Goal: Task Accomplishment & Management: Manage account settings

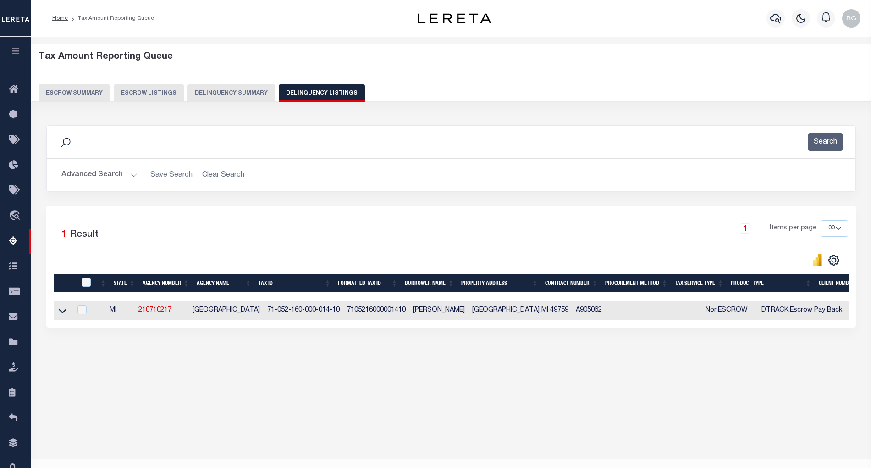
select select "100"
click at [131, 175] on button "Advanced Search" at bounding box center [99, 175] width 76 height 18
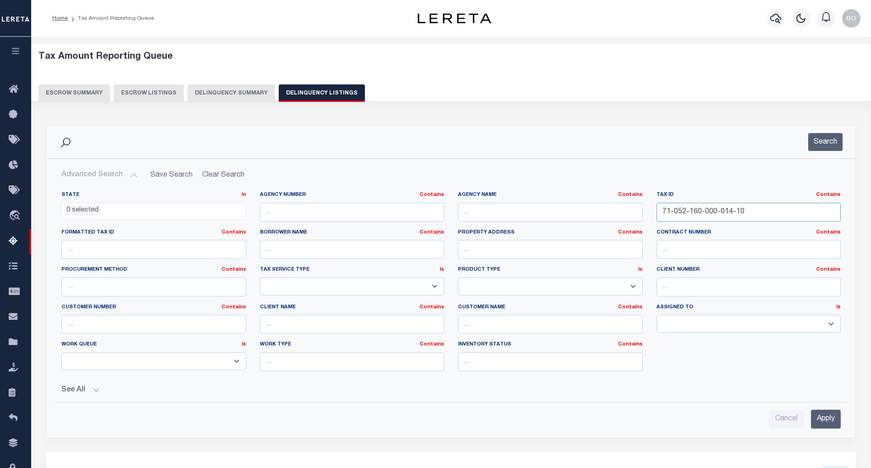
click at [693, 216] on input "71-052-160-000-014-10" at bounding box center [749, 212] width 185 height 19
paste input "92-08-04-000-161.900-002"
click at [823, 415] on input "Apply" at bounding box center [826, 418] width 30 height 19
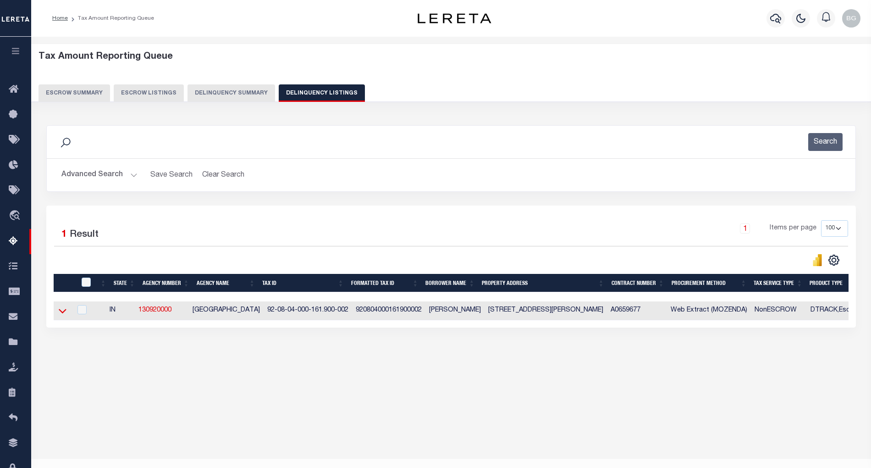
click at [62, 315] on icon at bounding box center [63, 311] width 8 height 10
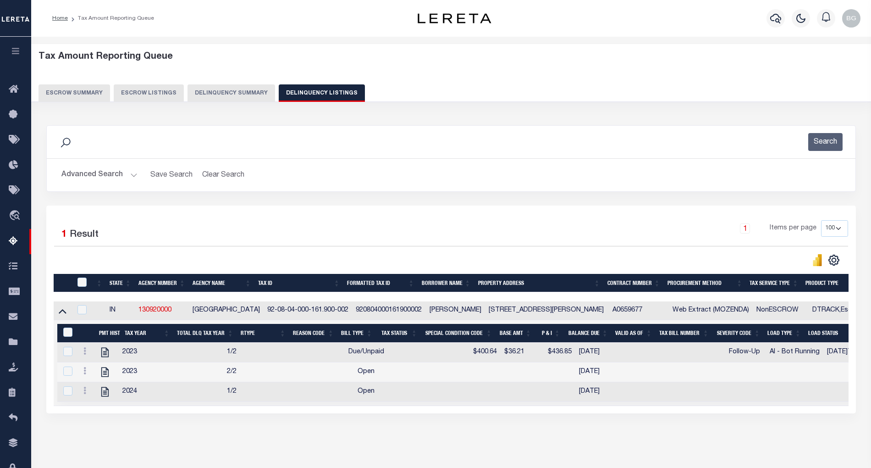
click at [133, 178] on button "Advanced Search" at bounding box center [99, 175] width 76 height 18
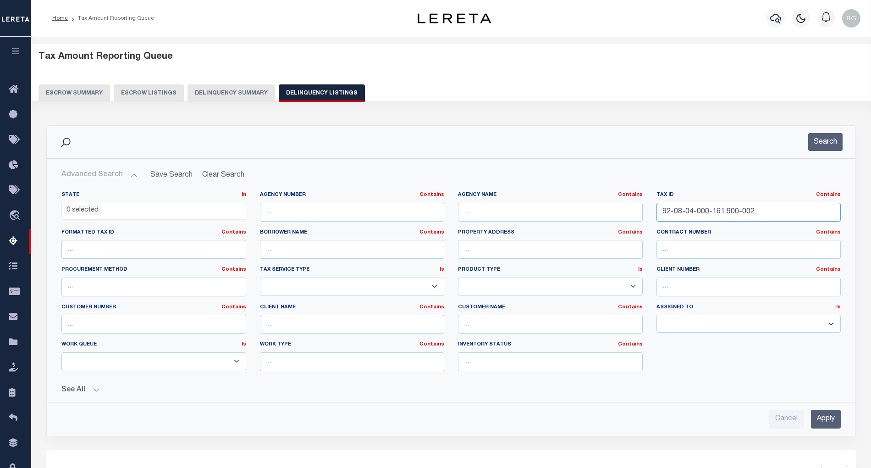
click at [698, 211] on input "92-08-04-000-161.900-002" at bounding box center [749, 212] width 185 height 19
paste input "1-04.213"
type input "1-04.213"
click at [828, 415] on input "Apply" at bounding box center [826, 418] width 30 height 19
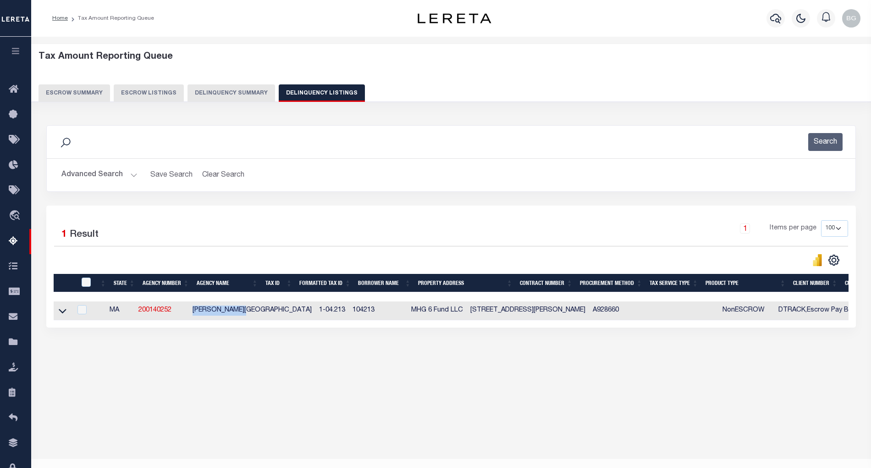
drag, startPoint x: 196, startPoint y: 313, endPoint x: 257, endPoint y: 313, distance: 61.0
click at [257, 313] on td "[PERSON_NAME][GEOGRAPHIC_DATA]" at bounding box center [252, 310] width 127 height 19
checkbox input "true"
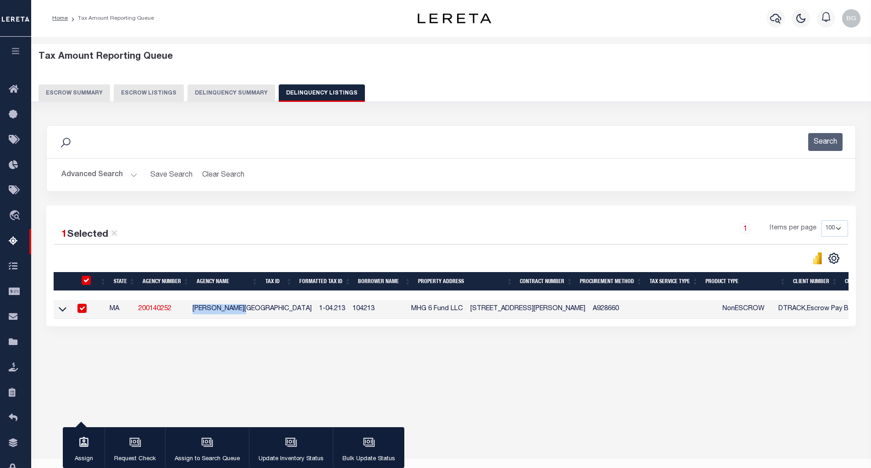
copy td "[PERSON_NAME][GEOGRAPHIC_DATA]"
drag, startPoint x: 358, startPoint y: 311, endPoint x: 409, endPoint y: 311, distance: 51.8
click at [409, 311] on td "MHG 6 Fund LLC" at bounding box center [437, 309] width 59 height 19
checkbox input "false"
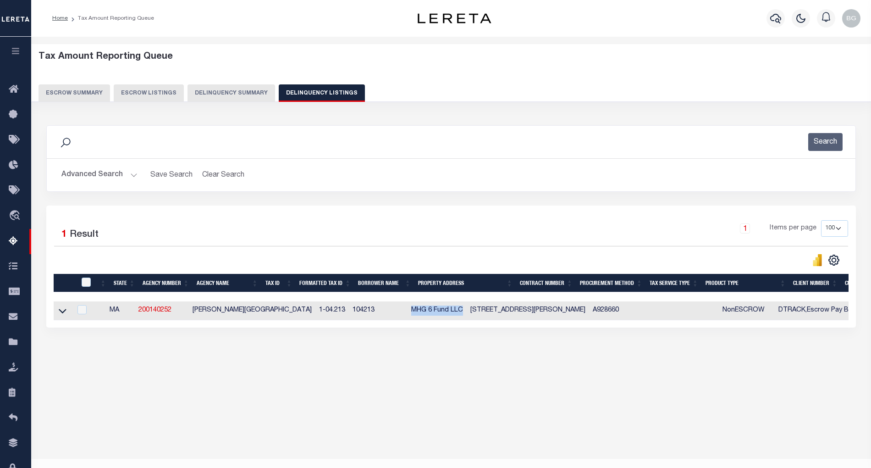
copy td "MHG 6 Fund LLC"
click at [61, 314] on icon at bounding box center [63, 311] width 8 height 5
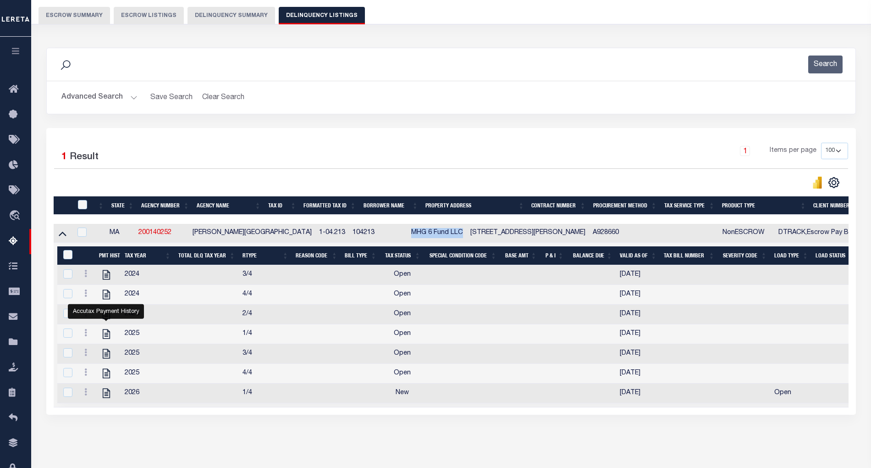
scroll to position [120, 0]
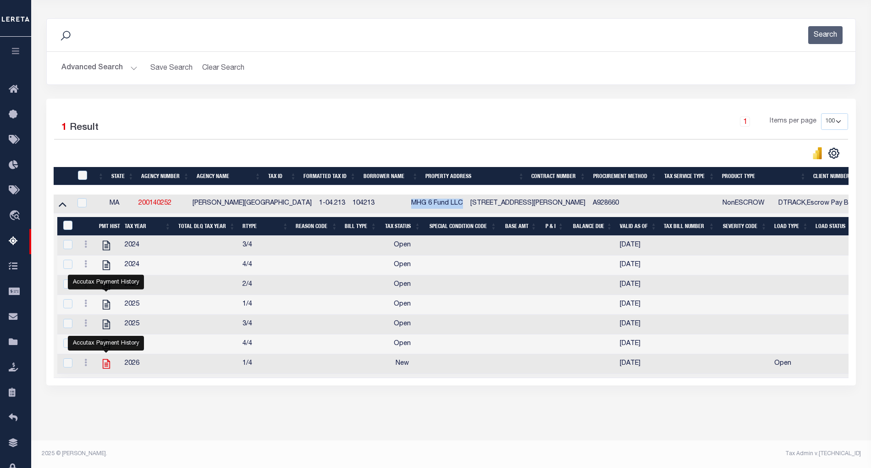
click at [105, 359] on icon "" at bounding box center [106, 364] width 7 height 10
checkbox input "true"
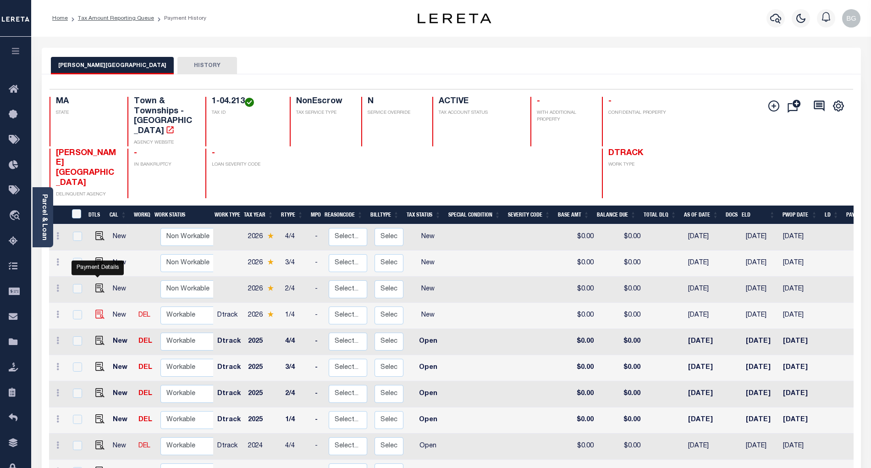
click at [95, 310] on img "" at bounding box center [99, 314] width 9 height 9
checkbox input "true"
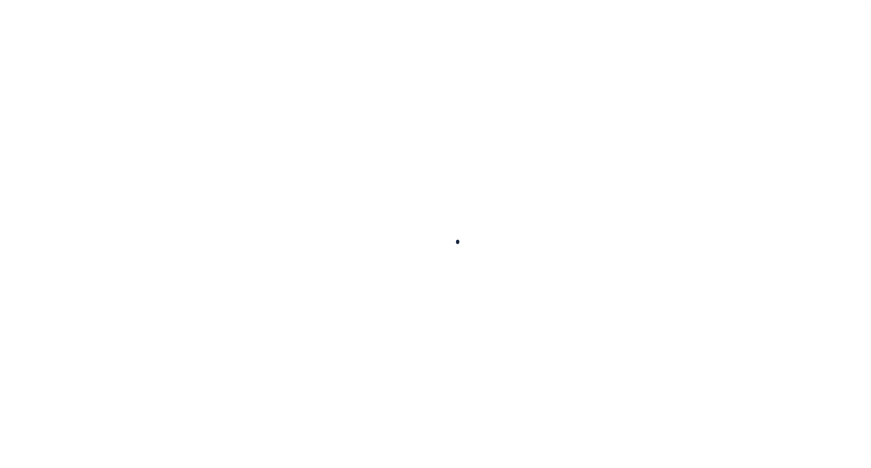
checkbox input "false"
type input "[DATE]"
select select "NW2"
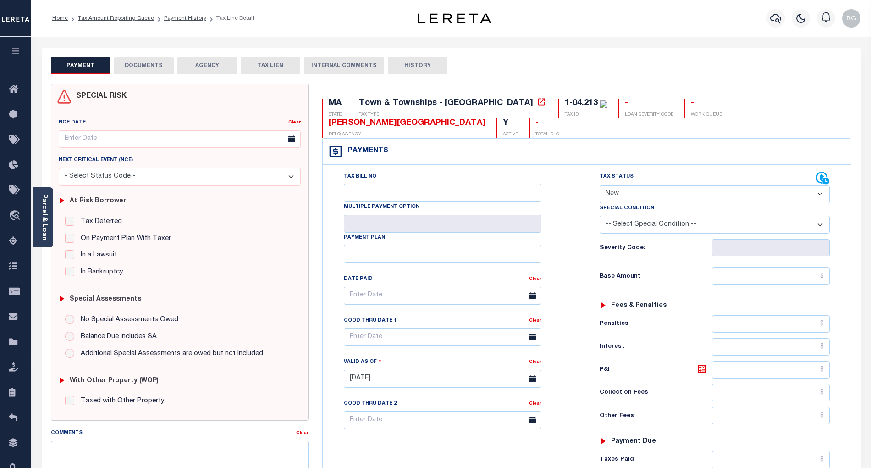
click at [145, 64] on button "DOCUMENTS" at bounding box center [144, 65] width 60 height 17
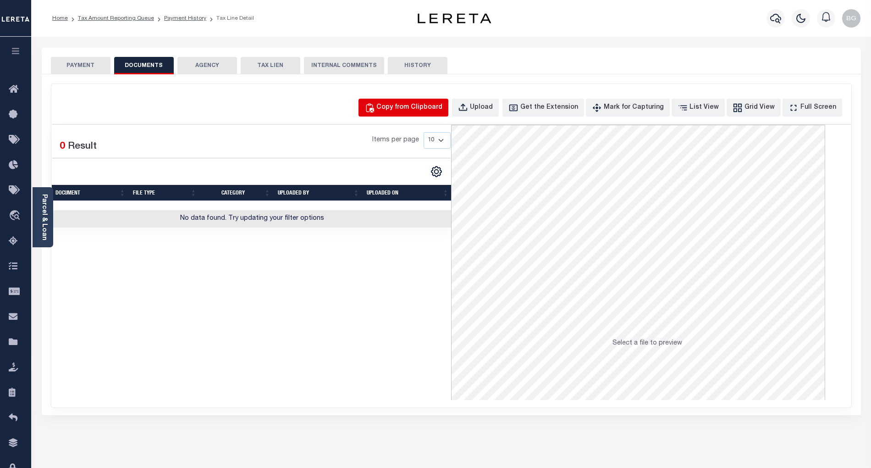
click at [431, 105] on div "Copy from Clipboard" at bounding box center [409, 108] width 66 height 10
select select "POP"
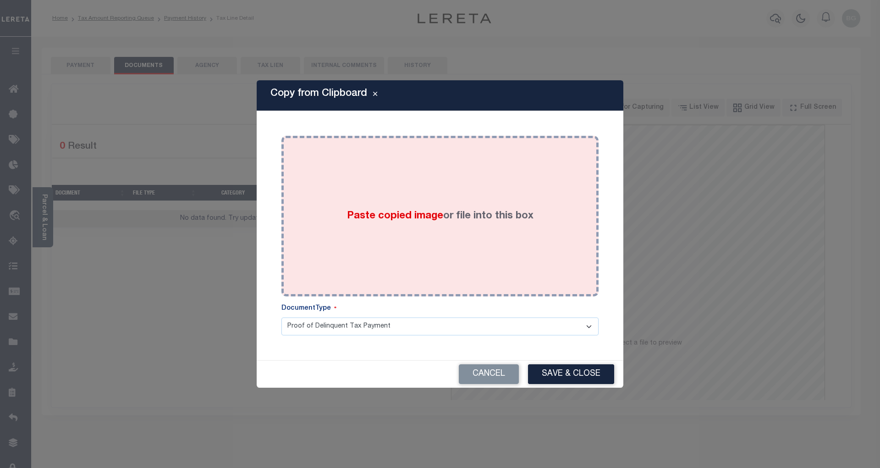
click at [404, 214] on span "Paste copied image" at bounding box center [395, 216] width 96 height 10
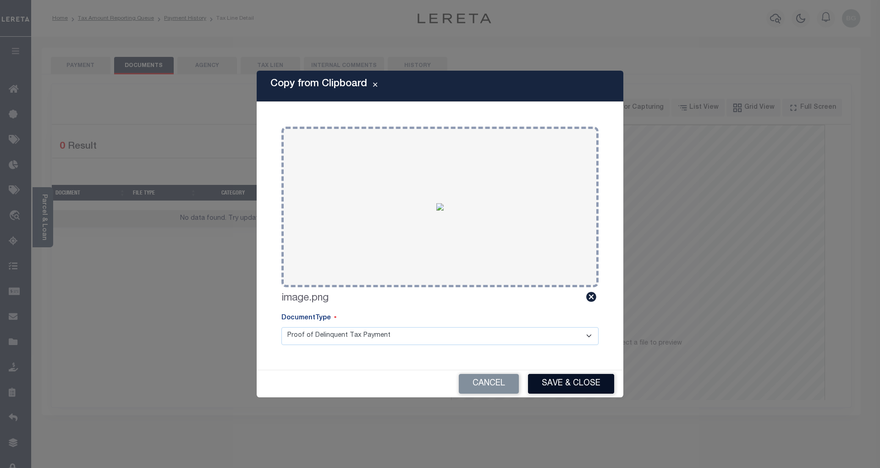
click at [591, 382] on button "Save & Close" at bounding box center [571, 384] width 86 height 20
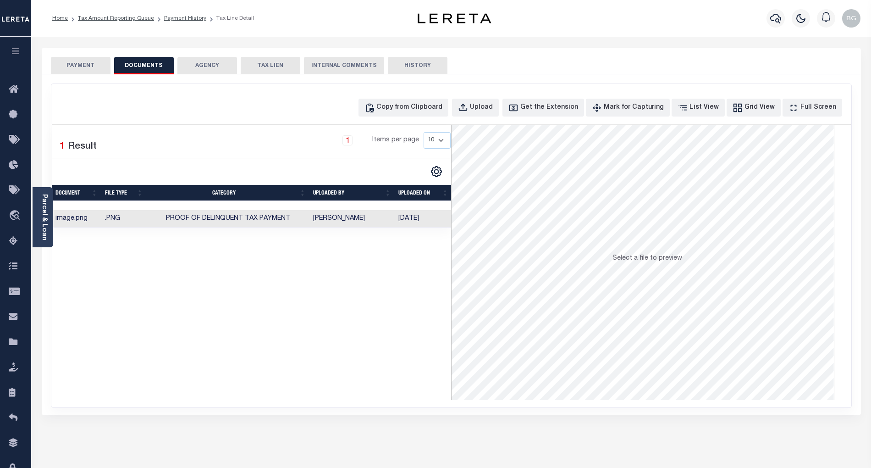
click at [80, 65] on button "PAYMENT" at bounding box center [81, 65] width 60 height 17
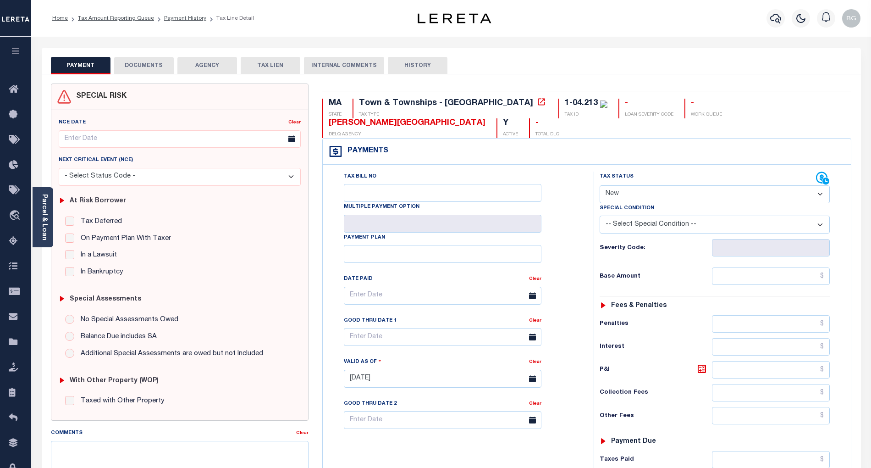
click at [620, 185] on select "- Select Status Code - Open Due/Unpaid Paid Incomplete No Tax Due Internal Refu…" at bounding box center [715, 194] width 230 height 18
select select "DUE"
click at [600, 185] on select "- Select Status Code - Open Due/Unpaid Paid Incomplete No Tax Due Internal Refu…" at bounding box center [715, 194] width 230 height 18
type input "[DATE]"
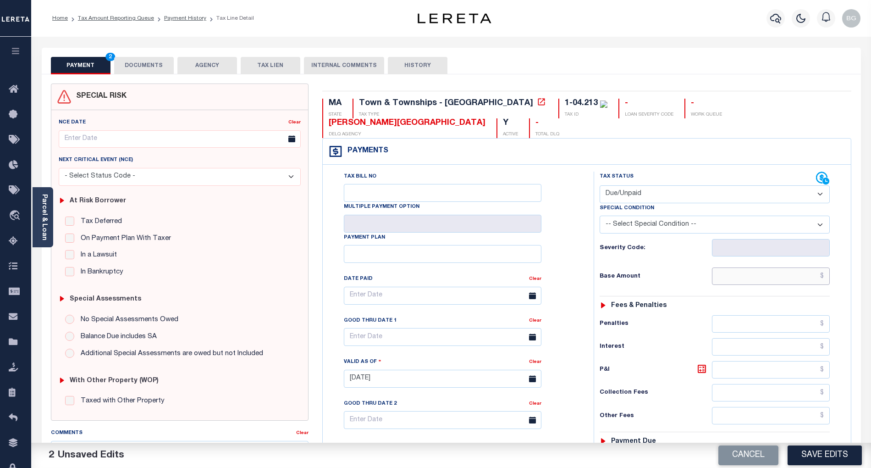
click at [780, 267] on input "text" at bounding box center [771, 275] width 118 height 17
paste input "1,060.13"
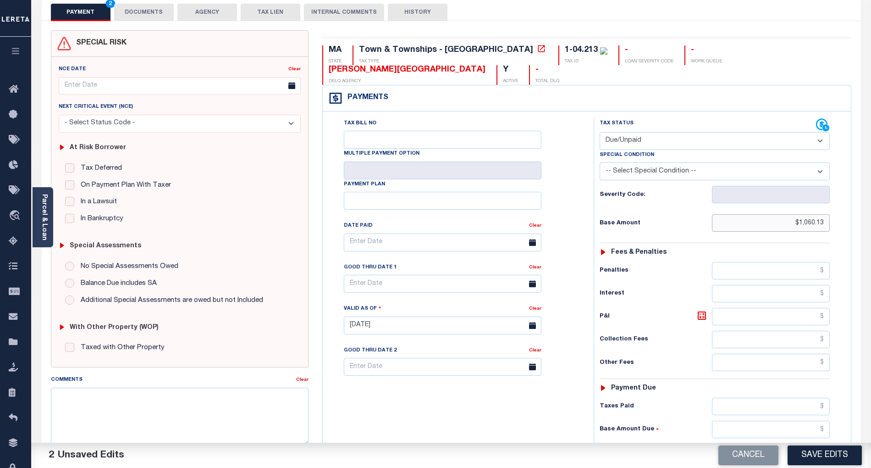
scroll to position [122, 0]
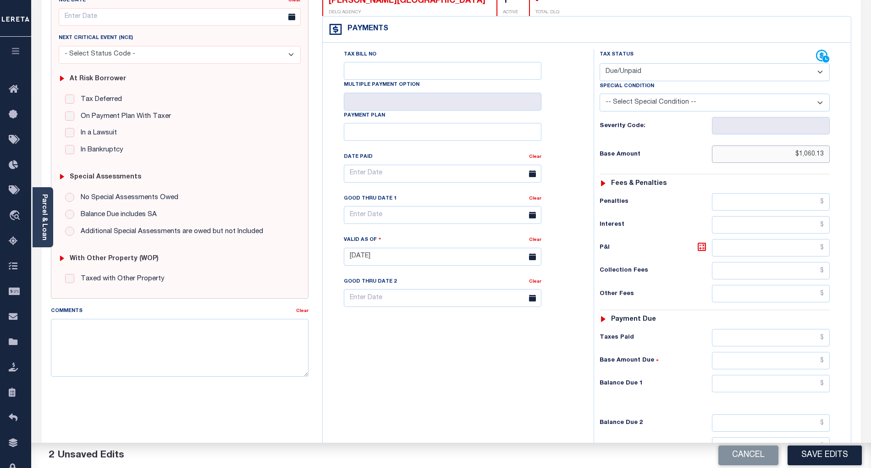
type input "$1,060.13"
click at [812, 375] on input "text" at bounding box center [771, 383] width 118 height 17
paste input "1,060.13"
type input "$1,060.13"
click at [840, 457] on button "Save Edits" at bounding box center [825, 455] width 74 height 20
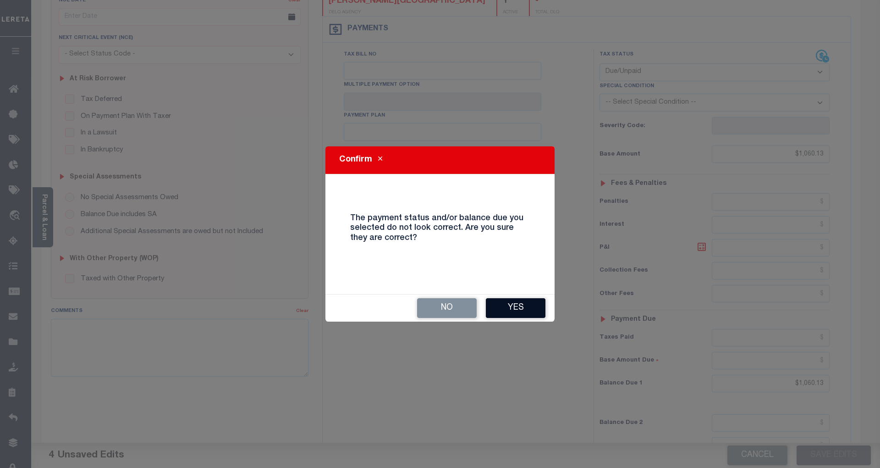
click at [521, 309] on button "Yes" at bounding box center [516, 308] width 60 height 20
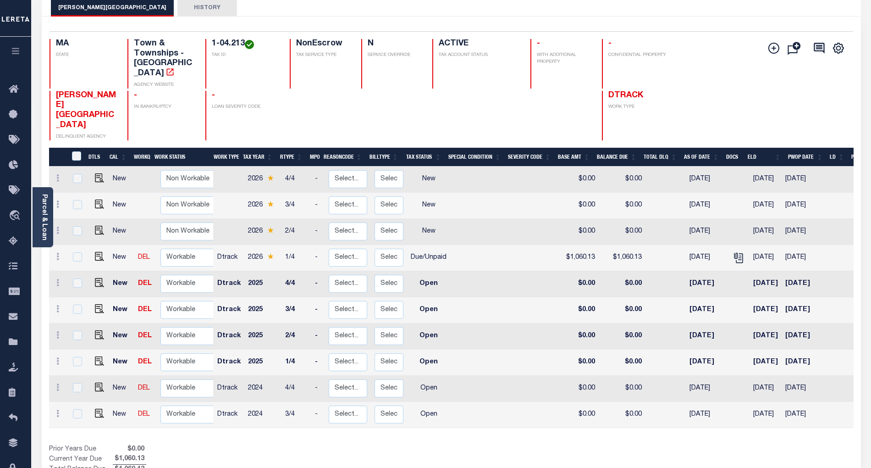
scroll to position [61, 0]
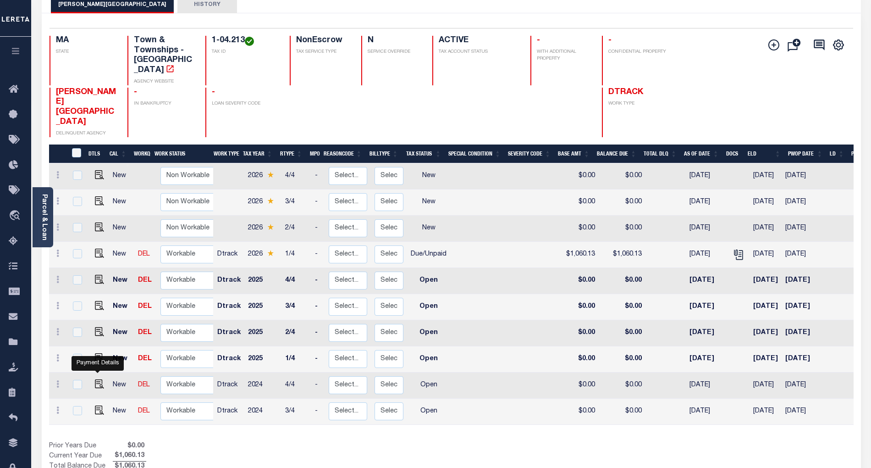
drag, startPoint x: 94, startPoint y: 382, endPoint x: 110, endPoint y: 380, distance: 15.8
click at [95, 405] on img "" at bounding box center [99, 409] width 9 height 9
checkbox input "true"
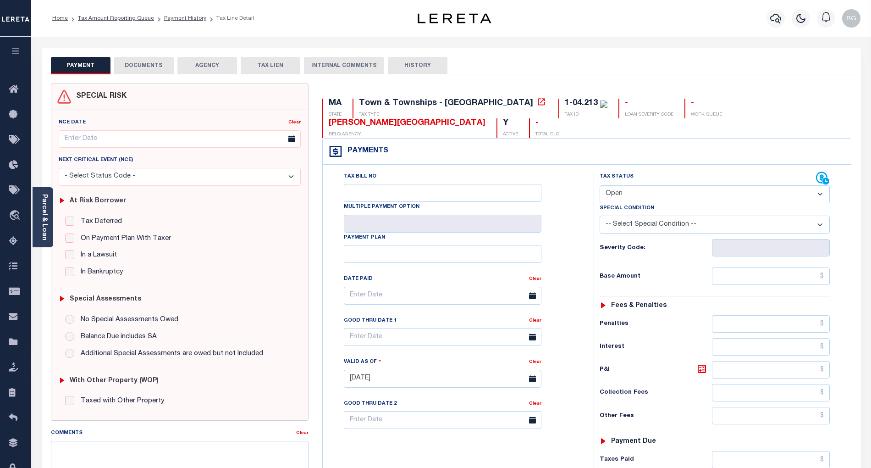
click at [631, 185] on select "- Select Status Code - Open Due/Unpaid Paid Incomplete No Tax Due Internal Refu…" at bounding box center [715, 194] width 230 height 18
select select "PYD"
click at [600, 185] on select "- Select Status Code - Open Due/Unpaid Paid Incomplete No Tax Due Internal Refu…" at bounding box center [715, 194] width 230 height 18
type input "[DATE]"
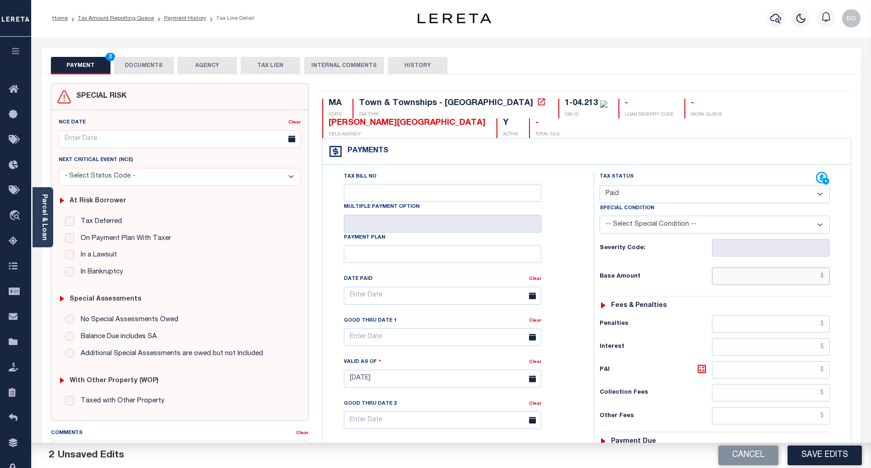
click at [790, 267] on input "text" at bounding box center [771, 275] width 118 height 17
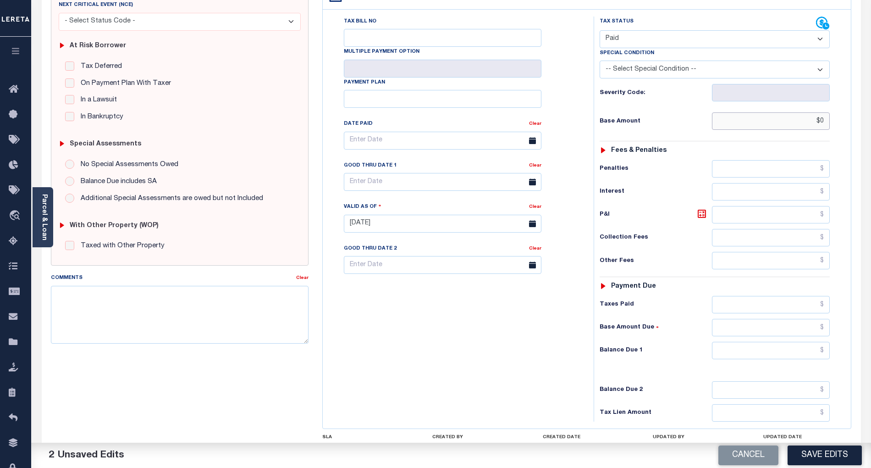
scroll to position [213, 0]
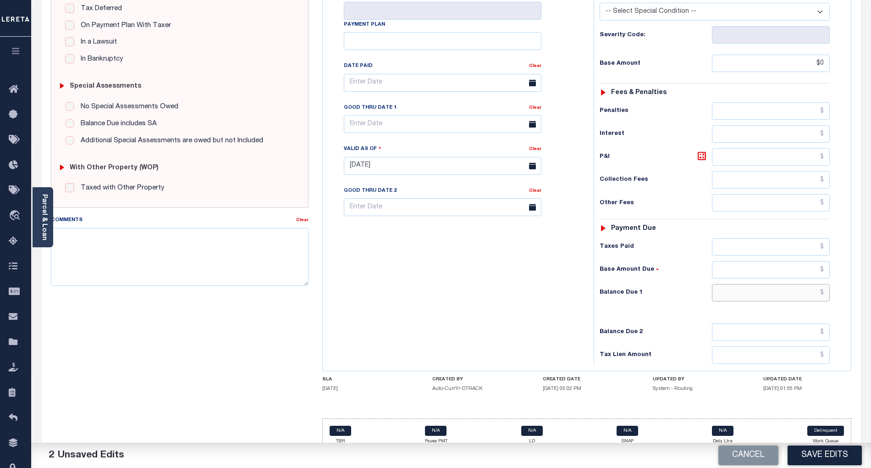
type input "$0.00"
click at [812, 284] on input "text" at bounding box center [771, 292] width 118 height 17
type input "$0.00"
click at [503, 292] on div "Tax Bill No Multiple Payment Option Payment Plan Clear" at bounding box center [456, 161] width 262 height 405
click at [207, 255] on textarea "Comments" at bounding box center [180, 257] width 258 height 58
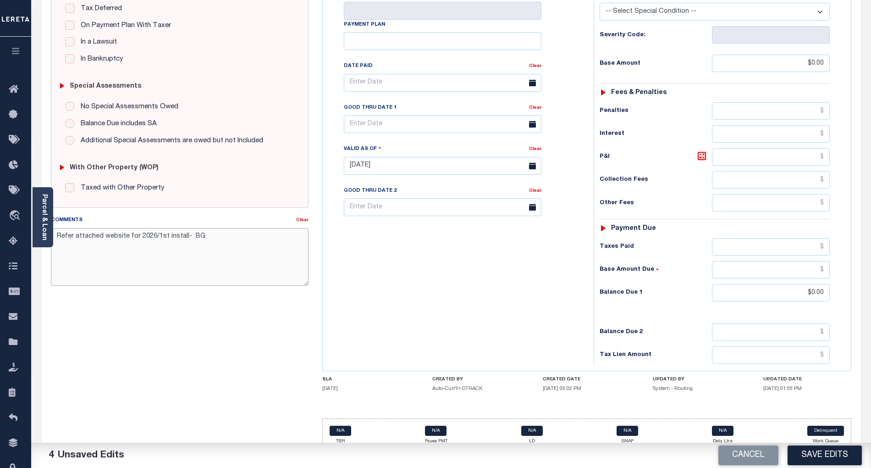
drag, startPoint x: 57, startPoint y: 235, endPoint x: 225, endPoint y: 243, distance: 168.0
click at [225, 243] on textarea "Refer attached website for 2026/1st install- BG" at bounding box center [180, 257] width 258 height 58
type textarea "Refer attached website for 2026/1st install- BG"
click at [811, 454] on button "Save Edits" at bounding box center [825, 455] width 74 height 20
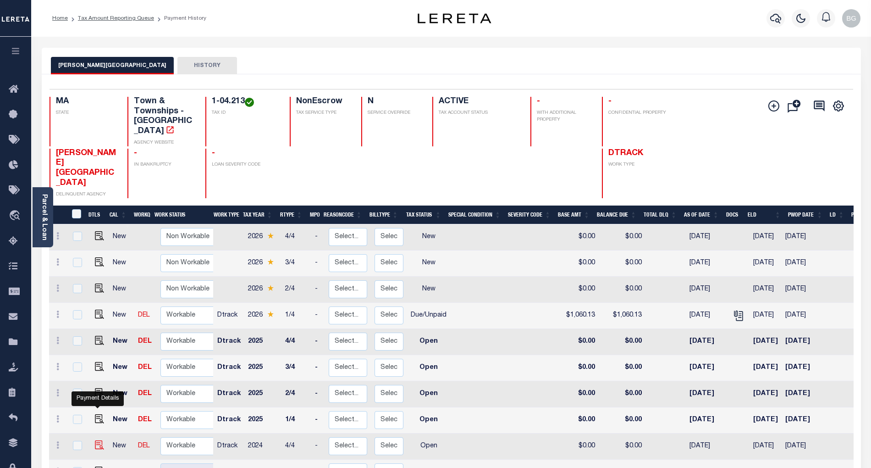
click at [98, 440] on img "" at bounding box center [99, 444] width 9 height 9
checkbox input "true"
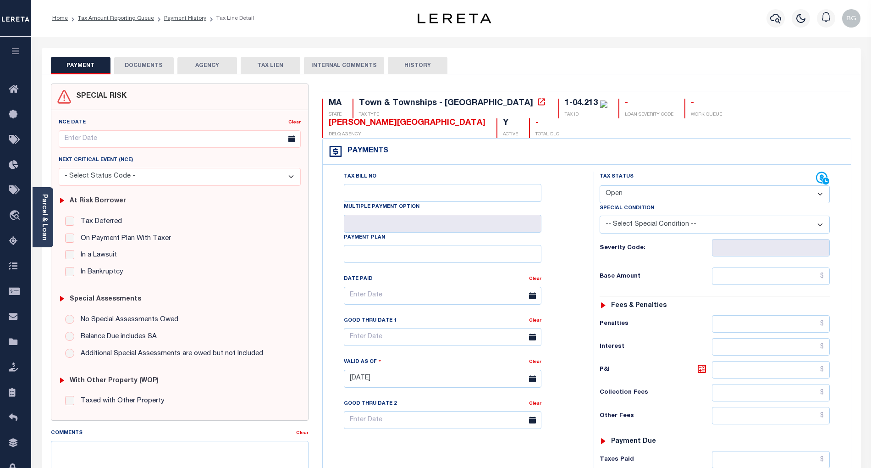
click at [631, 185] on select "- Select Status Code - Open Due/Unpaid Paid Incomplete No Tax Due Internal Refu…" at bounding box center [715, 194] width 230 height 18
select select "PYD"
click at [600, 185] on select "- Select Status Code - Open Due/Unpaid Paid Incomplete No Tax Due Internal Refu…" at bounding box center [715, 194] width 230 height 18
type input "[DATE]"
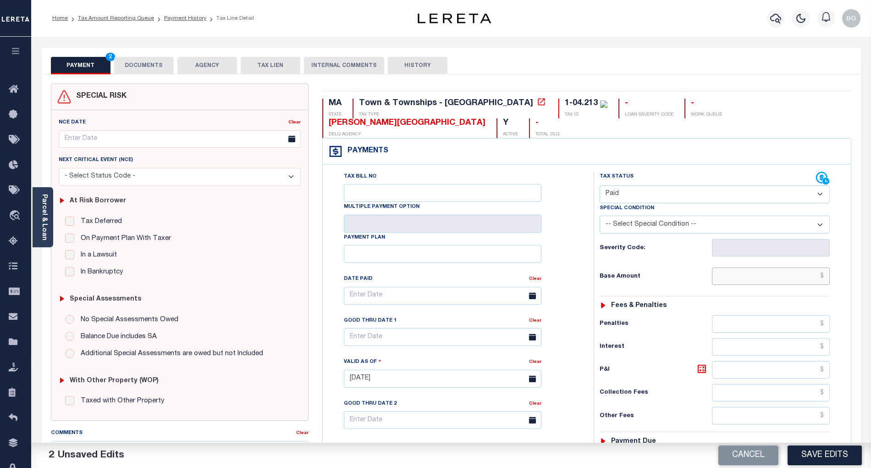
click at [785, 267] on input "text" at bounding box center [771, 275] width 118 height 17
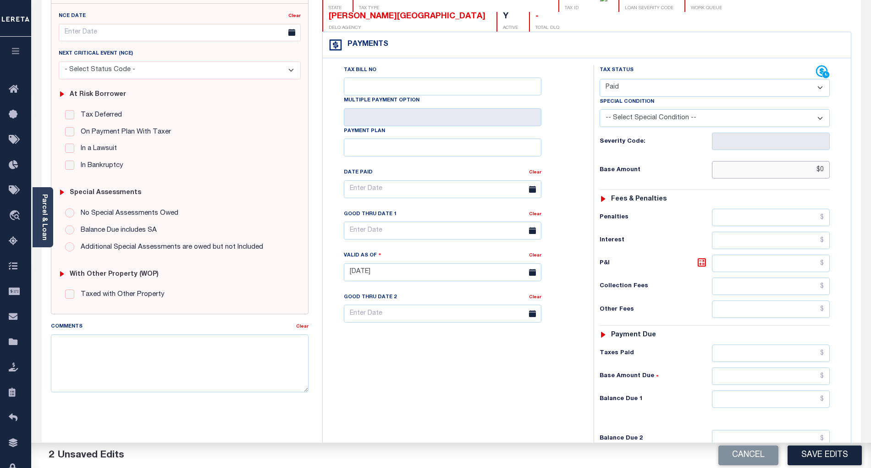
scroll to position [183, 0]
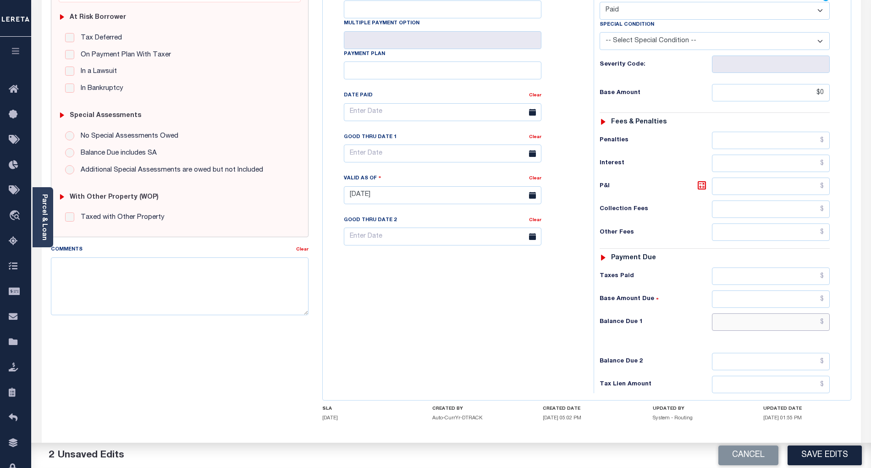
click at [814, 313] on input "text" at bounding box center [771, 321] width 118 height 17
type input "$0.00"
click at [569, 314] on div "Tax Bill No Multiple Payment Option Payment Plan Clear" at bounding box center [456, 190] width 262 height 405
type input "$0.00"
click at [201, 290] on textarea "Comments" at bounding box center [180, 286] width 258 height 58
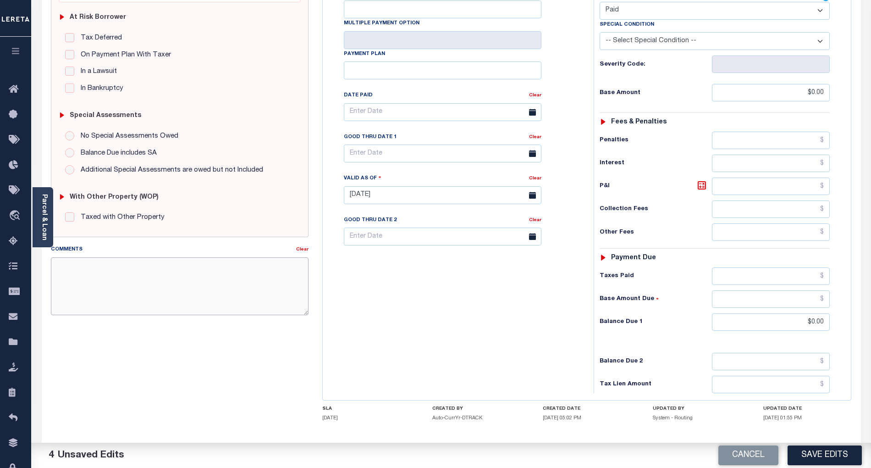
paste textarea "Refer attached website for 2026/1st install- BG"
type textarea "Refer attached website for 2026/1st install- BG"
click at [833, 450] on button "Save Edits" at bounding box center [825, 455] width 74 height 20
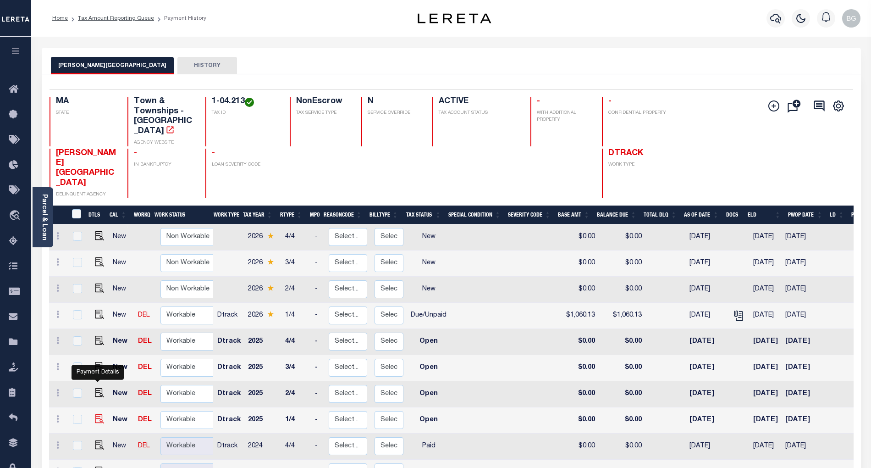
click at [97, 414] on img "" at bounding box center [99, 418] width 9 height 9
checkbox input "true"
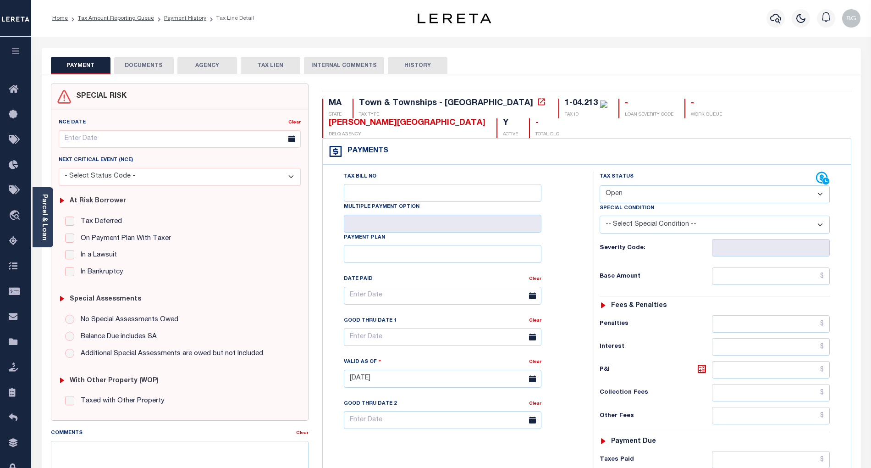
drag, startPoint x: 623, startPoint y: 172, endPoint x: 621, endPoint y: 180, distance: 7.6
click at [623, 185] on select "- Select Status Code - Open Due/Unpaid Paid Incomplete No Tax Due Internal Refu…" at bounding box center [715, 194] width 230 height 18
select select "PYD"
click at [600, 185] on select "- Select Status Code - Open Due/Unpaid Paid Incomplete No Tax Due Internal Refu…" at bounding box center [715, 194] width 230 height 18
type input "[DATE]"
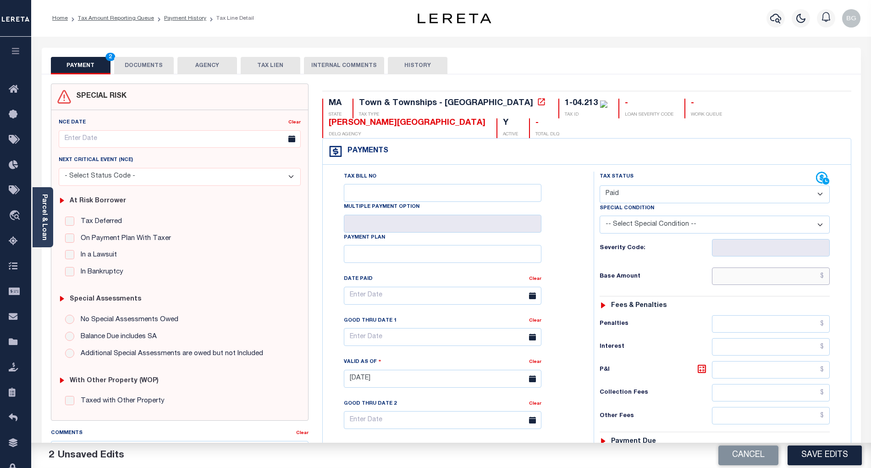
click at [803, 267] on input "text" at bounding box center [771, 275] width 118 height 17
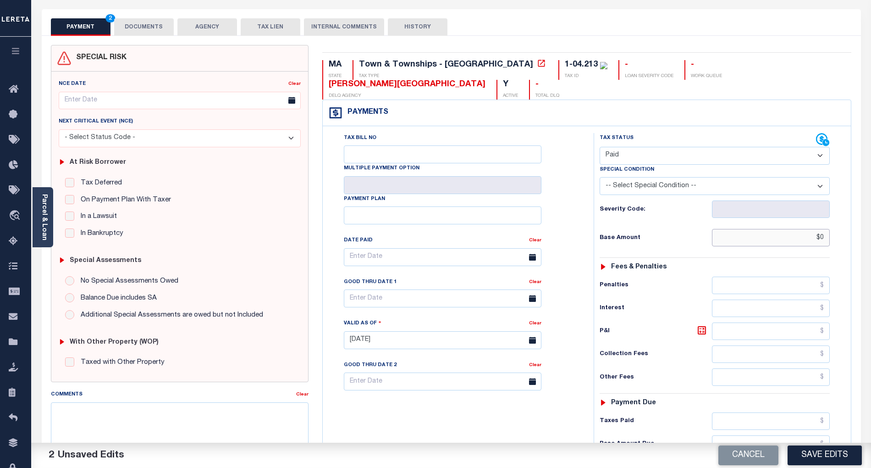
scroll to position [183, 0]
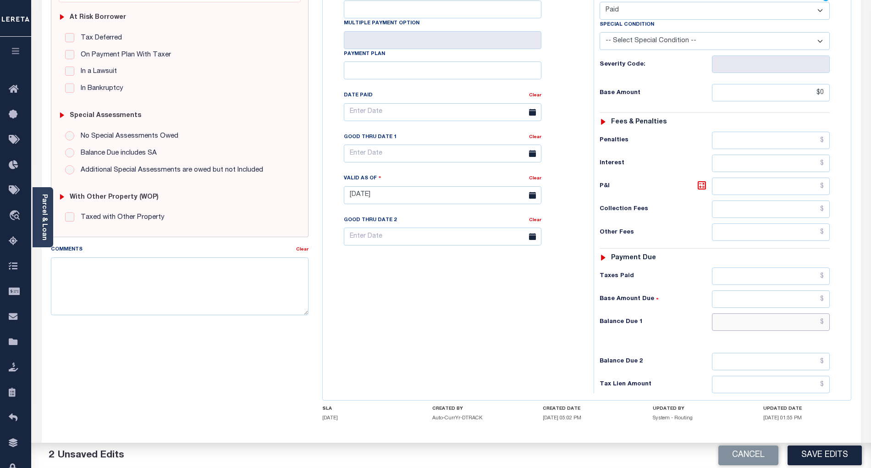
type input "$0.00"
click at [807, 313] on input "text" at bounding box center [771, 321] width 118 height 17
type input "$0.00"
click at [481, 312] on div "Tax Bill No Multiple Payment Option Payment Plan Clear" at bounding box center [456, 190] width 262 height 405
click at [199, 293] on textarea "Comments" at bounding box center [180, 286] width 258 height 58
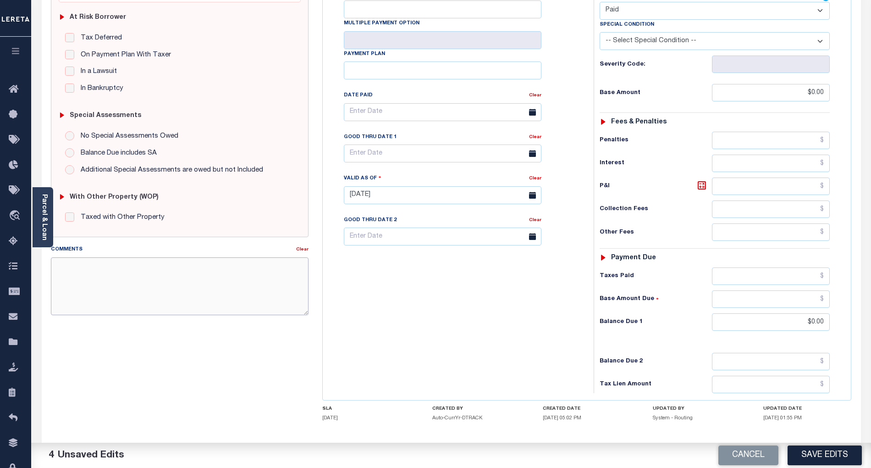
paste textarea "Refer attached website for 2026/1st install- BG"
type textarea "Refer attached website for 2026/1st install- BG"
click at [821, 456] on button "Save Edits" at bounding box center [825, 455] width 74 height 20
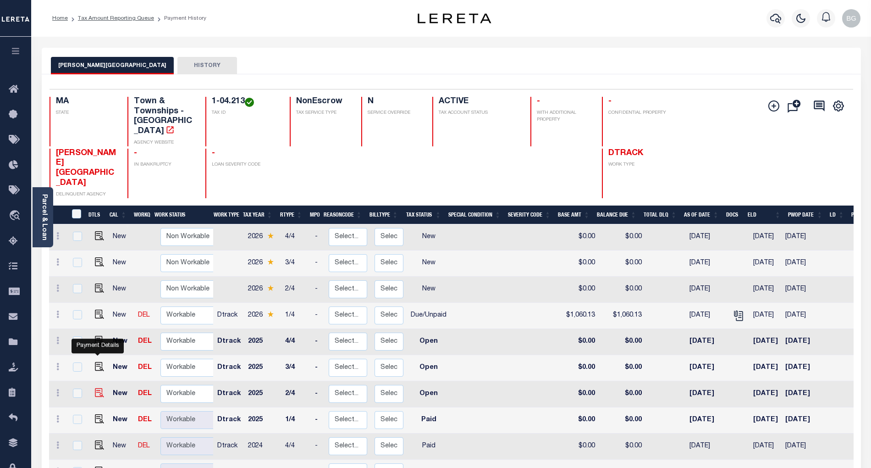
click at [97, 388] on img "" at bounding box center [99, 392] width 9 height 9
checkbox input "true"
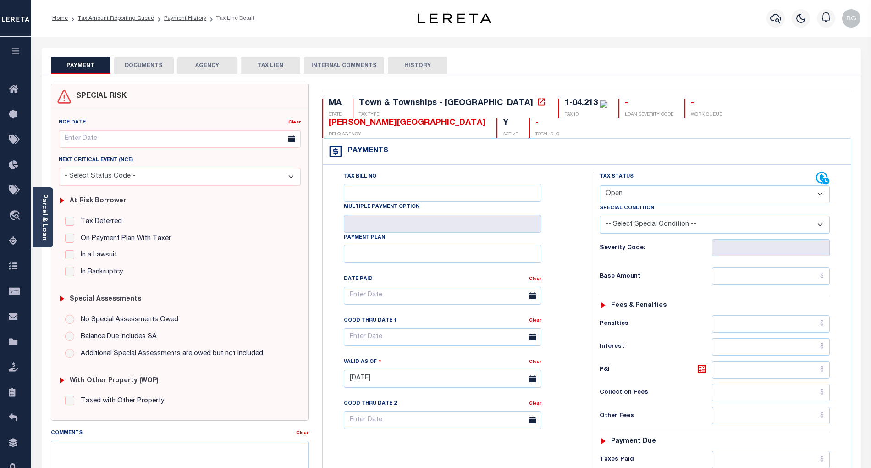
click at [625, 185] on select "- Select Status Code - Open Due/Unpaid Paid Incomplete No Tax Due Internal Refu…" at bounding box center [715, 194] width 230 height 18
select select "PYD"
click at [600, 185] on select "- Select Status Code - Open Due/Unpaid Paid Incomplete No Tax Due Internal Refu…" at bounding box center [715, 194] width 230 height 18
type input "[DATE]"
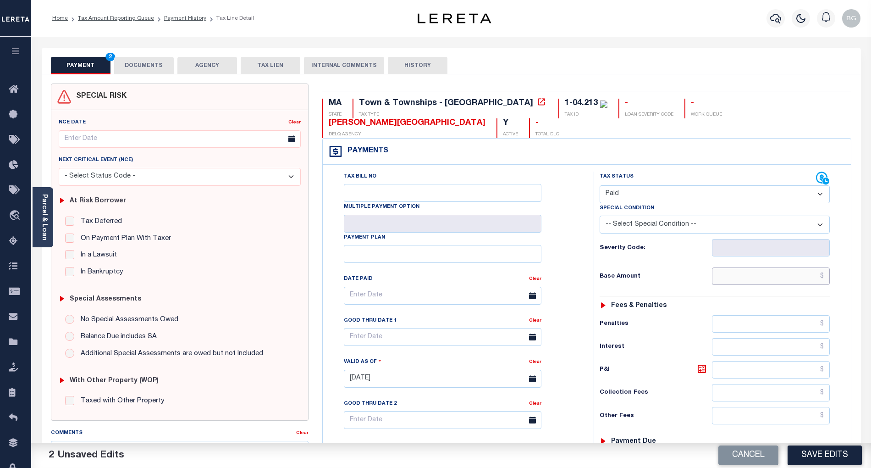
click at [768, 267] on input "text" at bounding box center [771, 275] width 118 height 17
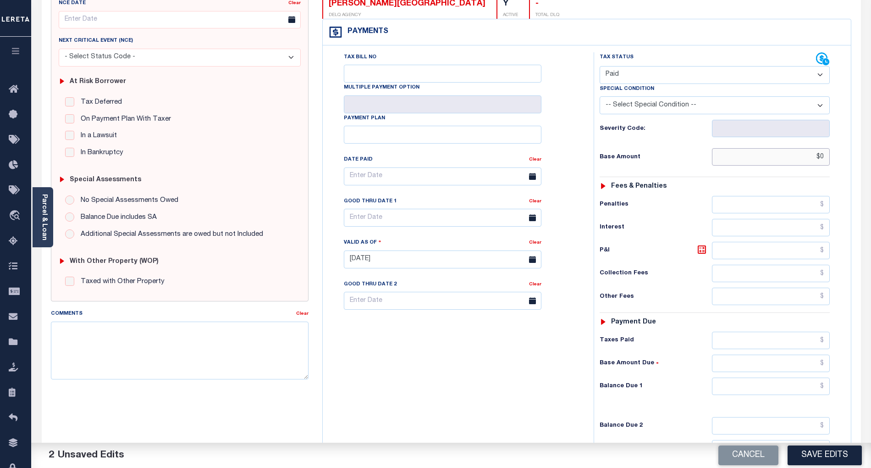
scroll to position [183, 0]
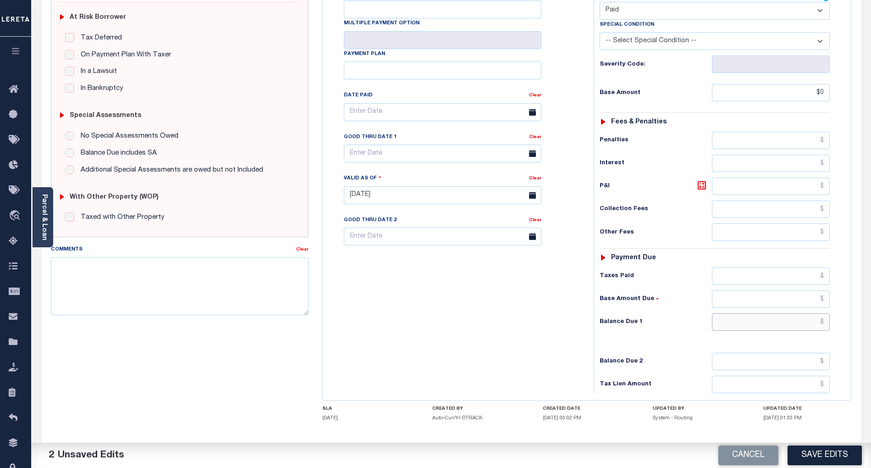
type input "$0.00"
click at [793, 313] on input "text" at bounding box center [771, 321] width 118 height 17
type input "$0.00"
click at [490, 317] on div "Tax Bill No Multiple Payment Option Payment Plan Clear" at bounding box center [456, 190] width 262 height 405
click at [245, 293] on textarea "Comments" at bounding box center [180, 286] width 258 height 58
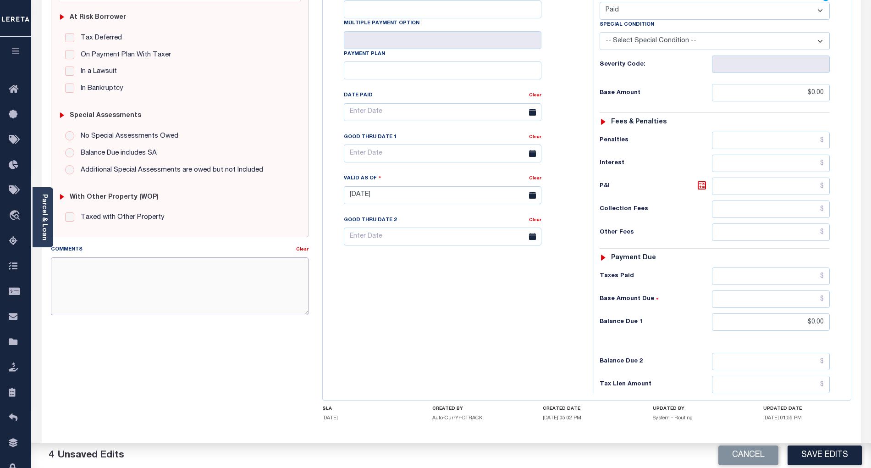
paste textarea "Refer attached website for 2026/1st install- BG"
type textarea "Refer attached website for 2026/1st install- BG"
click at [839, 458] on button "Save Edits" at bounding box center [825, 455] width 74 height 20
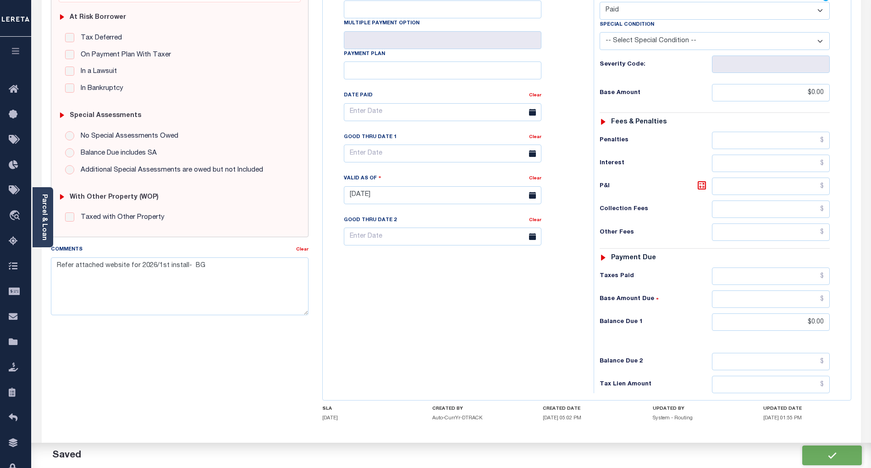
checkbox input "false"
type input "$0"
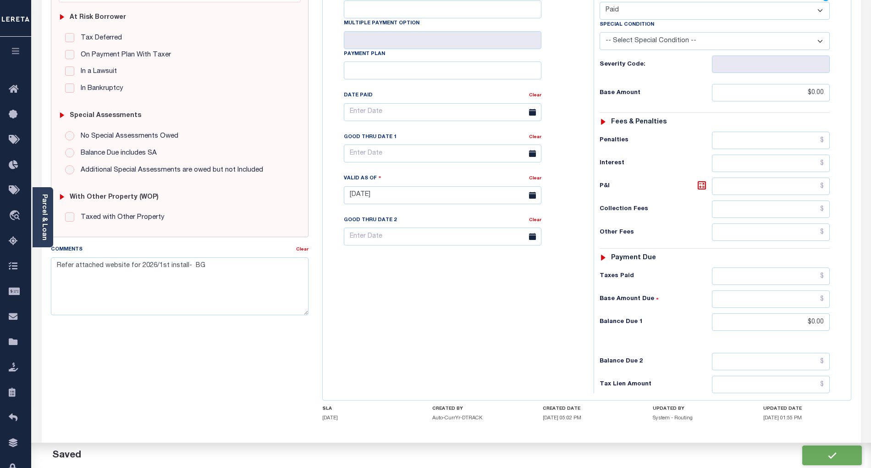
type input "$0"
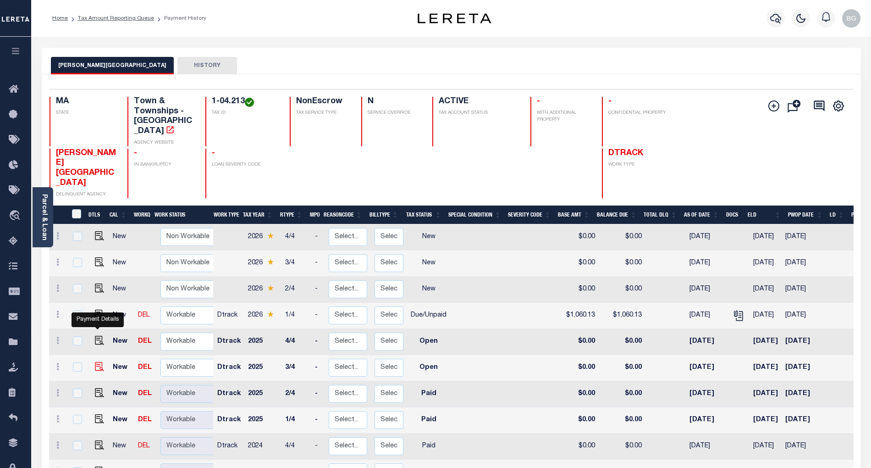
click at [97, 362] on img "" at bounding box center [99, 366] width 9 height 9
checkbox input "true"
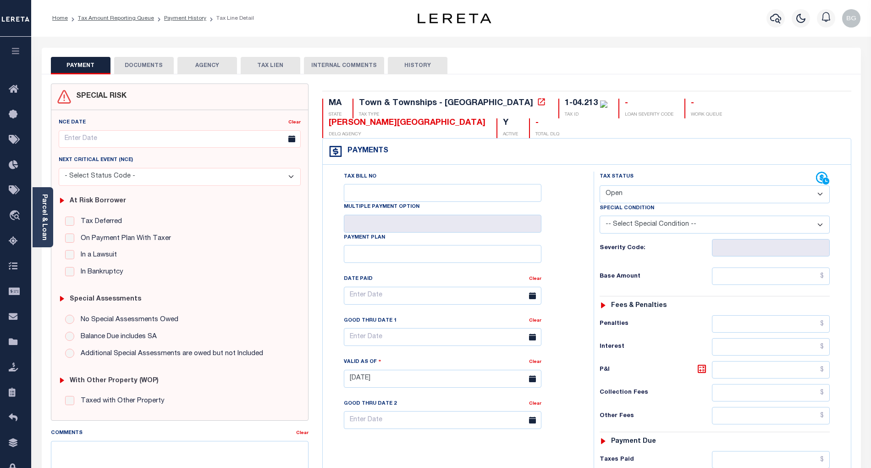
drag, startPoint x: 634, startPoint y: 173, endPoint x: 634, endPoint y: 184, distance: 11.0
click at [634, 185] on select "- Select Status Code - Open Due/Unpaid Paid Incomplete No Tax Due Internal Refu…" at bounding box center [715, 194] width 230 height 18
select select "PYD"
click at [600, 185] on select "- Select Status Code - Open Due/Unpaid Paid Incomplete No Tax Due Internal Refu…" at bounding box center [715, 194] width 230 height 18
type input "[DATE]"
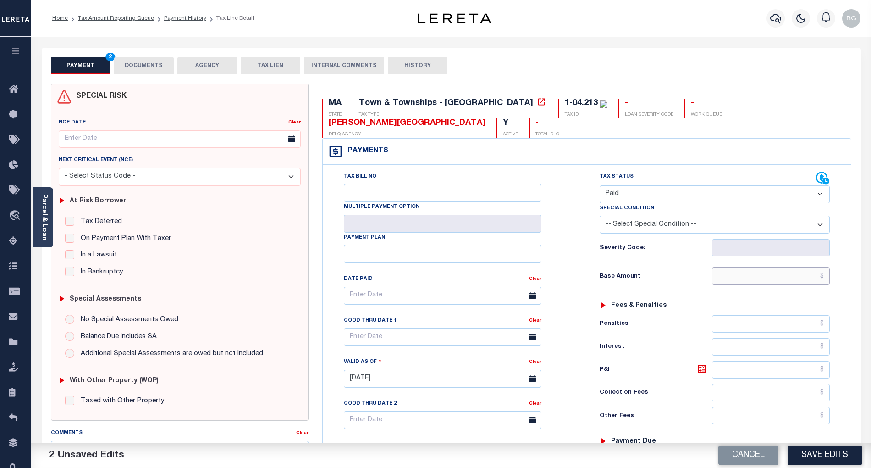
click at [793, 267] on input "text" at bounding box center [771, 275] width 118 height 17
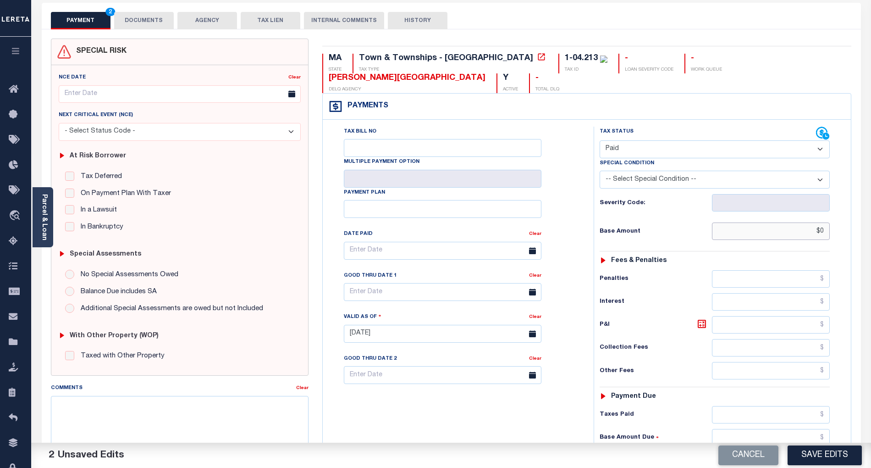
scroll to position [183, 0]
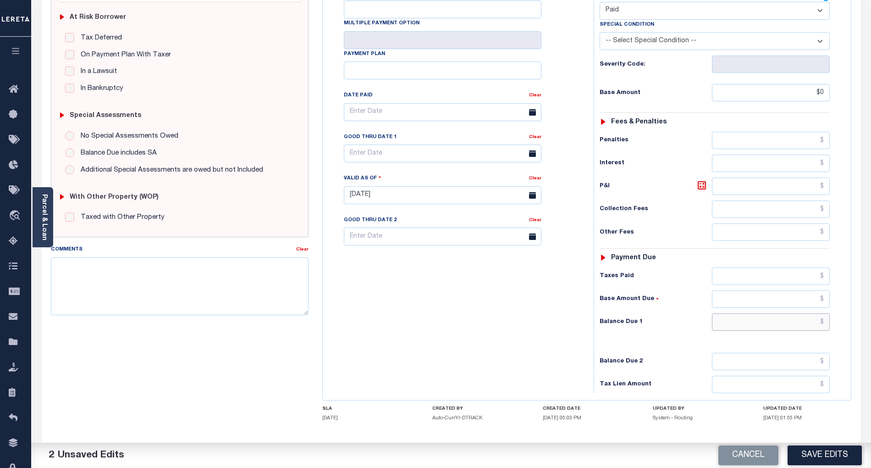
type input "$0.00"
click at [802, 313] on input "text" at bounding box center [771, 321] width 118 height 17
type input "$0.00"
click at [557, 305] on div "Tax Bill No Multiple Payment Option Payment Plan Clear" at bounding box center [456, 190] width 262 height 405
click at [235, 290] on textarea "Comments" at bounding box center [180, 286] width 258 height 58
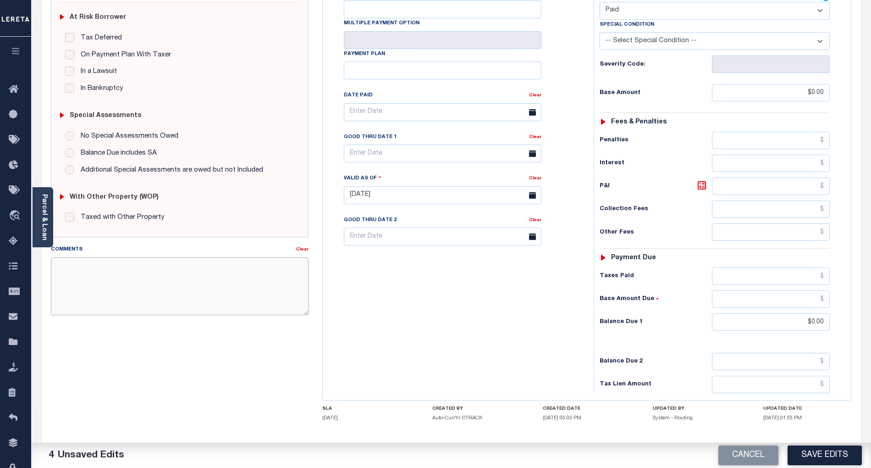
paste textarea "Refer attached website for 2026/1st install- BG"
type textarea "Refer attached website for 2026/1st install- BG"
click at [824, 452] on button "Save Edits" at bounding box center [825, 455] width 74 height 20
checkbox input "false"
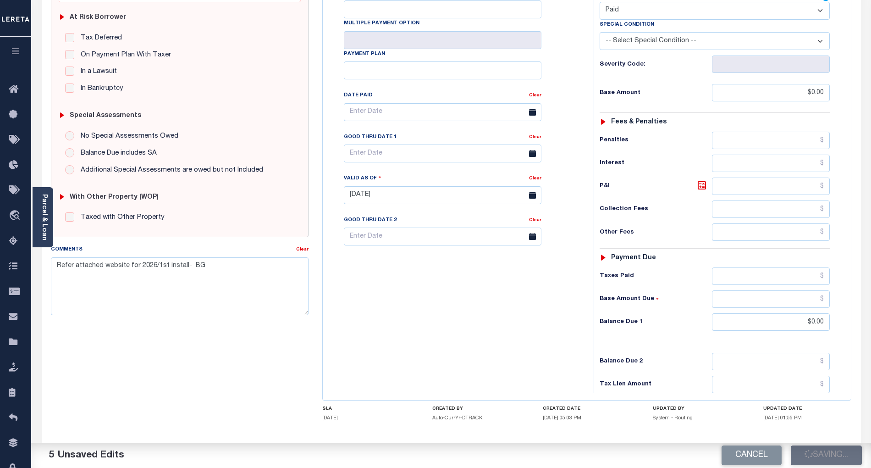
checkbox input "false"
type input "$0"
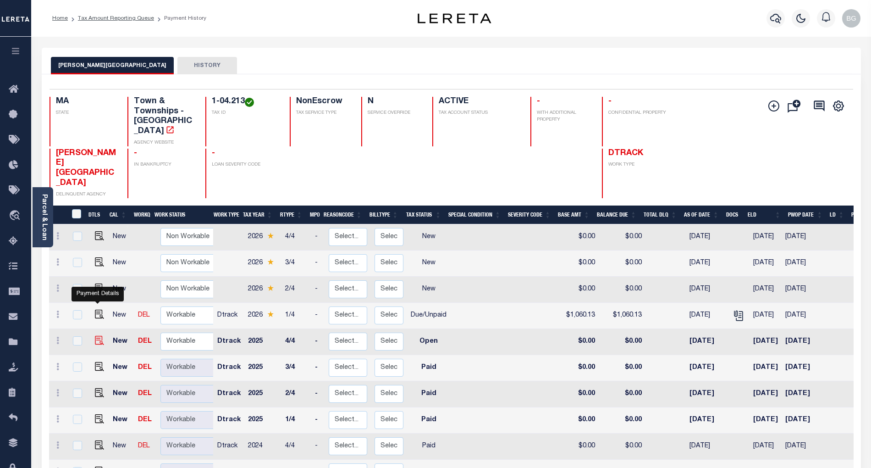
click at [95, 336] on img "" at bounding box center [99, 340] width 9 height 9
checkbox input "true"
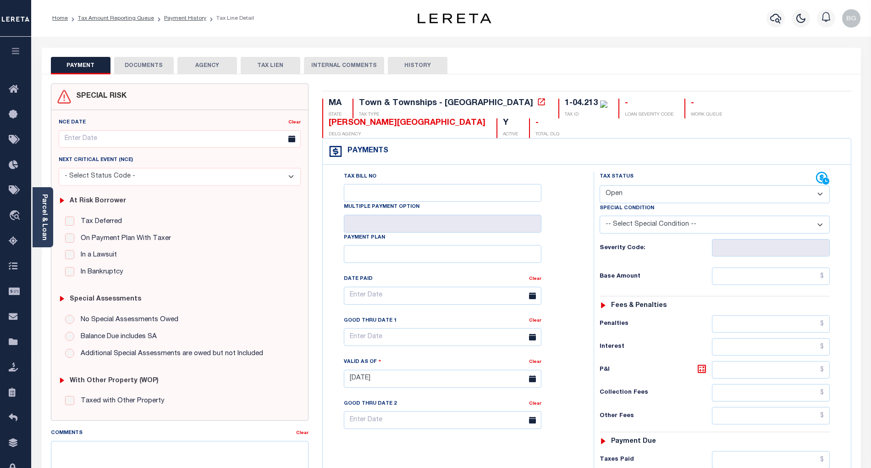
click at [640, 185] on select "- Select Status Code - Open Due/Unpaid Paid Incomplete No Tax Due Internal Refu…" at bounding box center [715, 194] width 230 height 18
select select "PYD"
click at [600, 185] on select "- Select Status Code - Open Due/Unpaid Paid Incomplete No Tax Due Internal Refu…" at bounding box center [715, 194] width 230 height 18
type input "[DATE]"
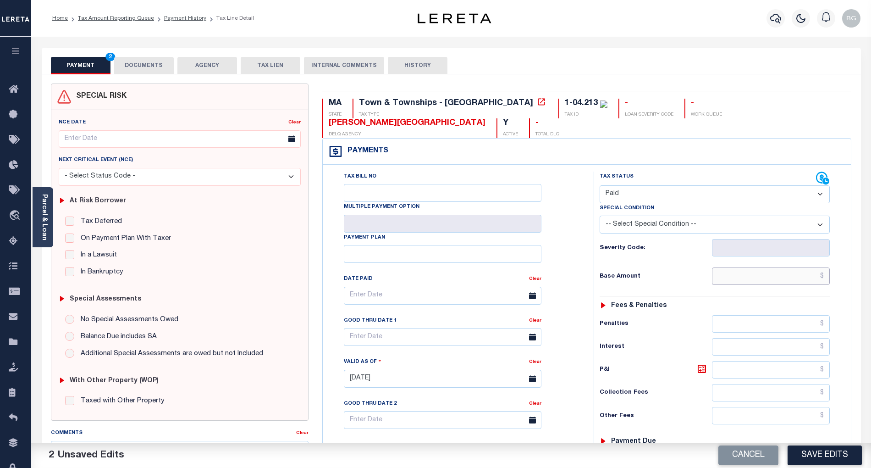
click at [807, 267] on input "text" at bounding box center [771, 275] width 118 height 17
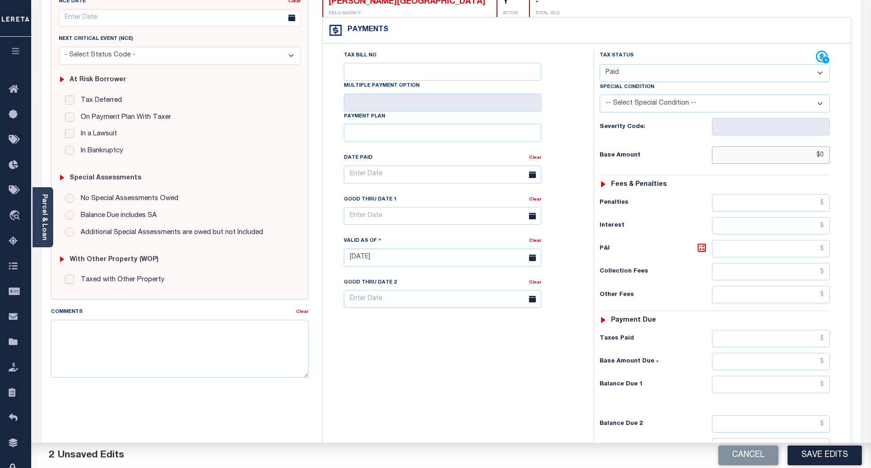
scroll to position [183, 0]
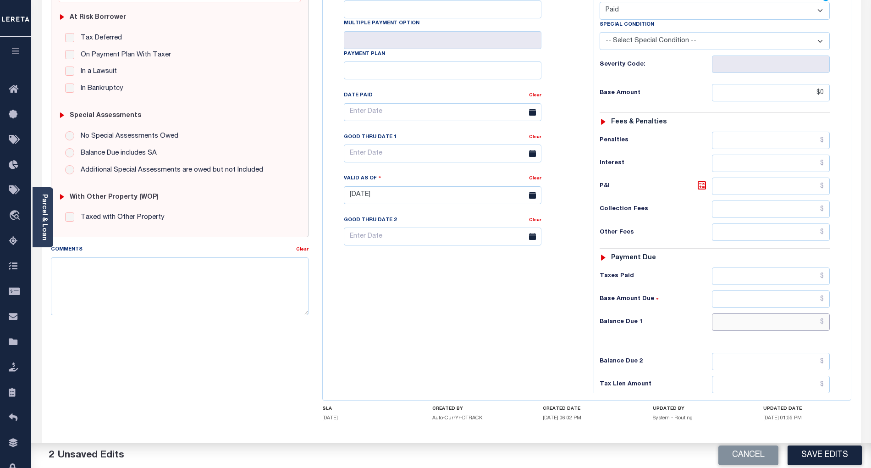
type input "$0.00"
click at [804, 313] on input "text" at bounding box center [771, 321] width 118 height 17
click at [548, 318] on div "Tax Bill No Multiple Payment Option Payment Plan Clear" at bounding box center [456, 190] width 262 height 405
type input "$0.00"
click at [279, 286] on textarea "Comments" at bounding box center [180, 286] width 258 height 58
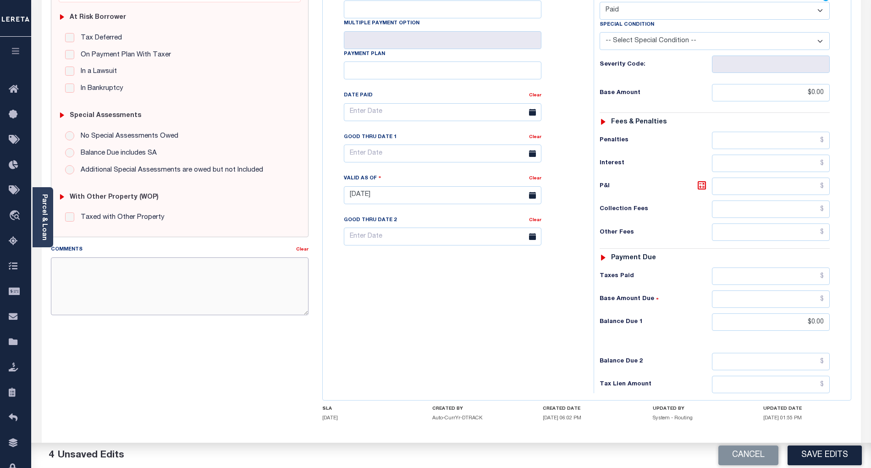
paste textarea "Refer attached website for 2026/1st install- BG"
type textarea "Refer attached website for 2026/1st install- BG"
click at [835, 449] on button "Save Edits" at bounding box center [825, 455] width 74 height 20
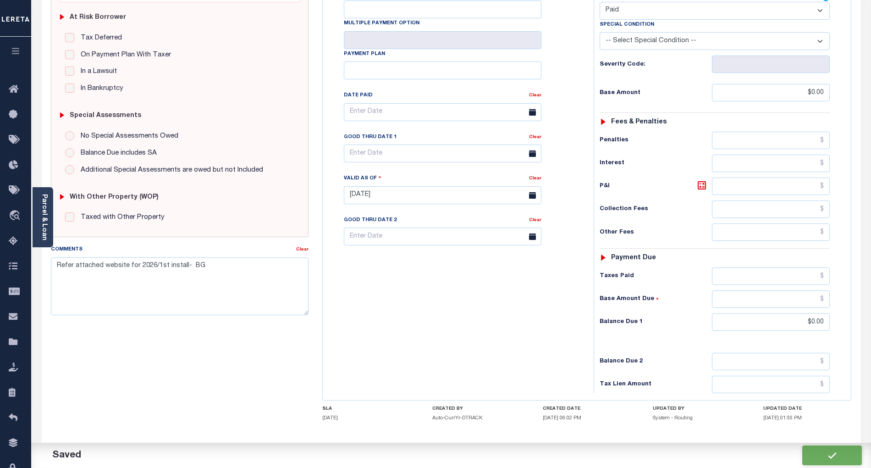
checkbox input "false"
type input "$0"
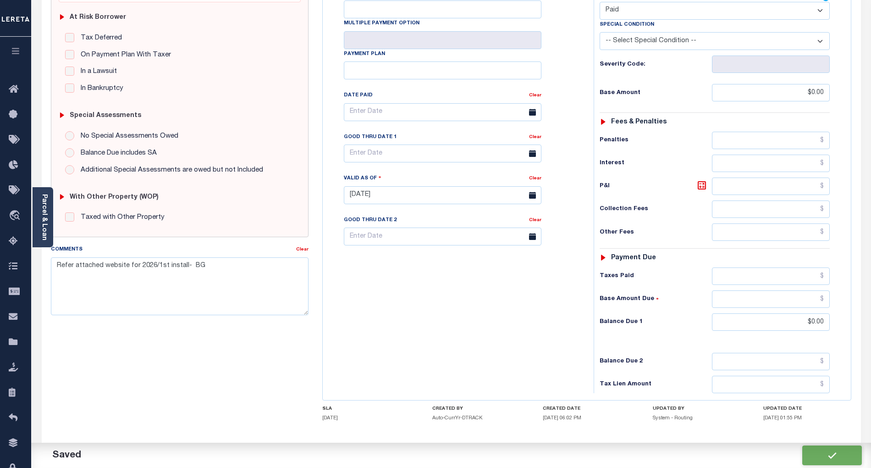
type input "$0"
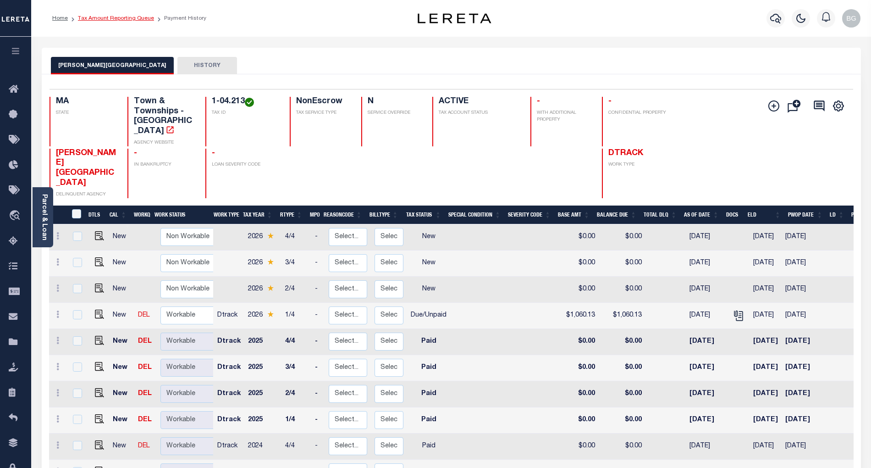
click at [112, 16] on link "Tax Amount Reporting Queue" at bounding box center [116, 19] width 76 height 6
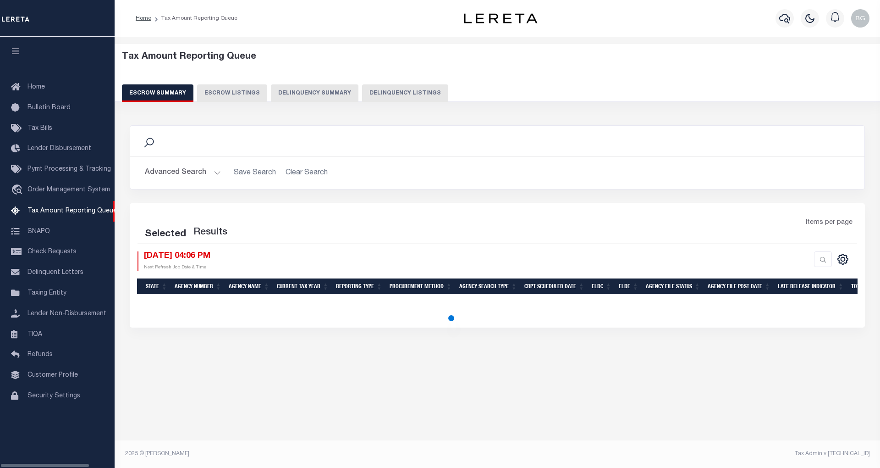
select select "100"
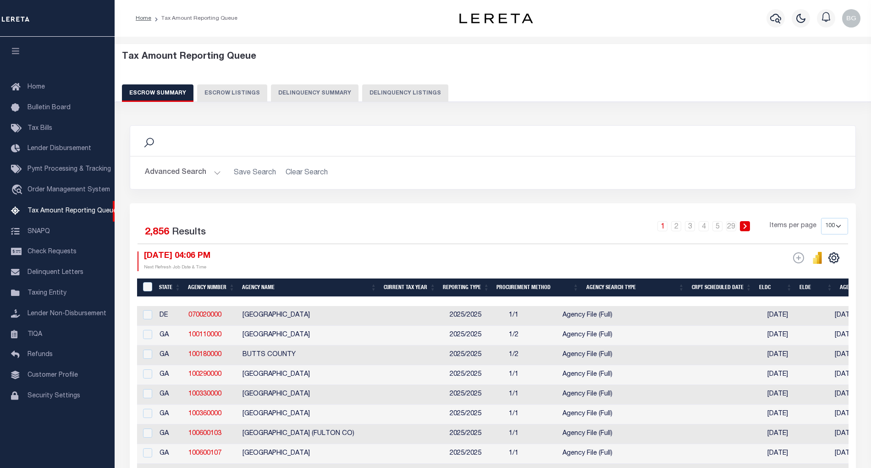
click at [384, 93] on button "Delinquency Listings" at bounding box center [405, 92] width 86 height 17
select select "100"
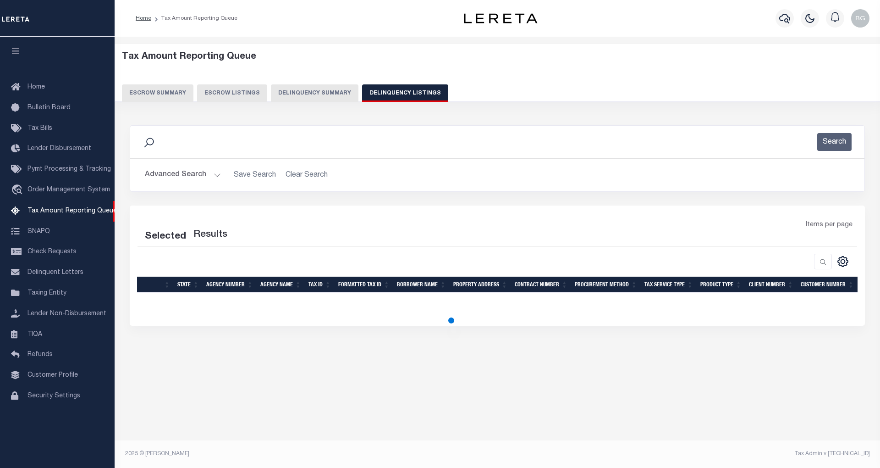
select select "100"
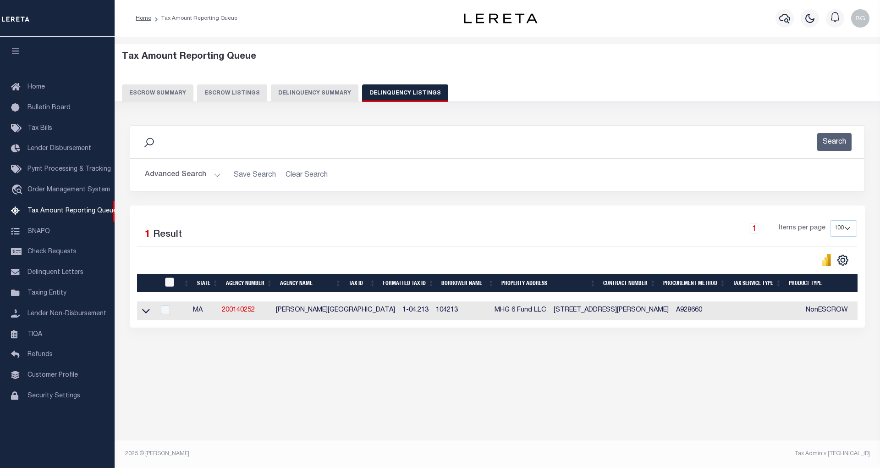
click at [171, 282] on input "checkbox" at bounding box center [169, 281] width 9 height 9
checkbox input "true"
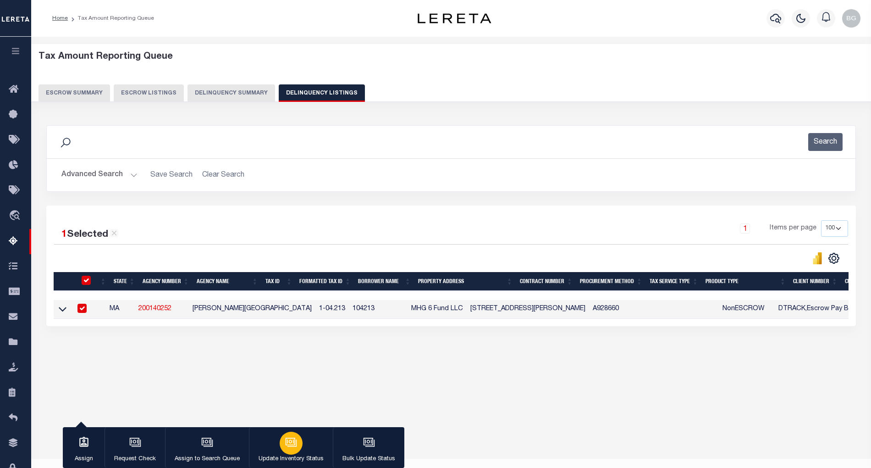
click at [290, 450] on div "button" at bounding box center [291, 442] width 23 height 23
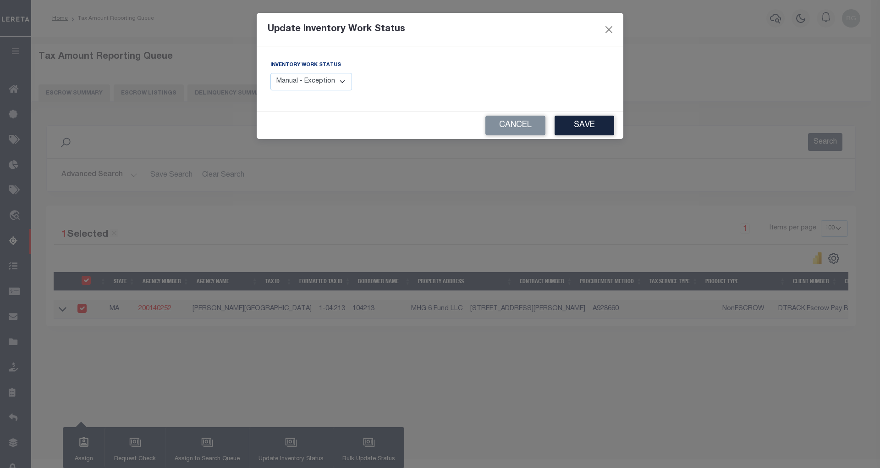
click at [345, 83] on select "Manual - Exception Pended - Awaiting Search Late Add Exception Completed" at bounding box center [312, 82] width 82 height 18
select select "4"
click at [271, 73] on select "Manual - Exception Pended - Awaiting Search Late Add Exception Completed" at bounding box center [312, 82] width 82 height 18
click at [601, 125] on button "Save" at bounding box center [585, 126] width 60 height 20
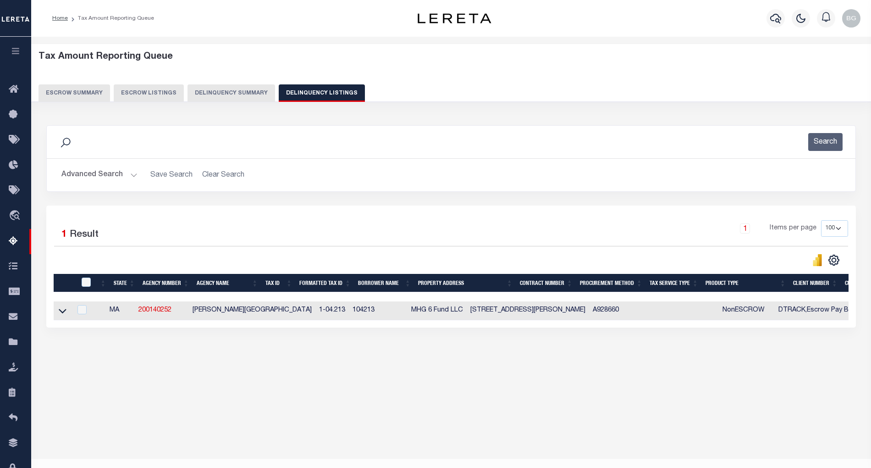
click at [134, 176] on button "Advanced Search" at bounding box center [99, 175] width 76 height 18
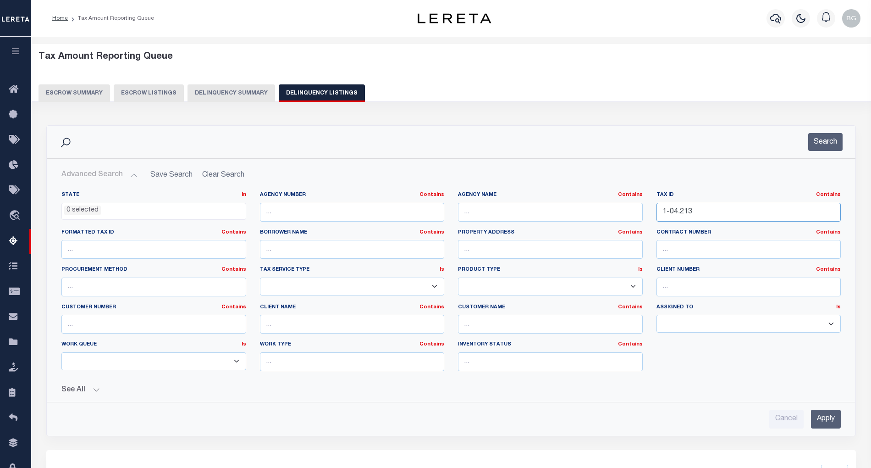
click at [674, 213] on input "1-04.213" at bounding box center [749, 212] width 185 height 19
paste input "1-04.214"
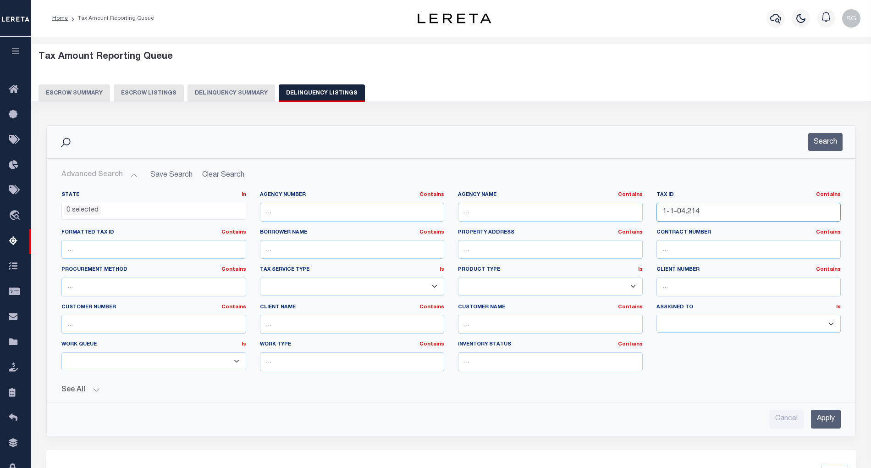
click at [683, 213] on input "1-1-04.214" at bounding box center [749, 212] width 185 height 19
paste input "text"
type input "1-04.214"
click at [824, 423] on input "Apply" at bounding box center [826, 418] width 30 height 19
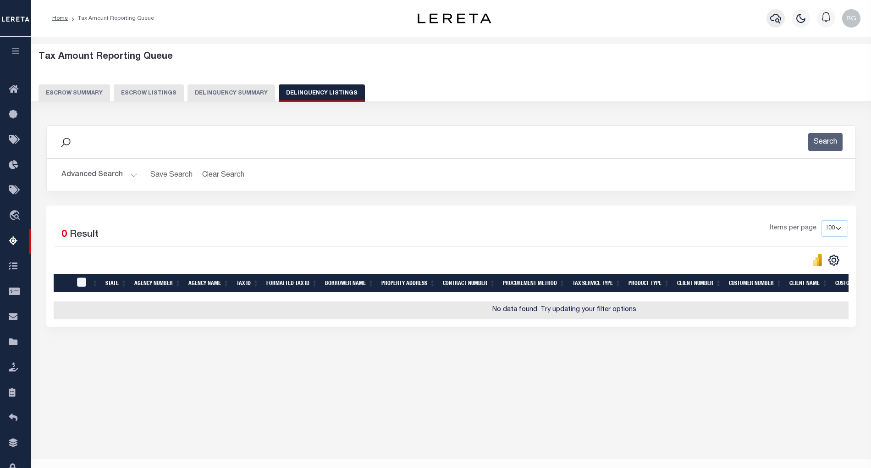
click at [778, 20] on icon "button" at bounding box center [775, 18] width 11 height 11
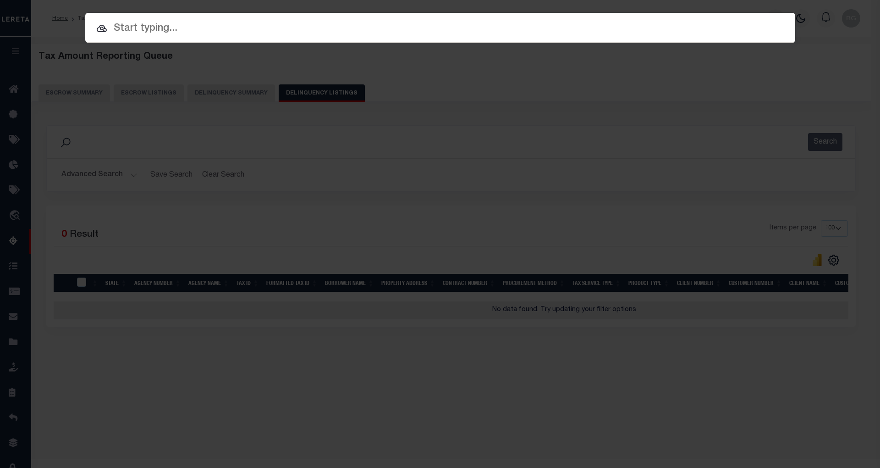
paste input "34747995"
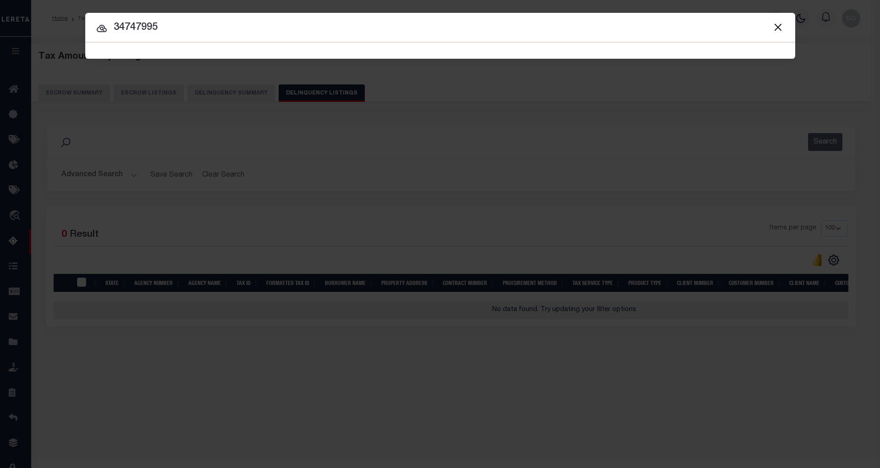
type input "34747995"
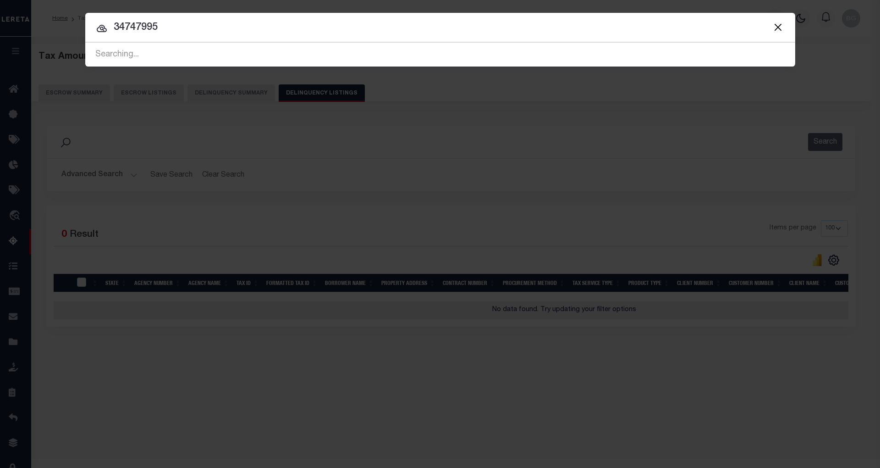
click at [100, 28] on icon at bounding box center [101, 28] width 11 height 11
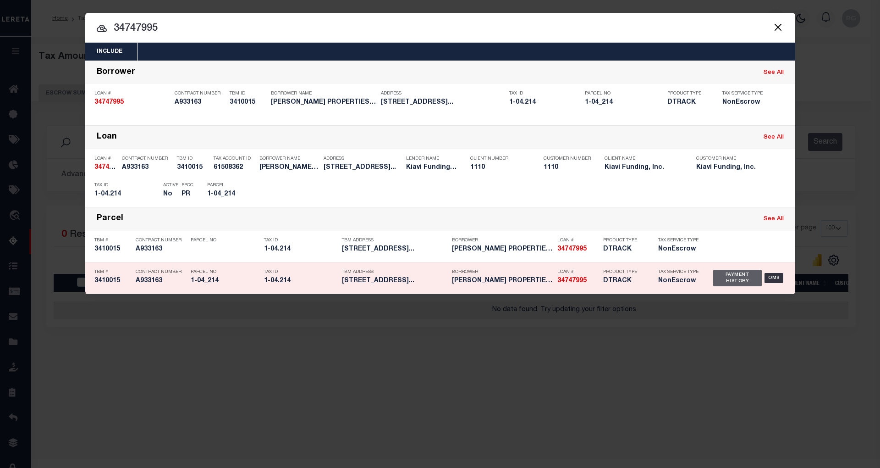
click at [743, 278] on div "Payment History" at bounding box center [737, 278] width 49 height 17
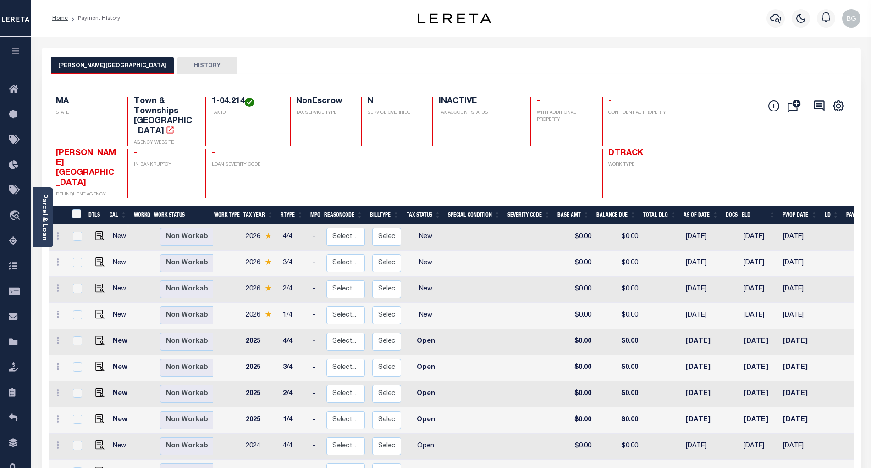
click at [101, 19] on li "Payment History" at bounding box center [94, 18] width 52 height 8
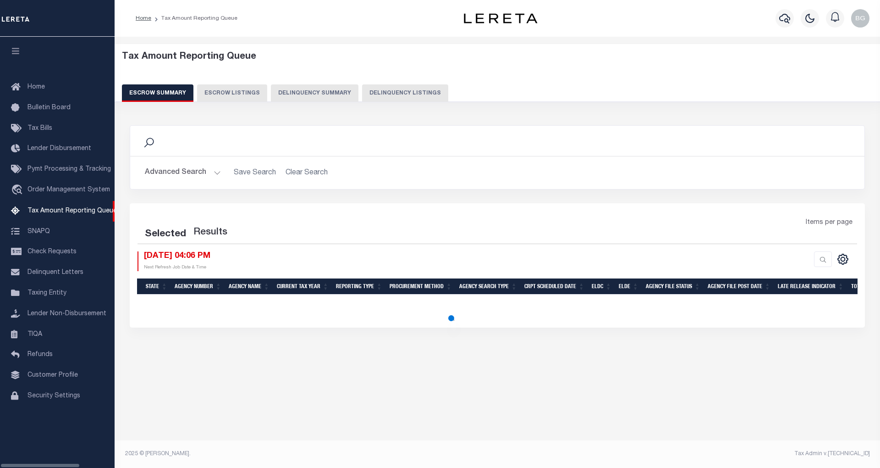
select select
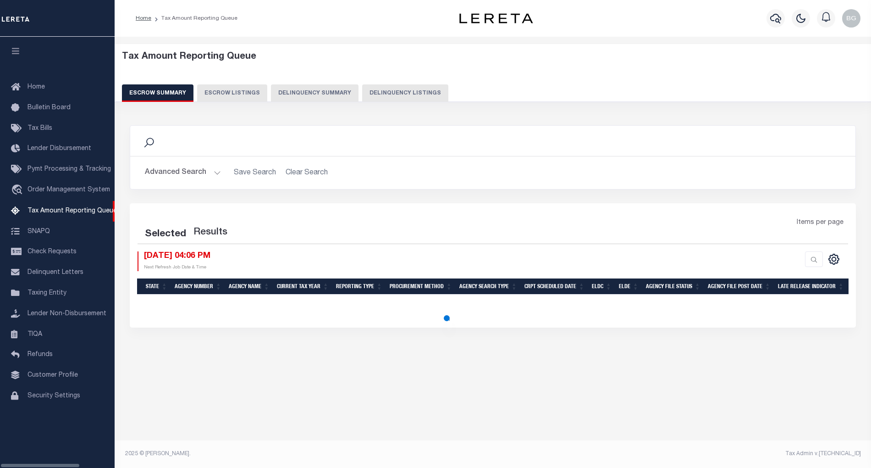
select select
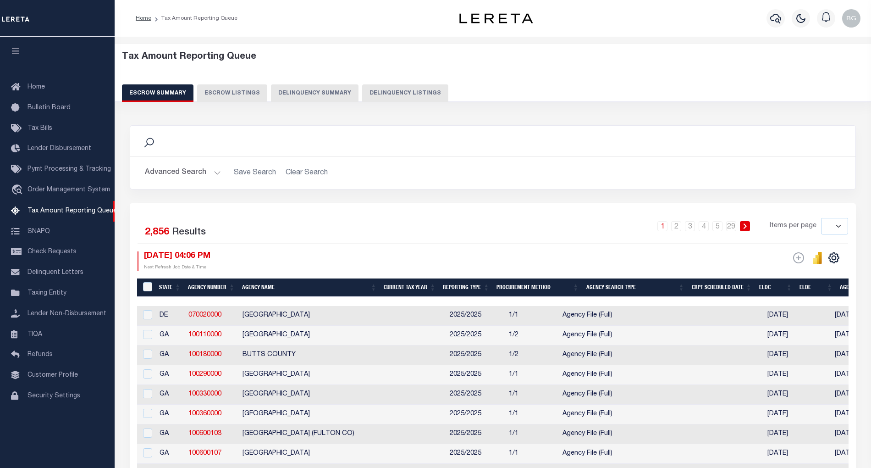
click at [409, 93] on button "Delinquency Listings" at bounding box center [405, 92] width 86 height 17
select select "100"
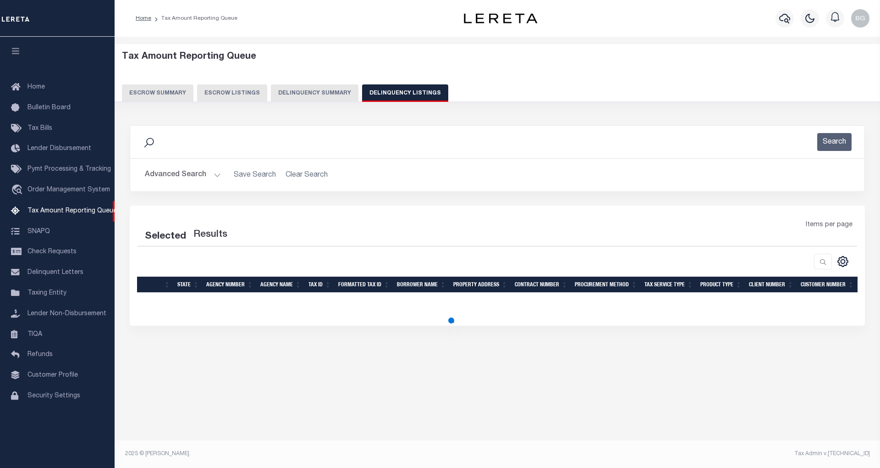
select select "100"
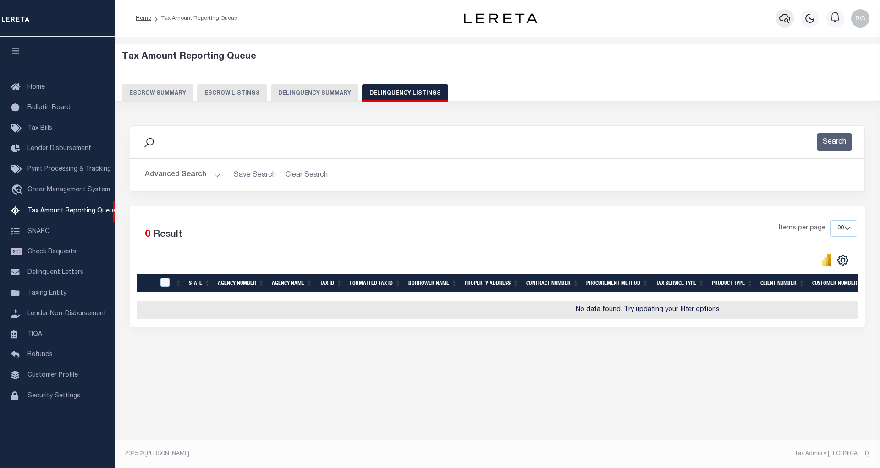
click at [784, 21] on icon "button" at bounding box center [784, 19] width 11 height 10
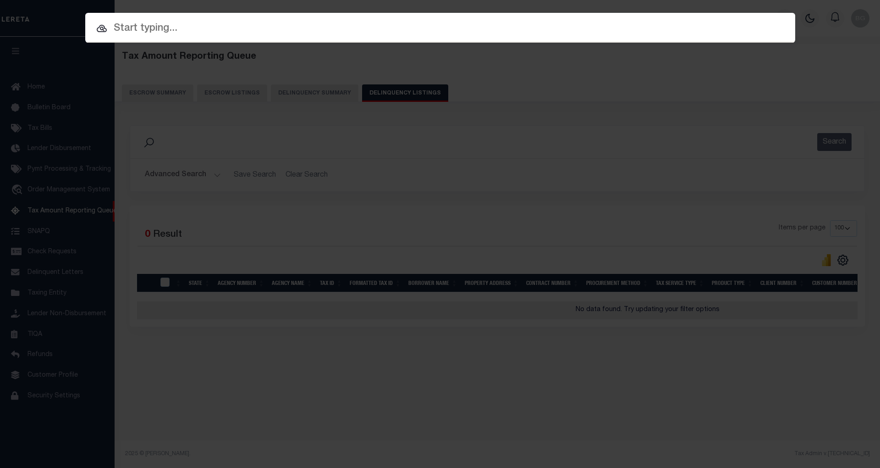
click at [193, 24] on input "text" at bounding box center [440, 29] width 710 height 16
paste input "1-04.214"
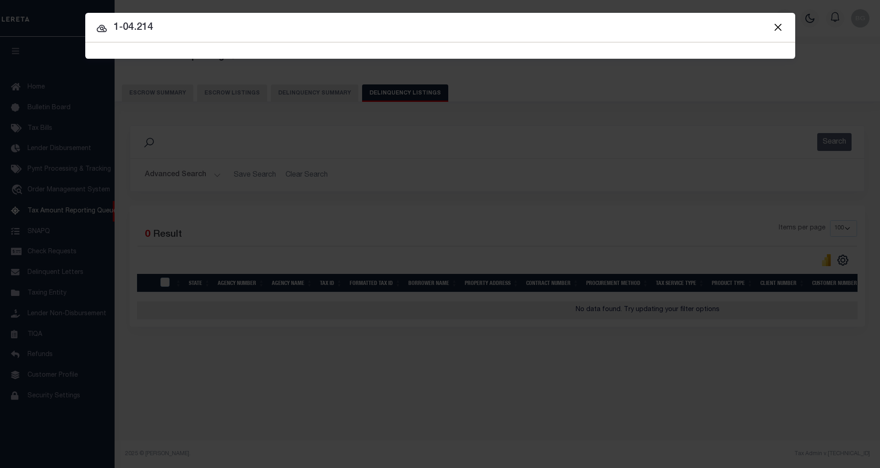
type input "1-04.214"
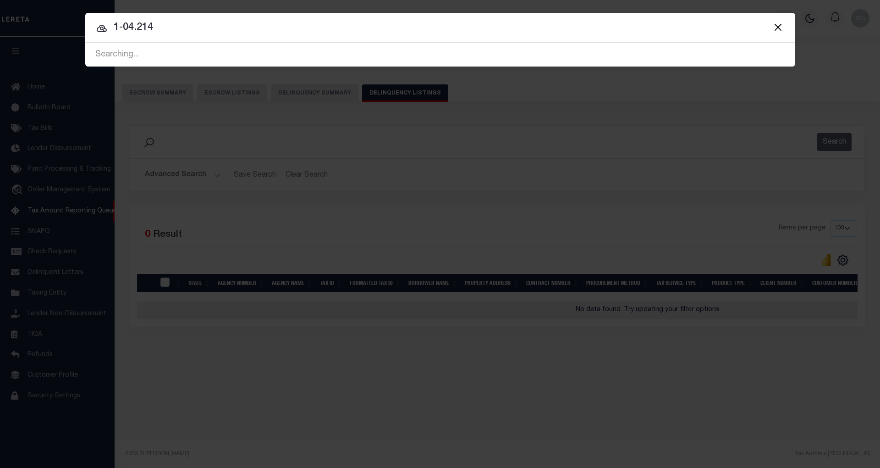
click at [100, 28] on icon at bounding box center [102, 28] width 10 height 7
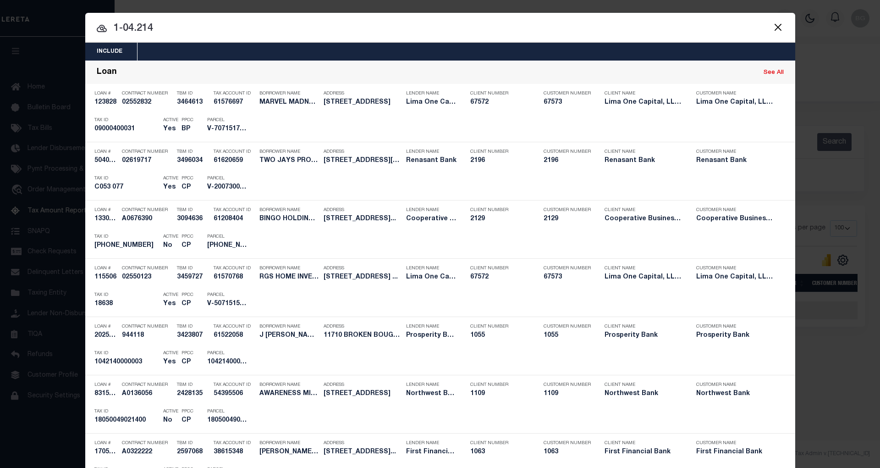
scroll to position [1270, 0]
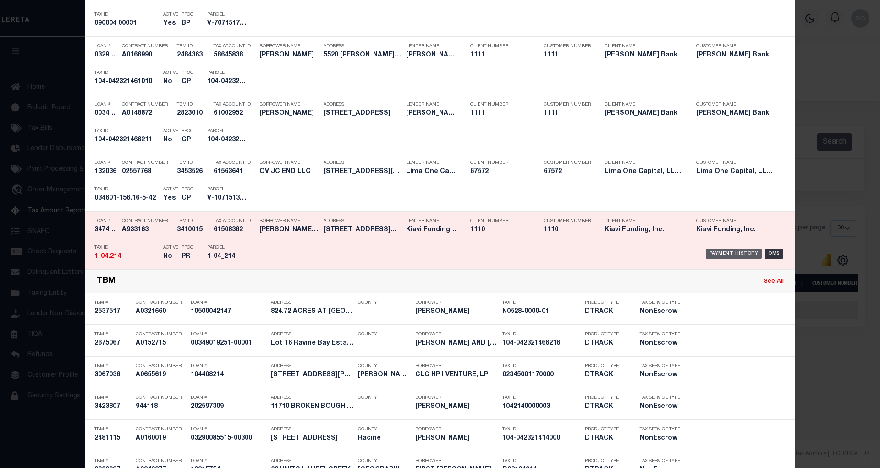
click at [723, 254] on div "Payment History" at bounding box center [734, 254] width 56 height 10
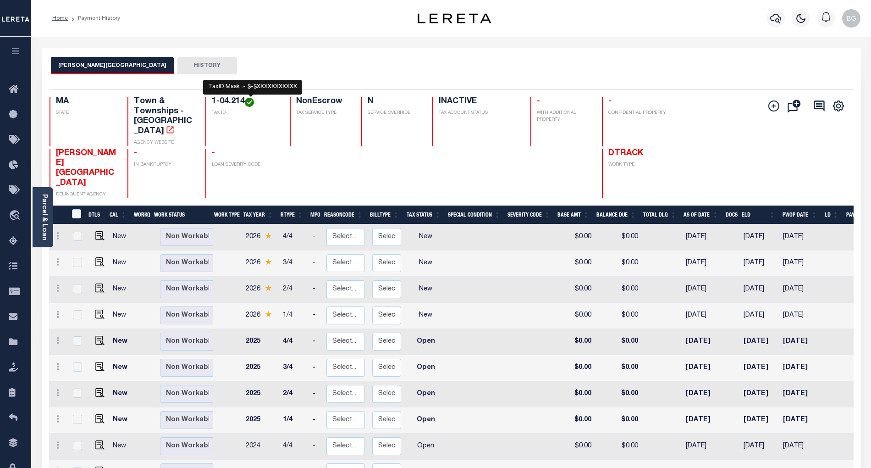
drag, startPoint x: 213, startPoint y: 101, endPoint x: 247, endPoint y: 101, distance: 33.9
click at [247, 101] on h4 "1-04.214" at bounding box center [245, 102] width 67 height 10
copy h4 "1-04.214"
click at [43, 215] on link "Parcel & Loan" at bounding box center [44, 217] width 6 height 46
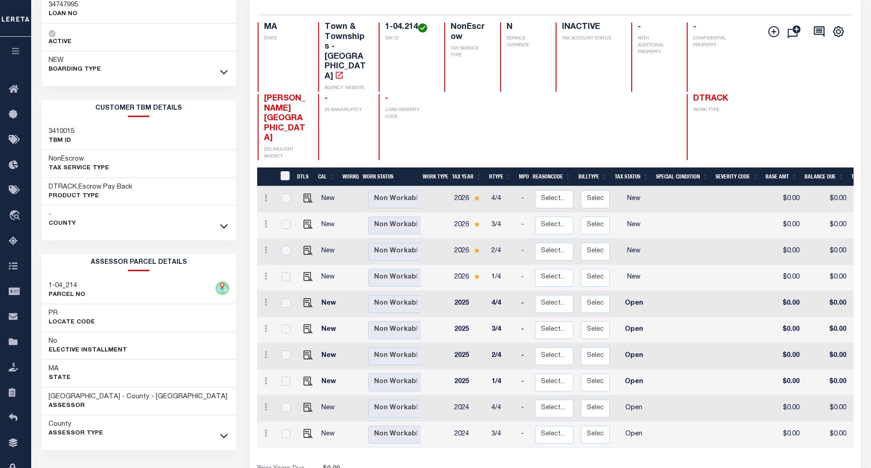
scroll to position [100, 0]
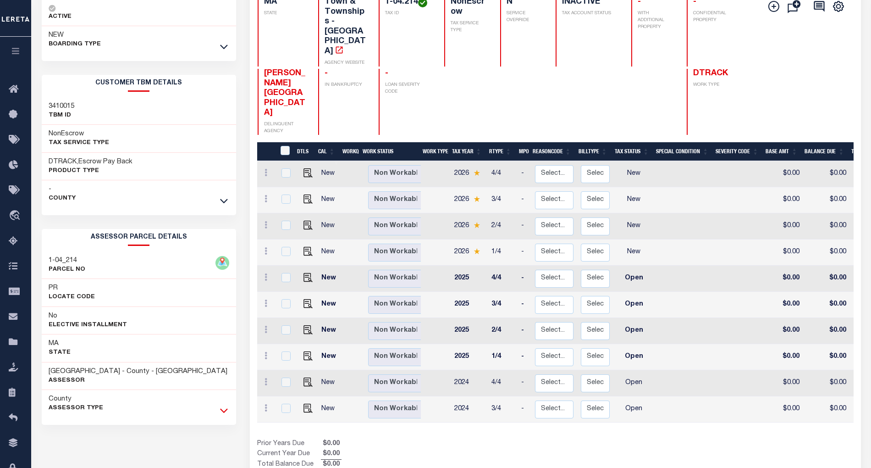
click at [223, 415] on icon at bounding box center [224, 410] width 8 height 10
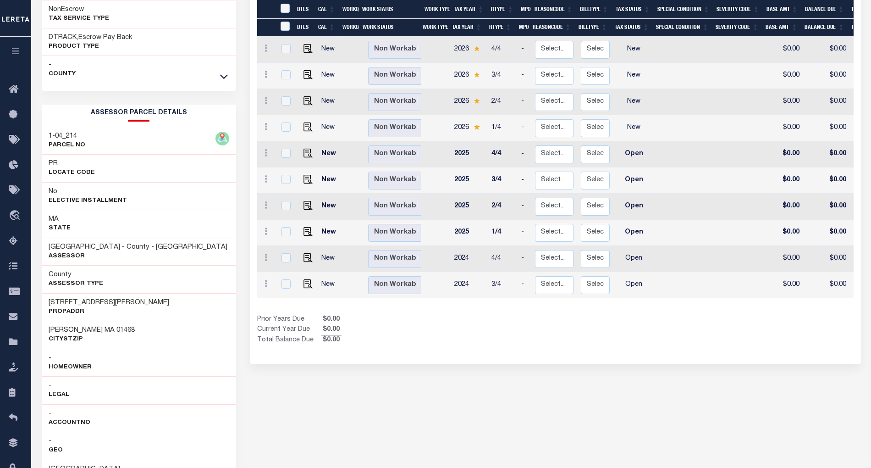
scroll to position [283, 0]
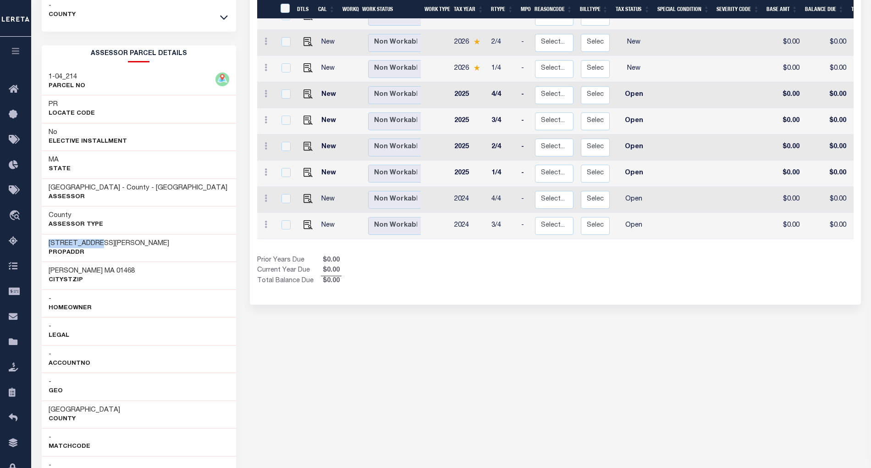
drag, startPoint x: 48, startPoint y: 244, endPoint x: 98, endPoint y: 246, distance: 49.6
click at [98, 246] on h3 "[STREET_ADDRESS][PERSON_NAME]" at bounding box center [109, 243] width 121 height 9
copy h3 "[STREET_ADDRESS]"
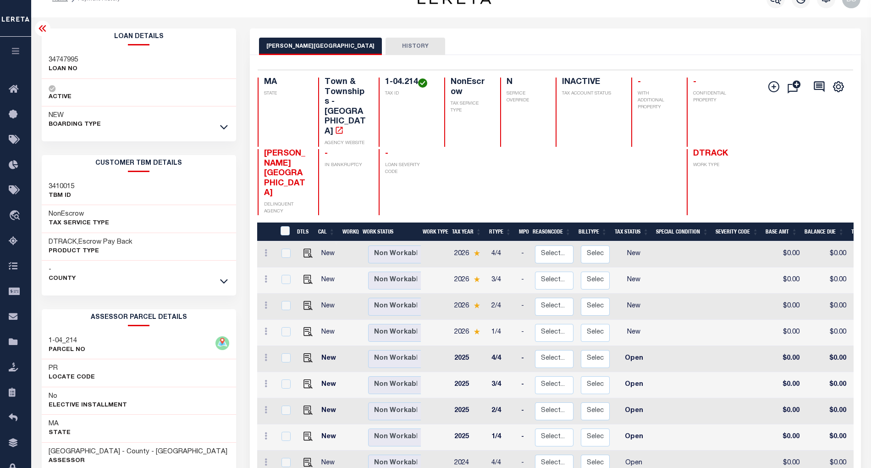
scroll to position [183, 0]
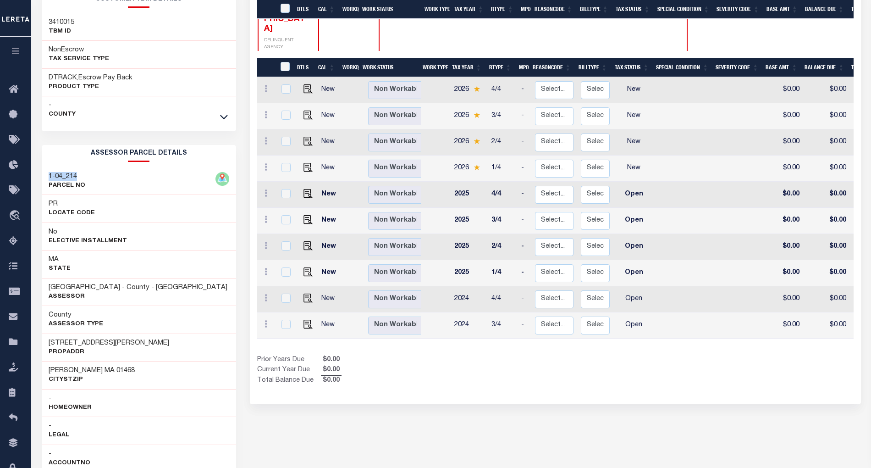
drag, startPoint x: 49, startPoint y: 178, endPoint x: 90, endPoint y: 178, distance: 41.7
click at [90, 178] on div "1-04_214 PARCEL NO" at bounding box center [139, 181] width 194 height 28
copy h3 "1-04_214"
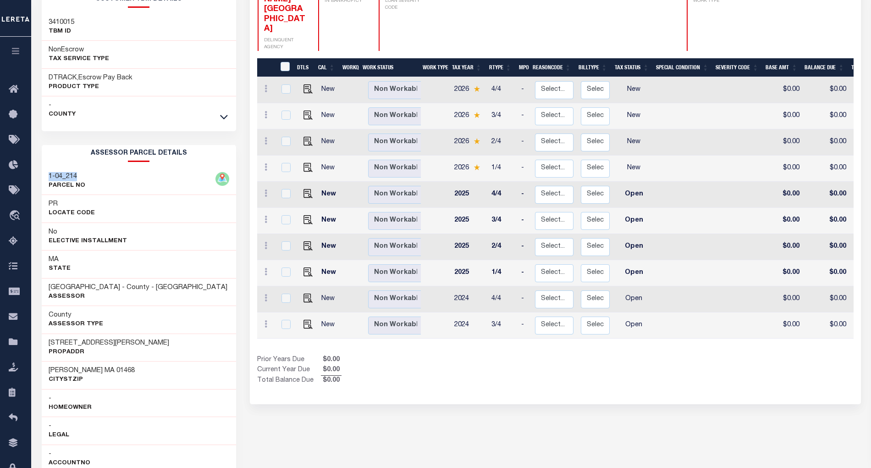
scroll to position [0, 0]
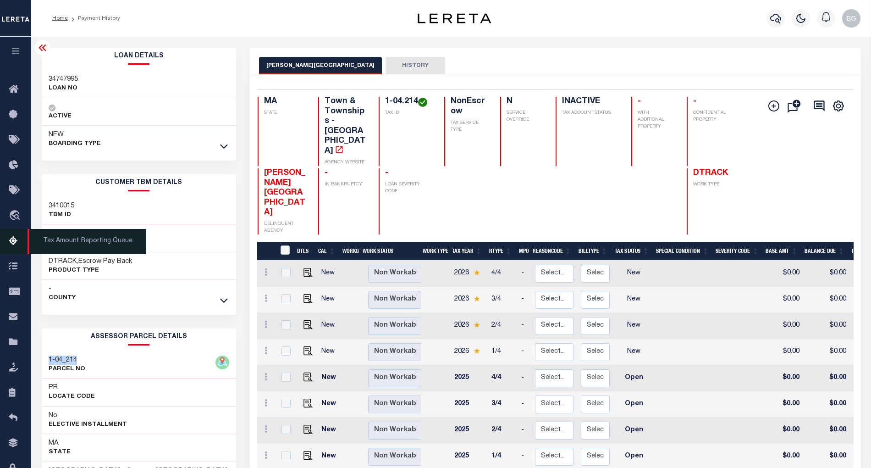
click at [12, 243] on icon at bounding box center [16, 241] width 15 height 11
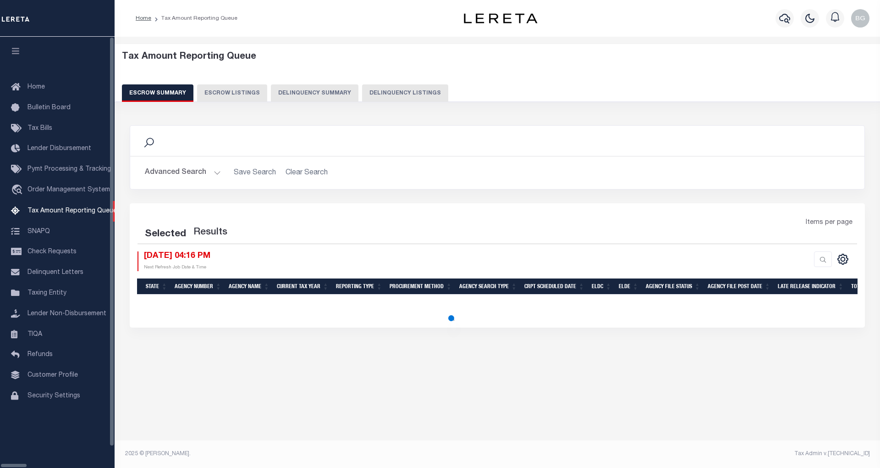
click at [371, 89] on button "Delinquency Listings" at bounding box center [405, 92] width 86 height 17
select select "100"
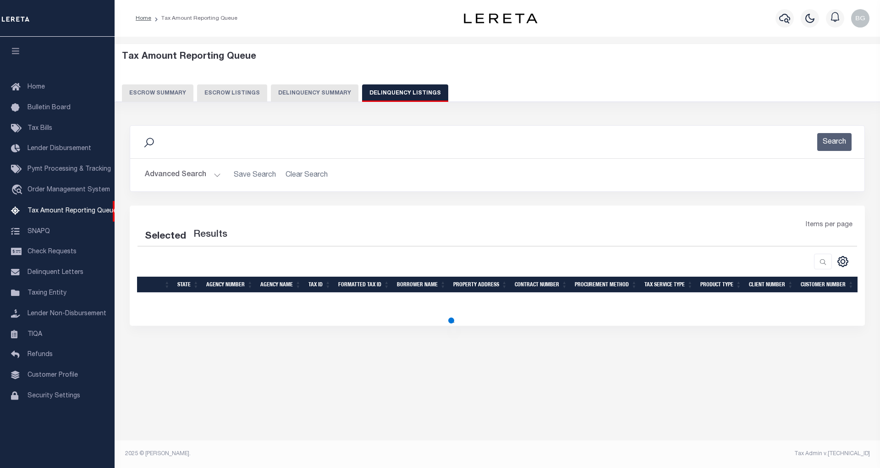
select select "100"
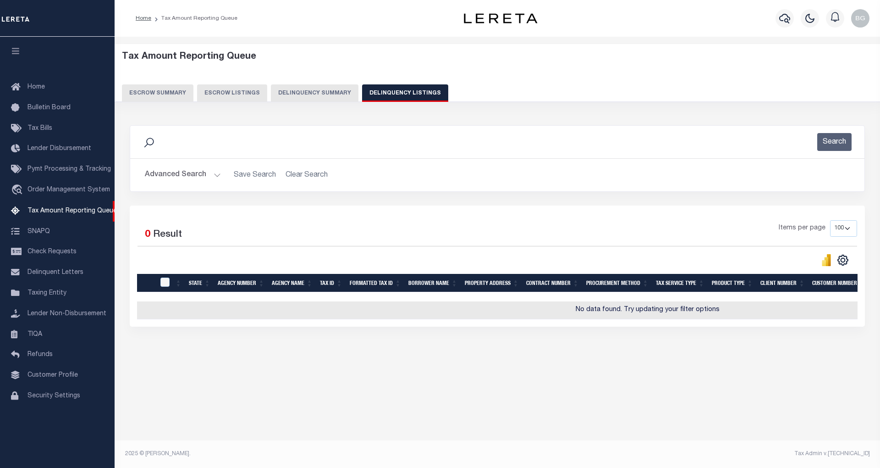
click at [217, 175] on button "Advanced Search" at bounding box center [183, 175] width 76 height 18
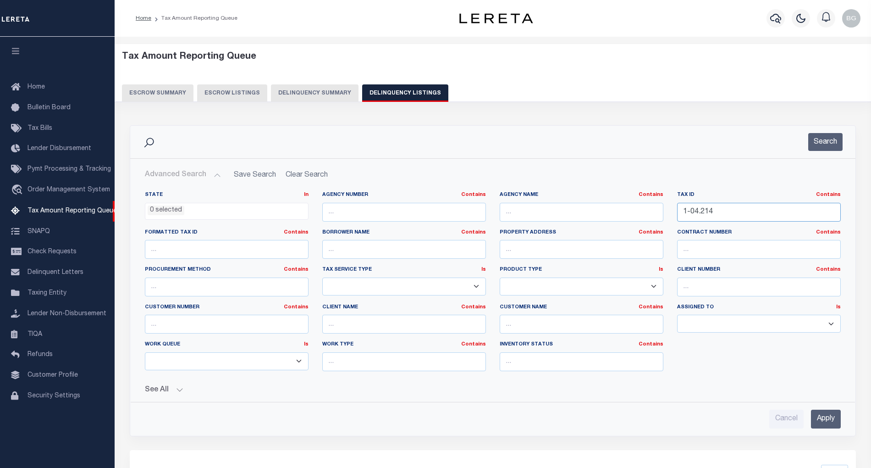
click at [693, 211] on input "1-04.214" at bounding box center [759, 212] width 164 height 19
click at [694, 211] on input "1-04.214" at bounding box center [759, 212] width 164 height 19
paste input "3-09.48.3"
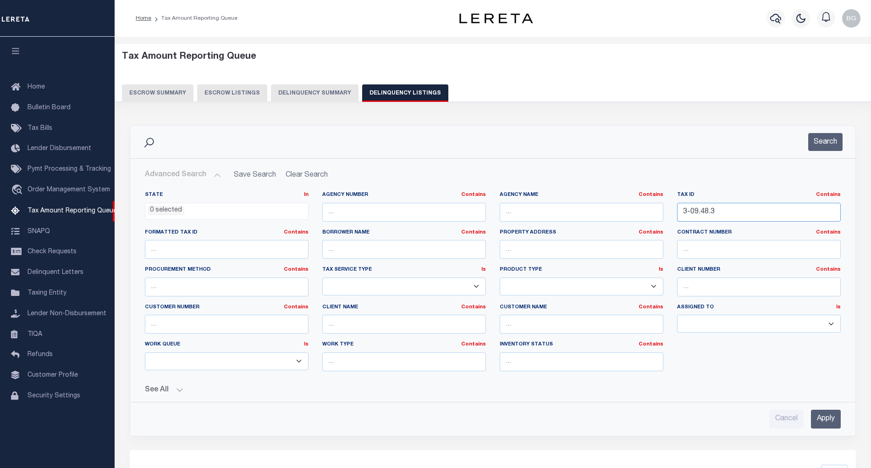
type input "3-09.48.3"
click at [826, 422] on input "Apply" at bounding box center [826, 418] width 30 height 19
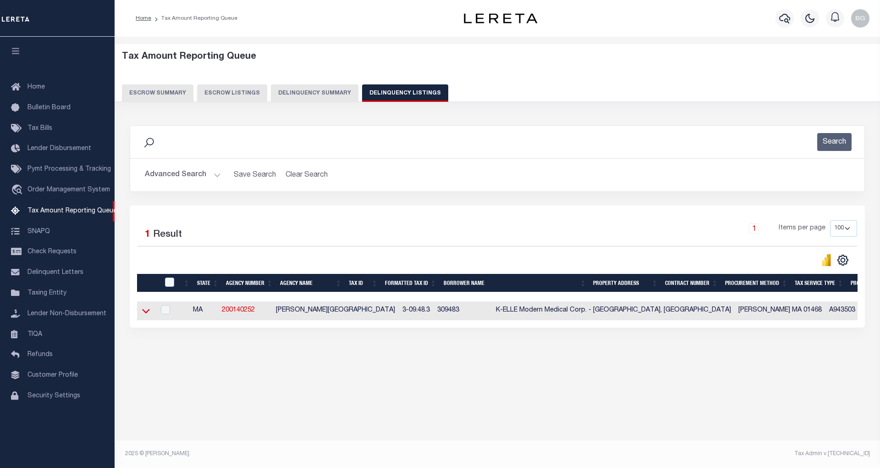
click at [146, 314] on icon at bounding box center [146, 311] width 8 height 5
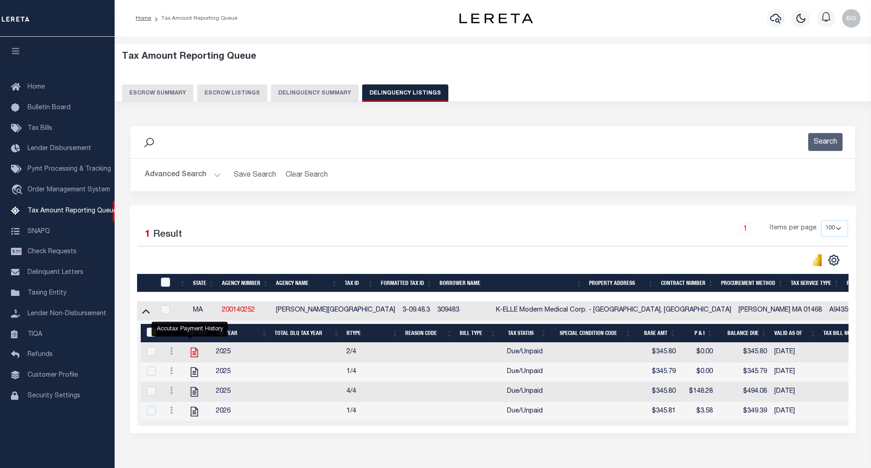
click at [191, 355] on icon "" at bounding box center [194, 353] width 7 height 10
checkbox input "true"
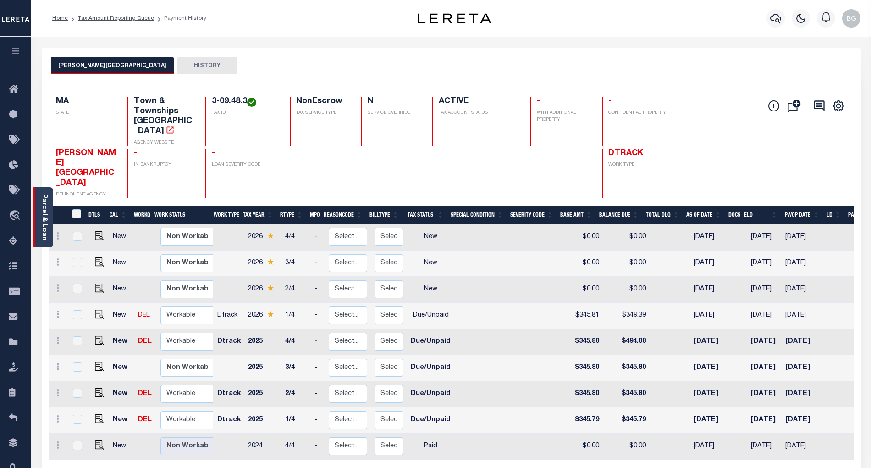
click at [43, 219] on link "Parcel & Loan" at bounding box center [44, 217] width 6 height 46
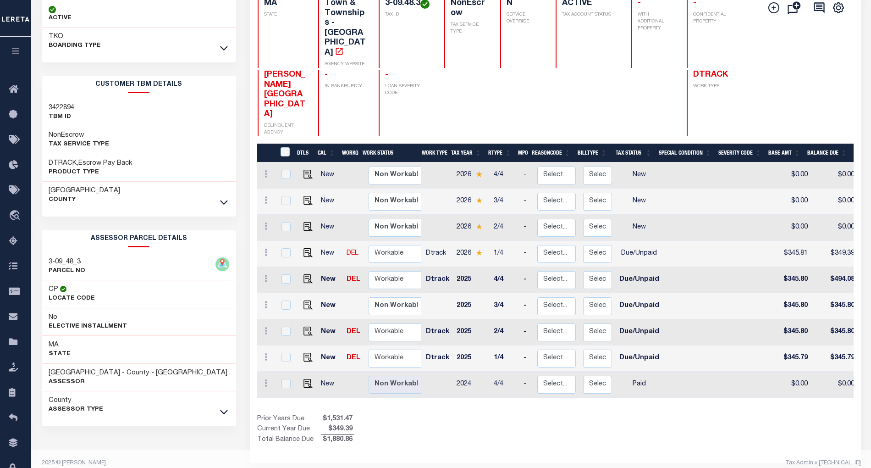
scroll to position [101, 0]
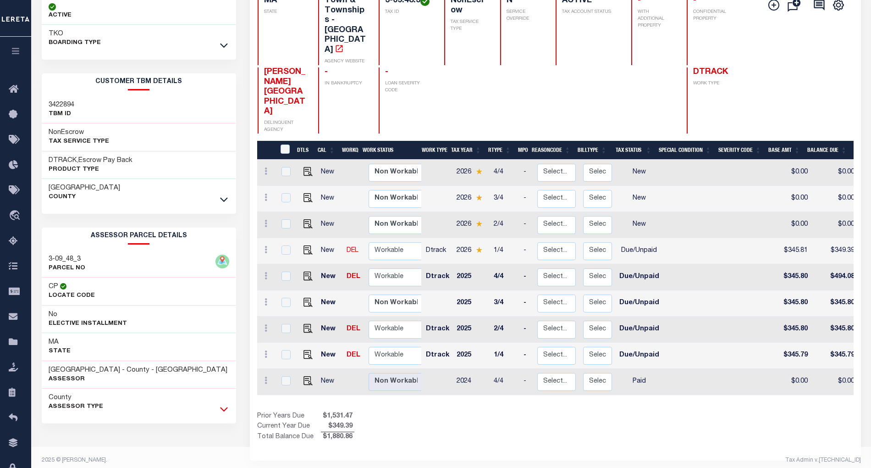
click at [224, 412] on icon at bounding box center [224, 409] width 8 height 10
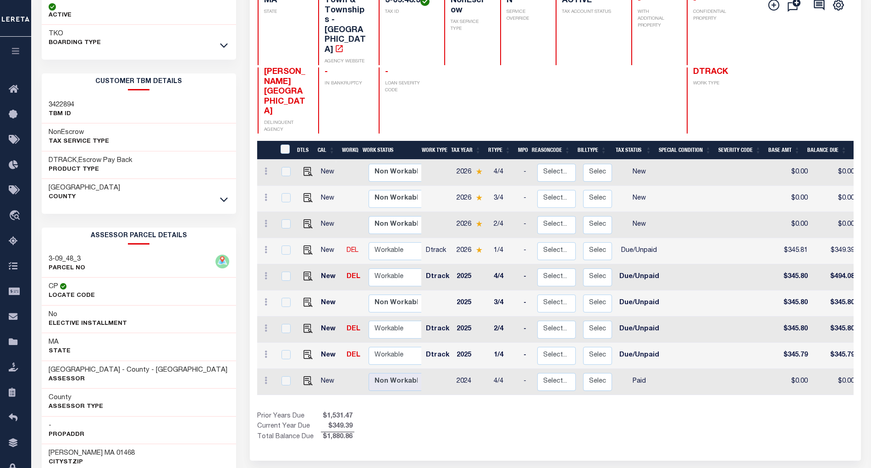
scroll to position [0, 0]
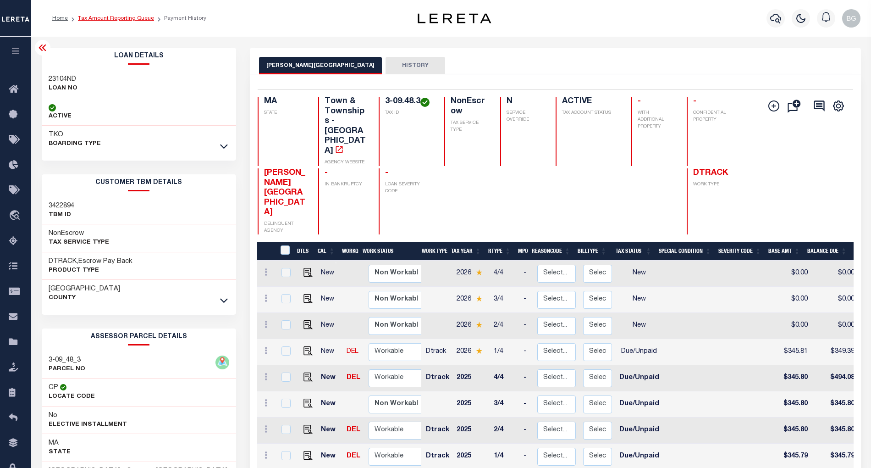
click at [102, 19] on link "Tax Amount Reporting Queue" at bounding box center [116, 19] width 76 height 6
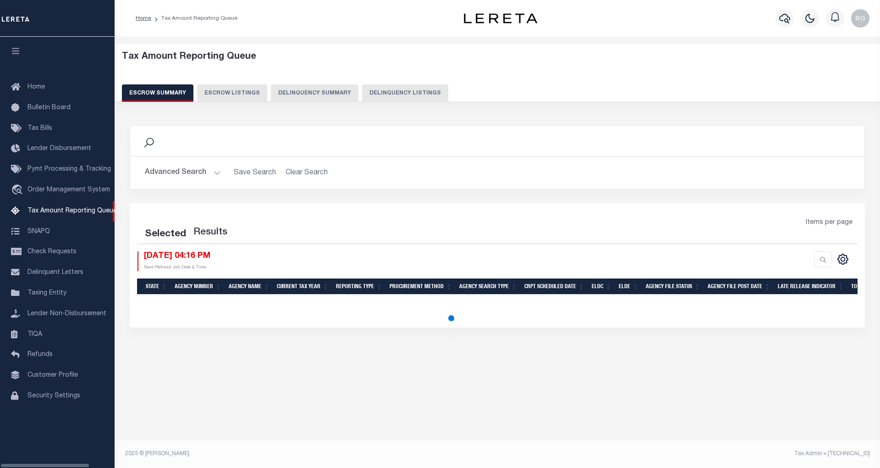
click at [400, 92] on button "Delinquency Listings" at bounding box center [405, 92] width 86 height 17
select select "100"
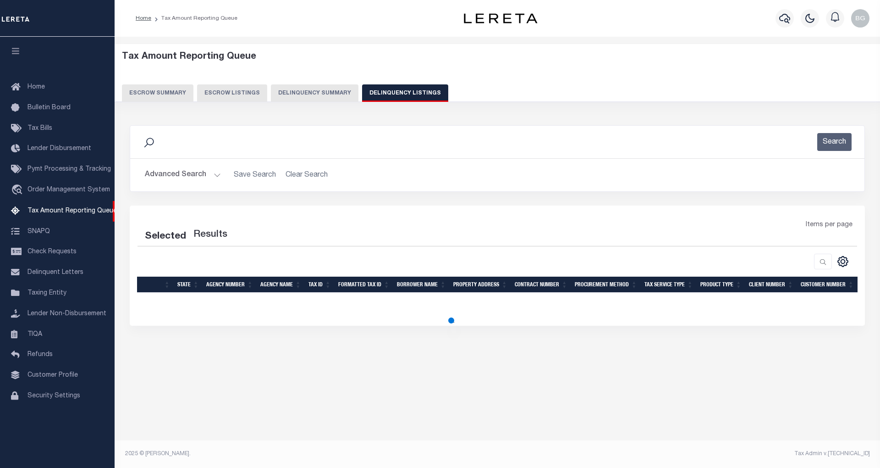
select select "100"
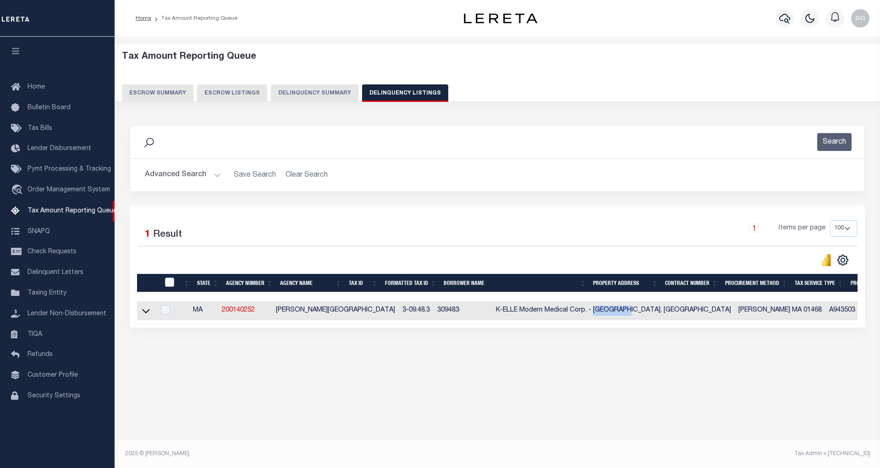
drag, startPoint x: 540, startPoint y: 313, endPoint x: 572, endPoint y: 316, distance: 32.3
click at [572, 316] on td "K-ELLE Modern Medical Corp. - [GEOGRAPHIC_DATA], [GEOGRAPHIC_DATA]" at bounding box center [613, 310] width 243 height 19
checkbox input "true"
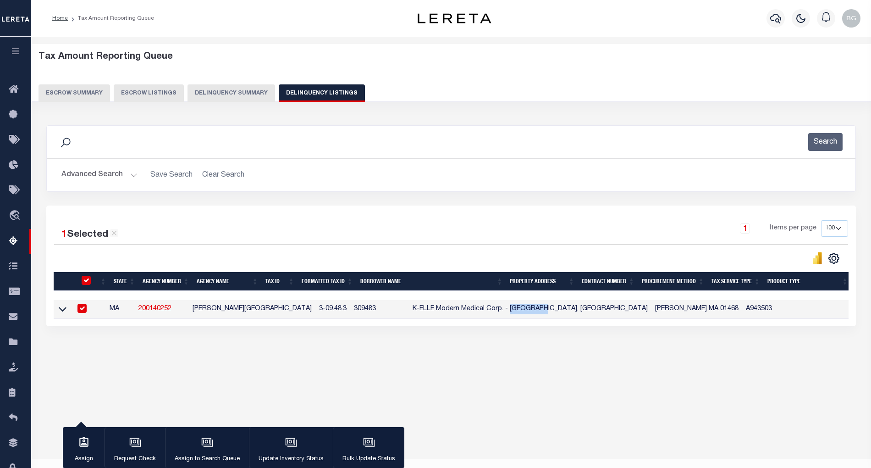
copy td "Templeton"
click at [464, 348] on div "Data sync process is currently running, you may face some response delays. Sear…" at bounding box center [451, 235] width 822 height 238
click at [87, 309] on input "checkbox" at bounding box center [81, 308] width 9 height 9
checkbox input "false"
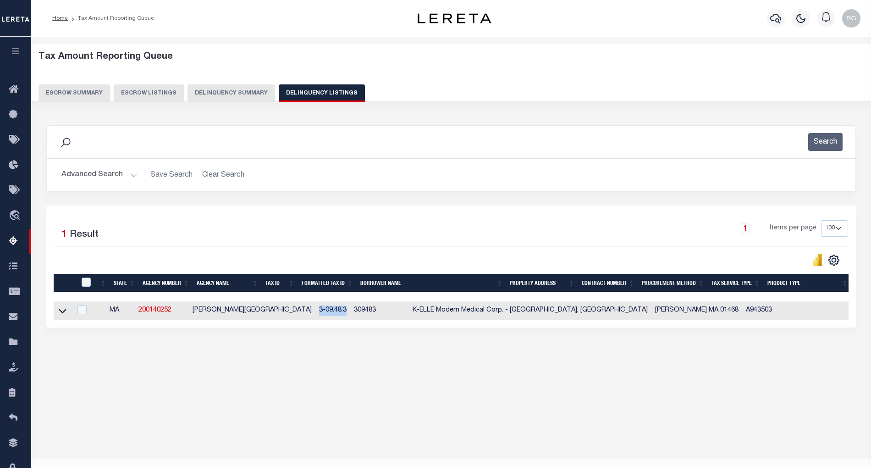
drag, startPoint x: 266, startPoint y: 315, endPoint x: 294, endPoint y: 313, distance: 28.0
click at [315, 313] on td "3-09.48.3" at bounding box center [332, 310] width 35 height 19
checkbox input "true"
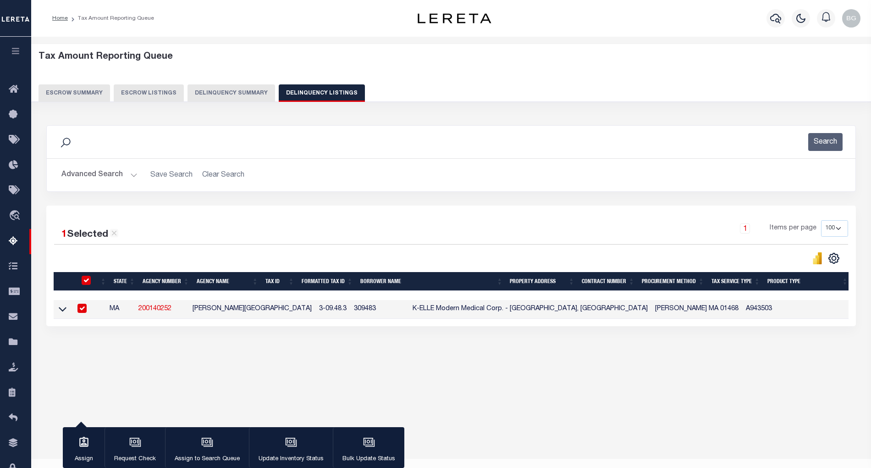
click at [400, 376] on div "Tax Amount Reporting Queue Escrow Summary Escrow Listings In" at bounding box center [451, 213] width 835 height 335
drag, startPoint x: 359, startPoint y: 312, endPoint x: 448, endPoint y: 315, distance: 89.9
click at [448, 315] on td "K-ELLE Modern Medical Corp. - [GEOGRAPHIC_DATA], [GEOGRAPHIC_DATA]" at bounding box center [530, 309] width 243 height 19
checkbox input "false"
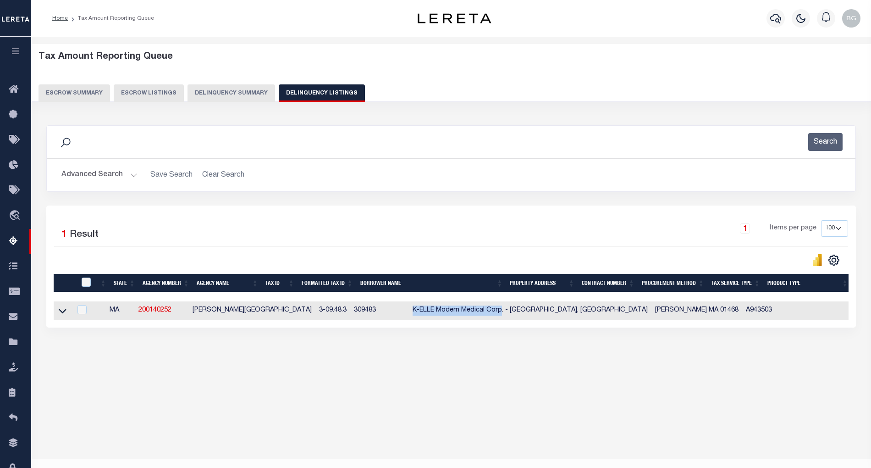
copy td "K-ELLE Modern Medical Corp"
click at [133, 175] on button "Advanced Search" at bounding box center [99, 175] width 76 height 18
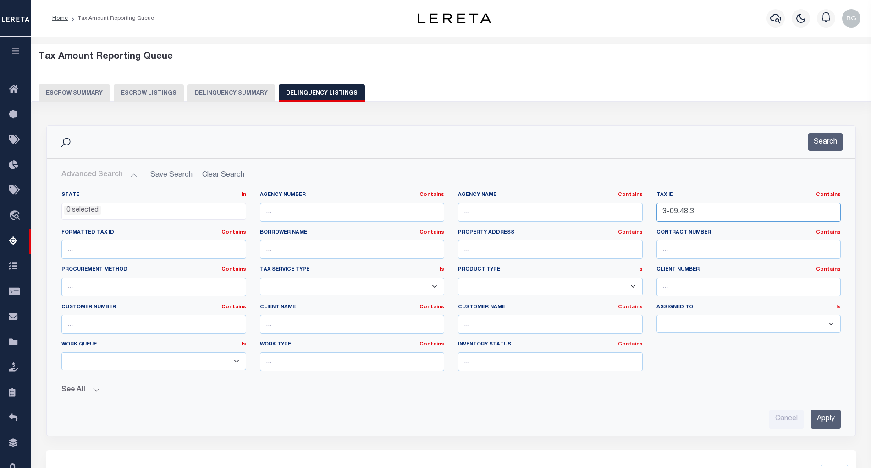
click at [674, 209] on input "3-09.48.3" at bounding box center [749, 212] width 185 height 19
paste input "62.1"
type input "3-09.62.1"
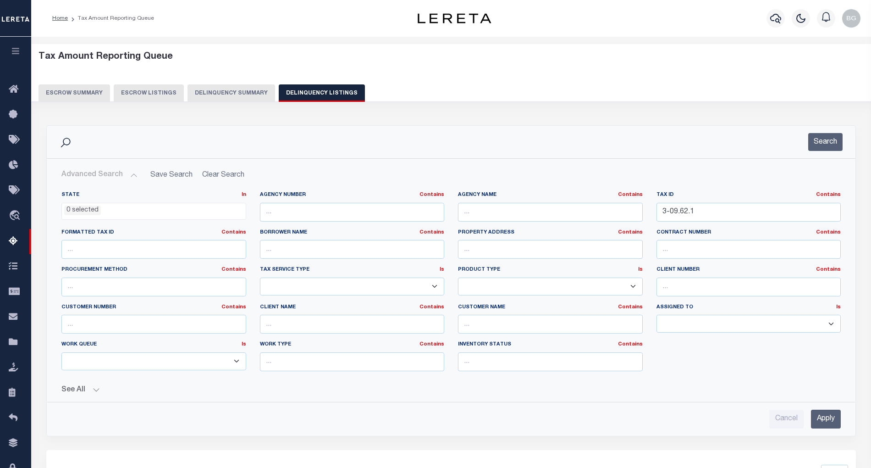
click at [829, 424] on input "Apply" at bounding box center [826, 418] width 30 height 19
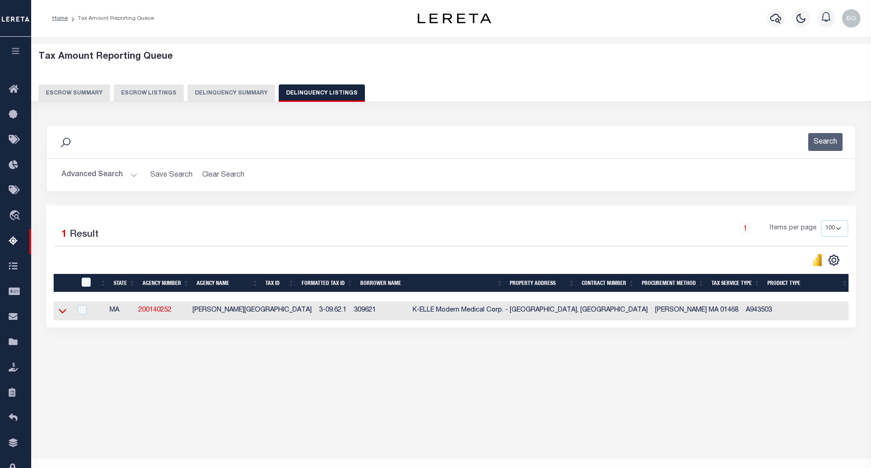
click at [61, 313] on icon at bounding box center [63, 311] width 8 height 10
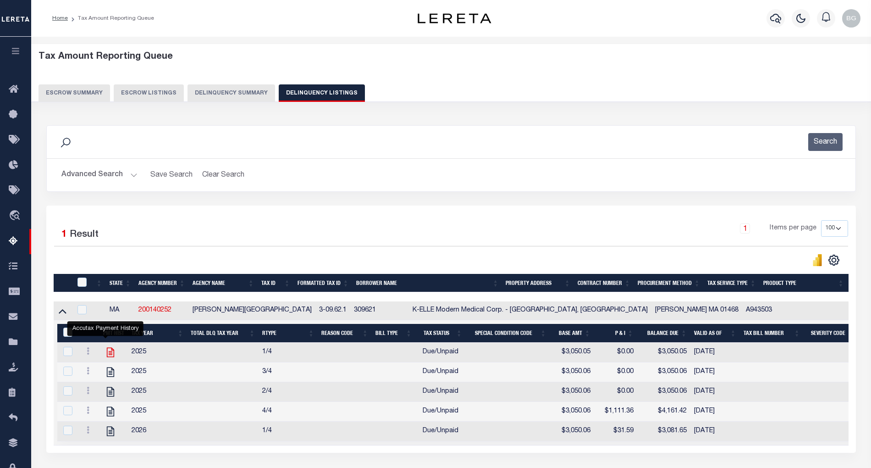
click at [107, 356] on icon "" at bounding box center [110, 353] width 7 height 10
checkbox input "true"
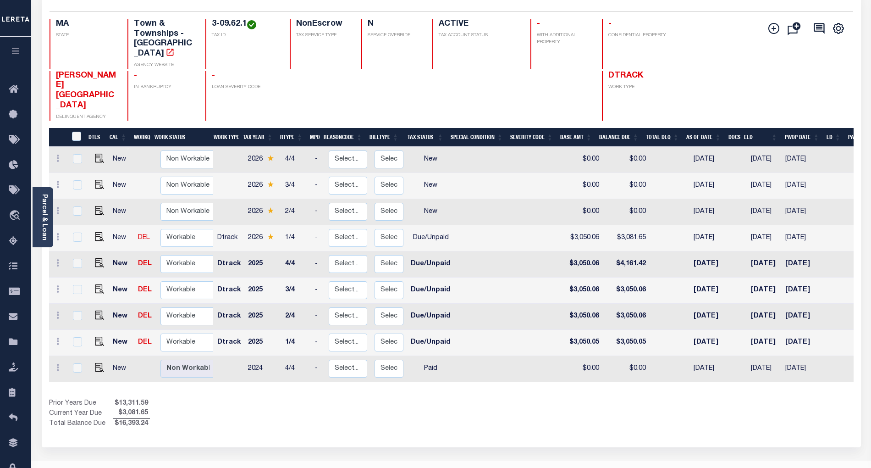
scroll to position [101, 0]
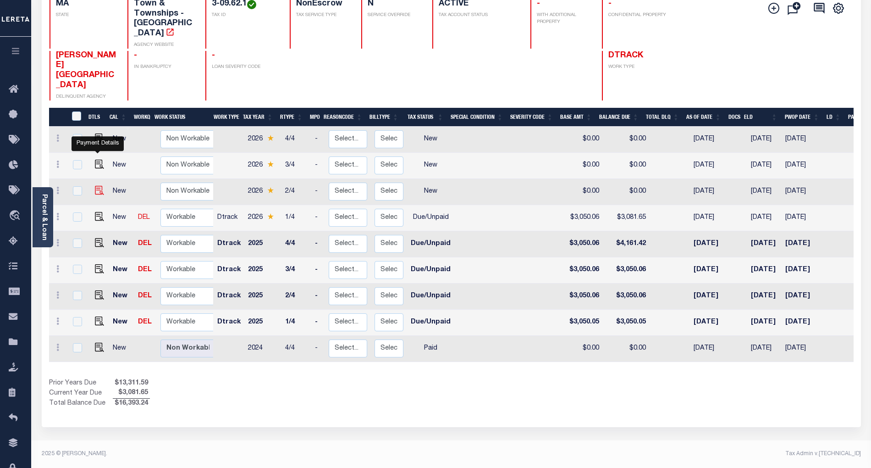
click at [96, 186] on img "" at bounding box center [99, 190] width 9 height 9
checkbox input "true"
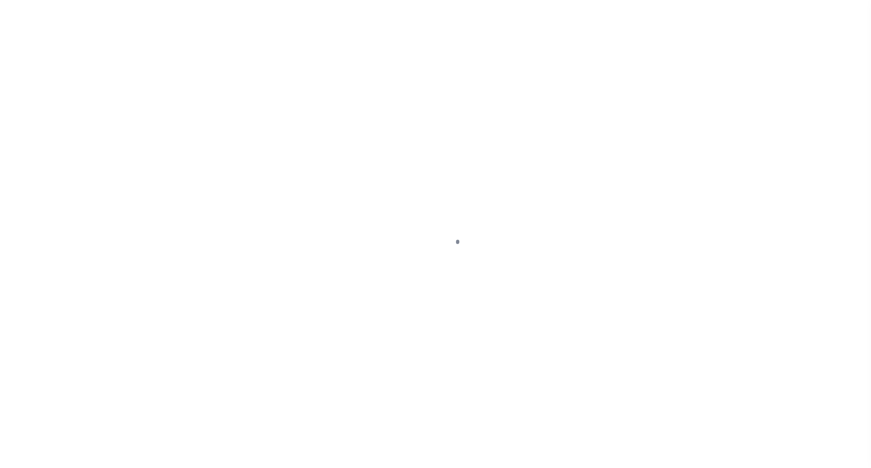
select select "NW2"
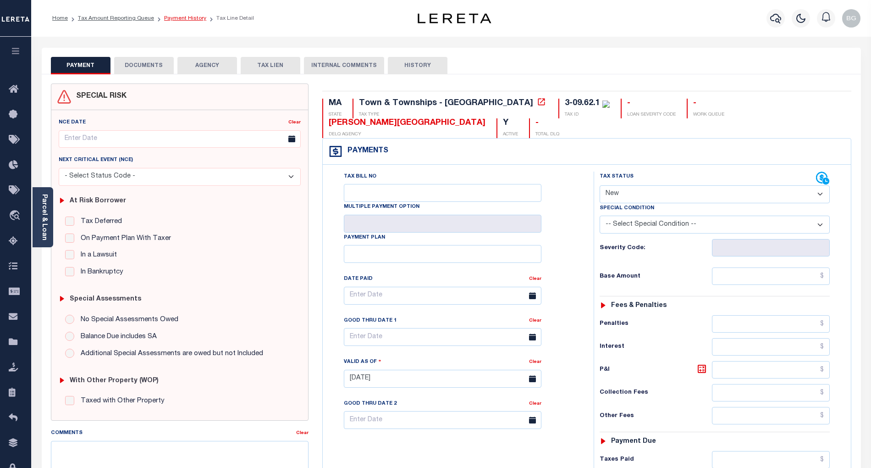
click at [177, 17] on link "Payment History" at bounding box center [185, 19] width 42 height 6
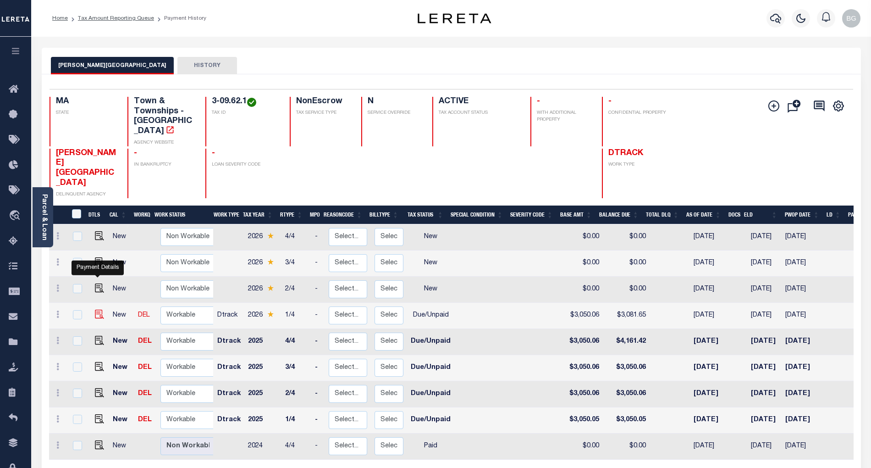
click at [95, 310] on img "" at bounding box center [99, 314] width 9 height 9
checkbox input "true"
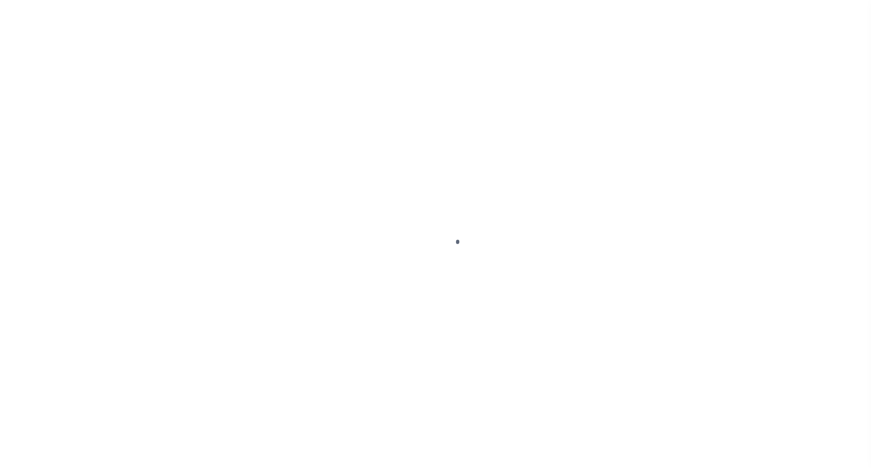
select select "DUE"
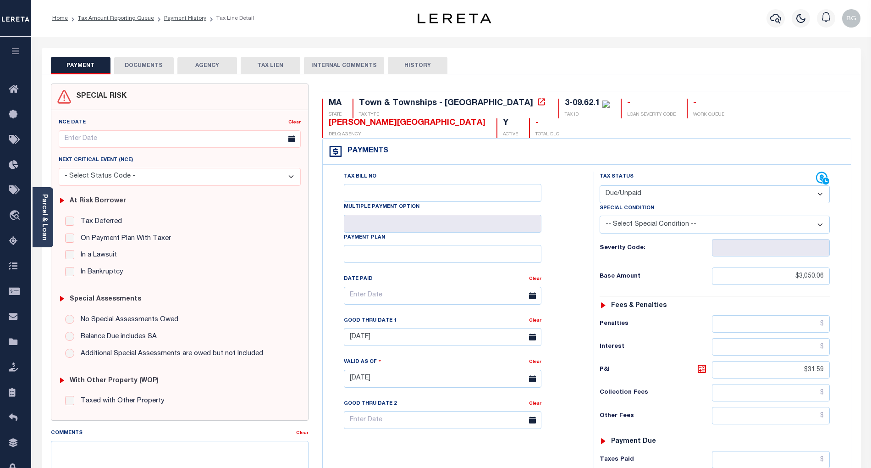
click at [137, 63] on button "DOCUMENTS" at bounding box center [144, 65] width 60 height 17
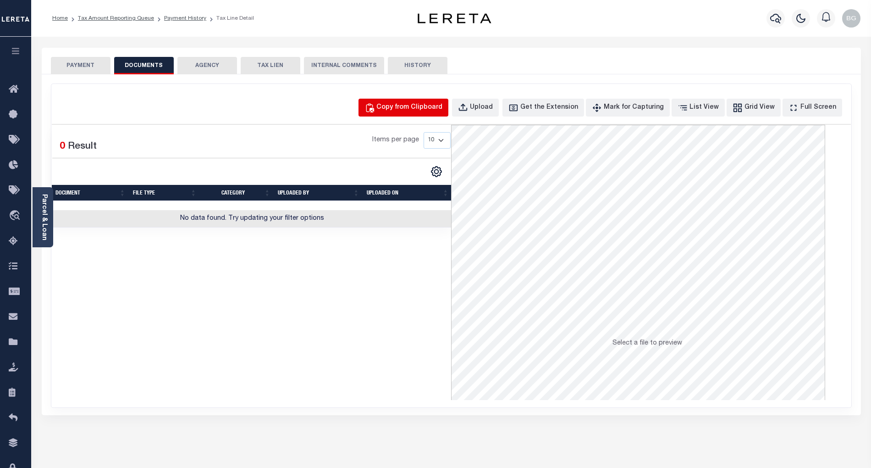
click at [417, 106] on div "Copy from Clipboard" at bounding box center [409, 108] width 66 height 10
select select "POP"
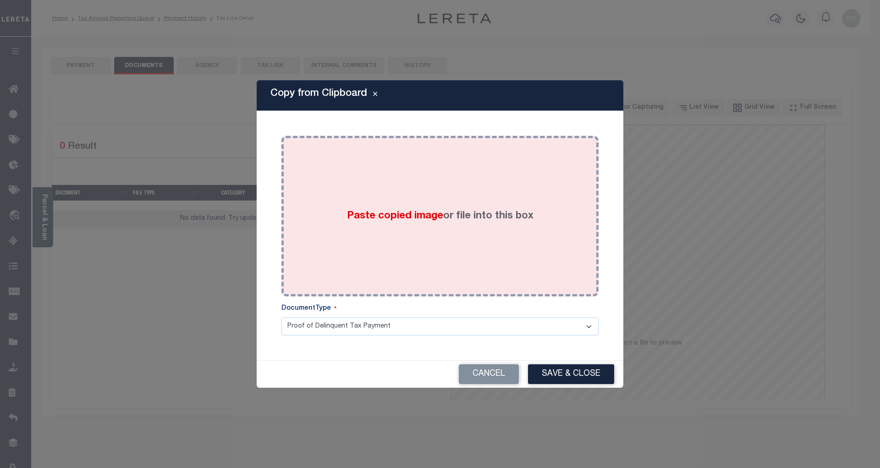
click at [393, 221] on span "Paste copied image" at bounding box center [395, 216] width 96 height 10
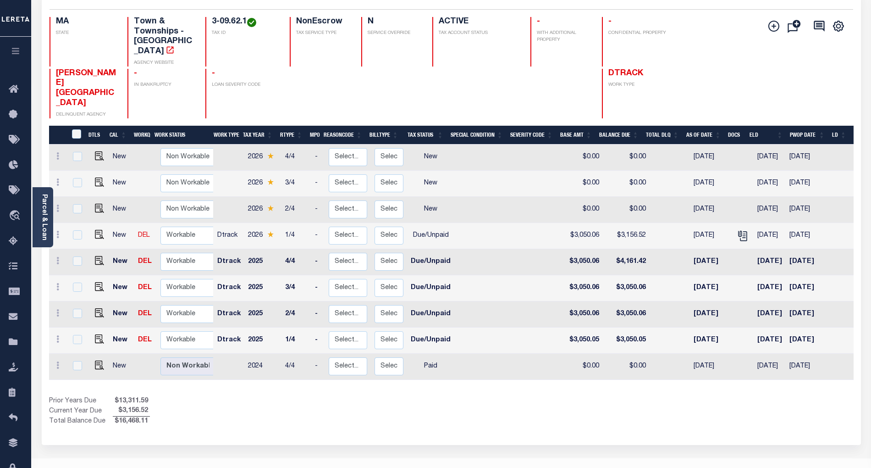
scroll to position [101, 0]
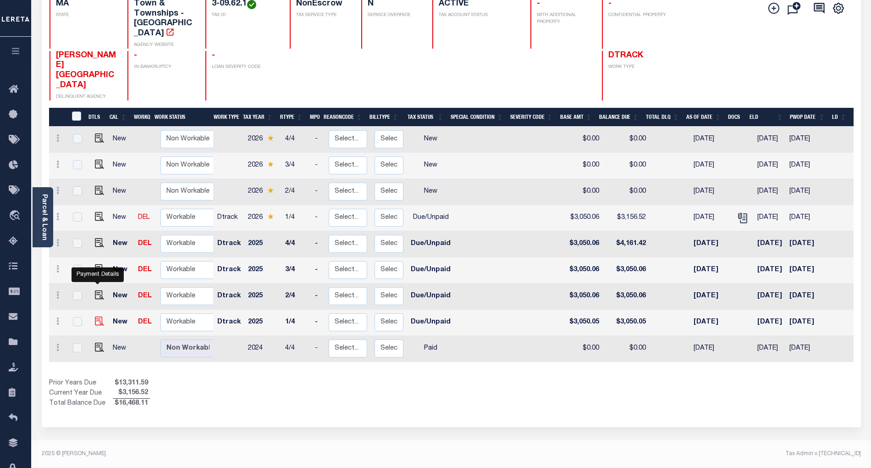
click at [98, 316] on img "" at bounding box center [99, 320] width 9 height 9
checkbox input "true"
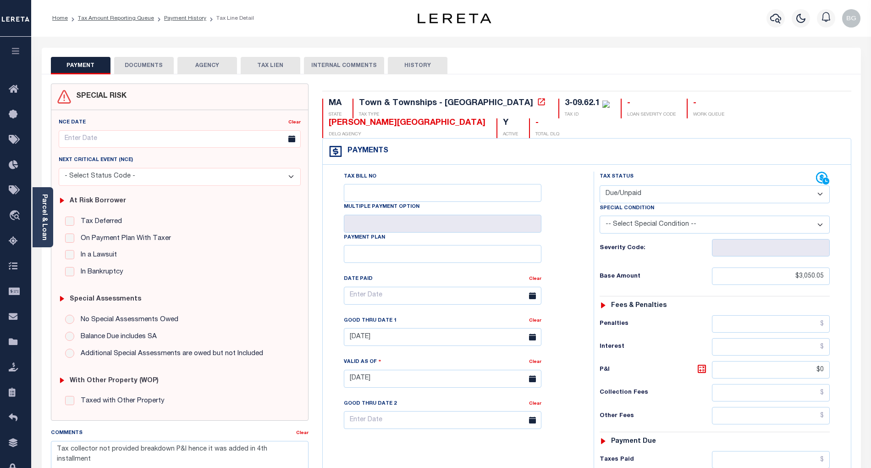
click at [635, 185] on select "- Select Status Code - Open Due/Unpaid Paid Incomplete No Tax Due Internal Refu…" at bounding box center [715, 194] width 230 height 18
select select "PYD"
click at [600, 185] on select "- Select Status Code - Open Due/Unpaid Paid Incomplete No Tax Due Internal Refu…" at bounding box center [715, 194] width 230 height 18
type input "[DATE]"
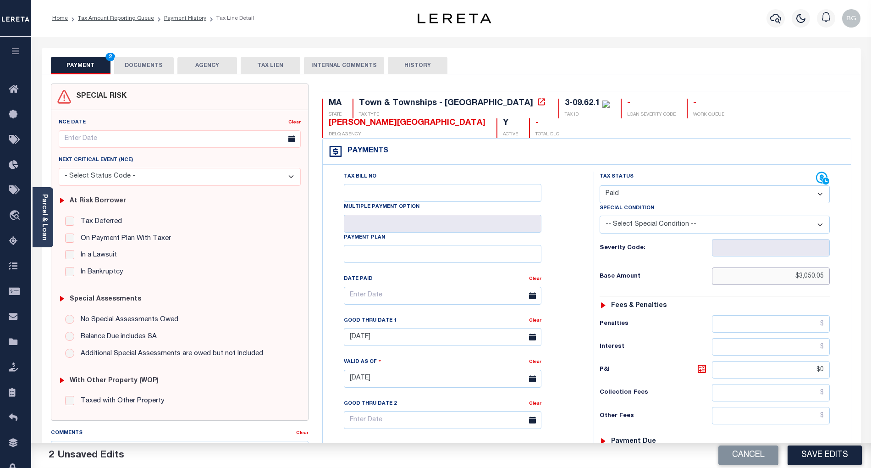
click at [809, 267] on input "$3,050.05" at bounding box center [771, 275] width 118 height 17
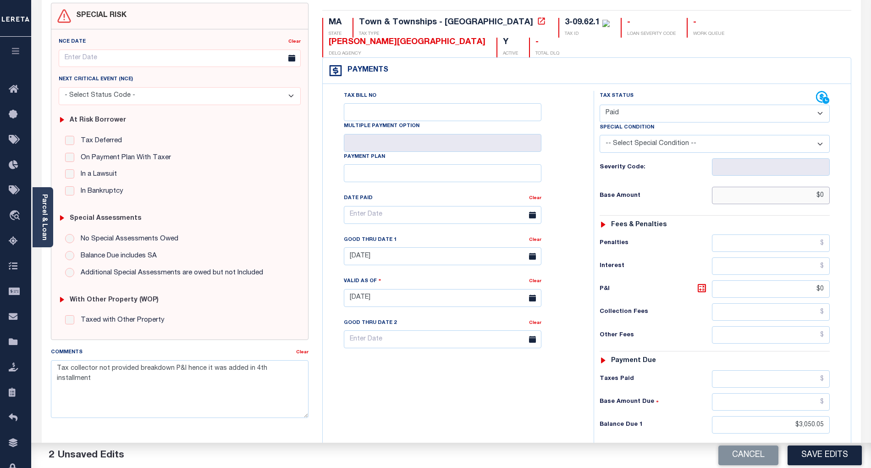
scroll to position [183, 0]
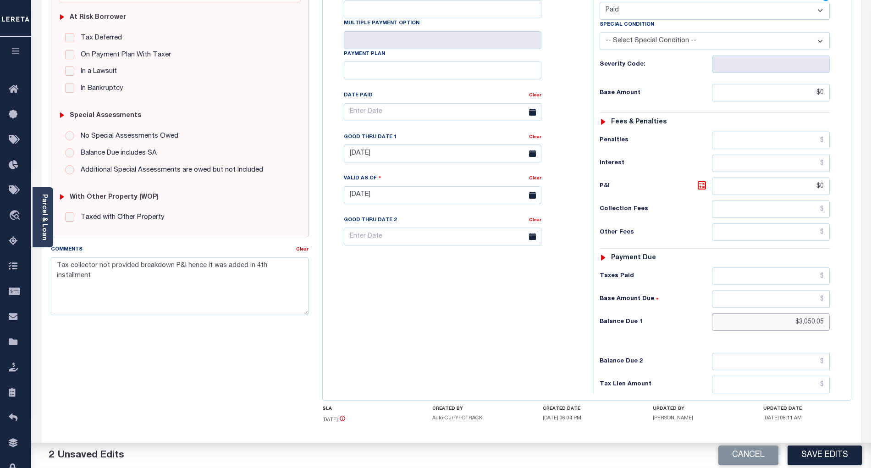
type input "$0.00"
click at [815, 313] on input "$3,050.05" at bounding box center [771, 321] width 118 height 17
type input "$0.00"
click at [824, 177] on input "$0" at bounding box center [771, 185] width 118 height 17
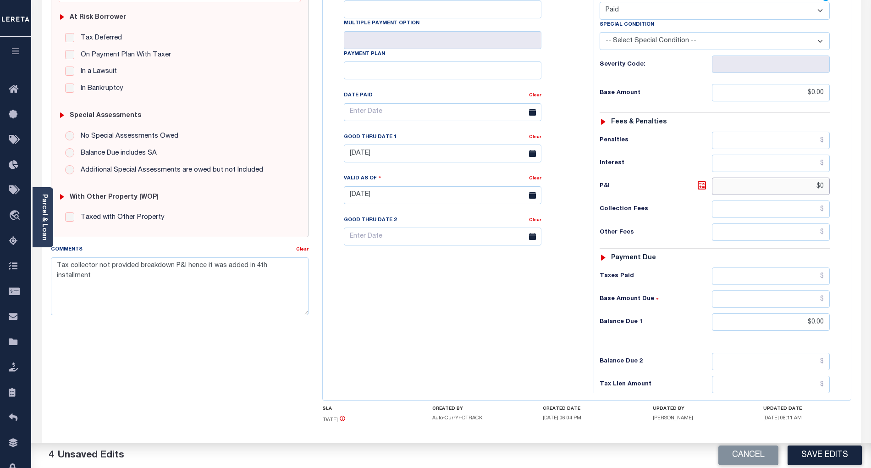
type input "$"
click at [400, 144] on input "[DATE]" at bounding box center [443, 153] width 198 height 18
click at [444, 314] on div "Tax Bill No Multiple Payment Option Payment Plan Clear" at bounding box center [456, 190] width 262 height 405
click at [56, 266] on textarea "Tax collector not provided breakdown P&I hence it was added in 4th installment" at bounding box center [180, 286] width 258 height 58
click at [65, 267] on textarea "Tax collector not provided breakdown P&I hence it was added in 4th installment" at bounding box center [180, 286] width 258 height 58
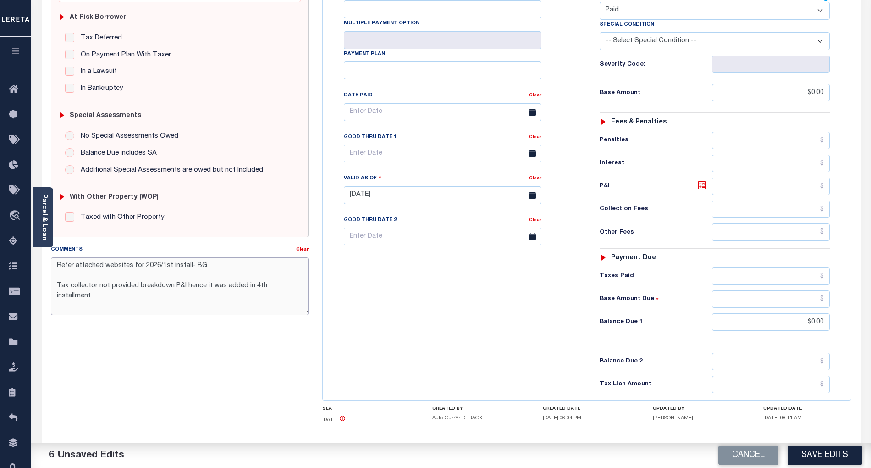
drag, startPoint x: 57, startPoint y: 267, endPoint x: 221, endPoint y: 266, distance: 163.7
click at [221, 266] on textarea "Refer attached websites for 2026/1st install- BG Tax collector not provided bre…" at bounding box center [180, 286] width 258 height 58
type textarea "Refer attached websites for 2026/1st install- BG Tax collector not provided bre…"
click at [833, 454] on button "Save Edits" at bounding box center [825, 455] width 74 height 20
checkbox input "false"
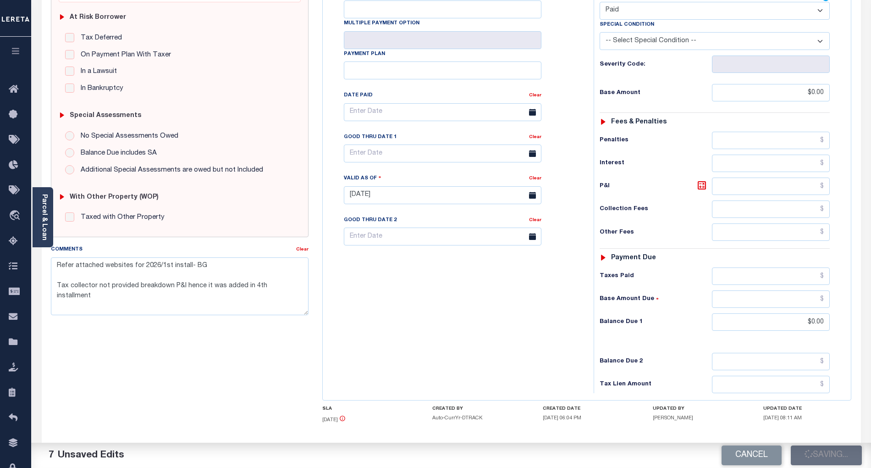
checkbox input "false"
type textarea "Refer attached websites for 2026/1st install- BG Tax collector not provided bre…"
type input "$0"
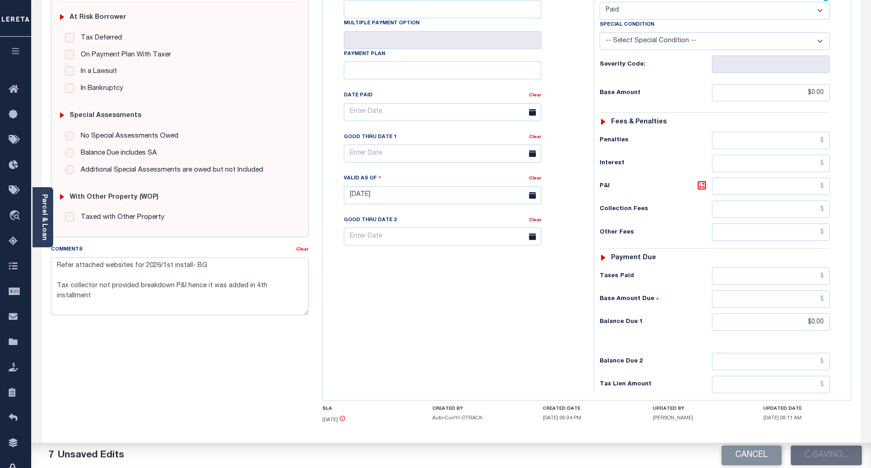
type input "$0"
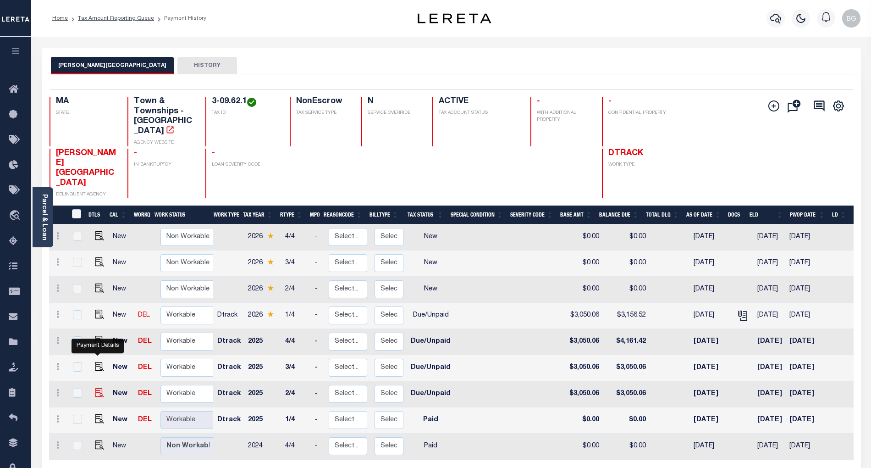
click at [96, 388] on img "" at bounding box center [99, 392] width 9 height 9
checkbox input "true"
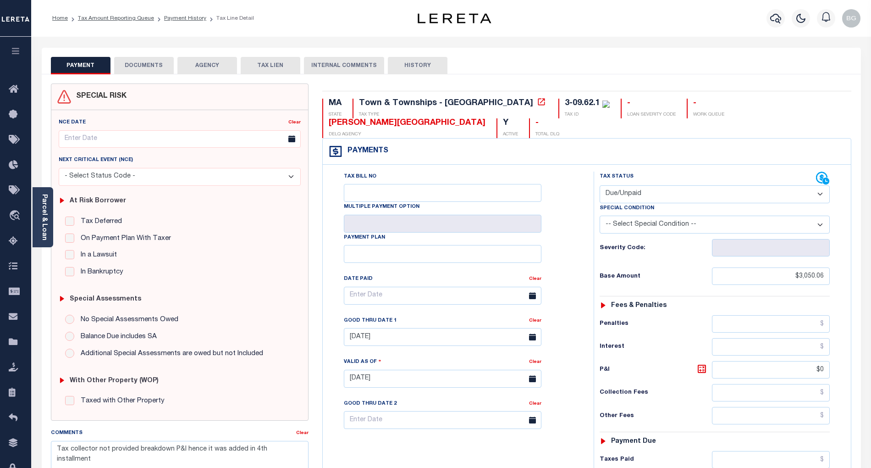
click at [642, 185] on select "- Select Status Code - Open Due/Unpaid Paid Incomplete No Tax Due Internal Refu…" at bounding box center [715, 194] width 230 height 18
select select "PYD"
click at [600, 185] on select "- Select Status Code - Open Due/Unpaid Paid Incomplete No Tax Due Internal Refu…" at bounding box center [715, 194] width 230 height 18
type input "[DATE]"
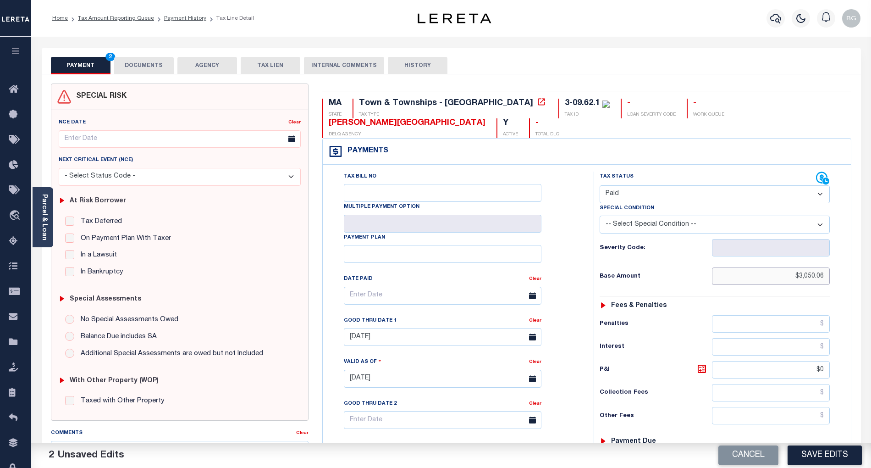
click at [814, 267] on input "$3,050.06" at bounding box center [771, 275] width 118 height 17
type input "$"
type input "$0.00"
click at [828, 361] on input "$0" at bounding box center [771, 369] width 118 height 17
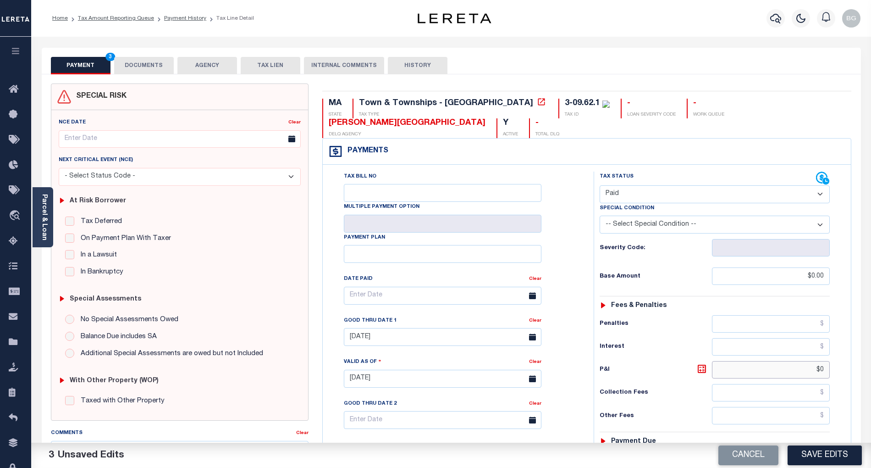
type input "$"
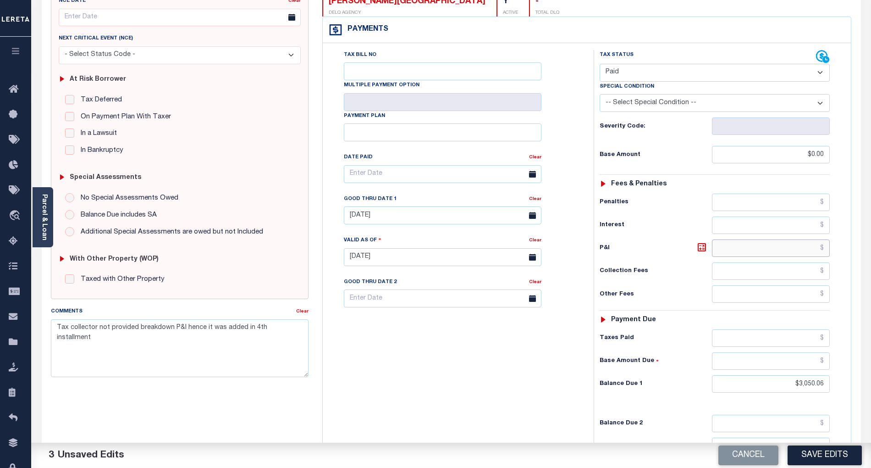
scroll to position [122, 0]
click at [813, 375] on input "$3,050.06" at bounding box center [771, 383] width 118 height 17
type input "$"
click at [409, 206] on input "[DATE]" at bounding box center [443, 215] width 198 height 18
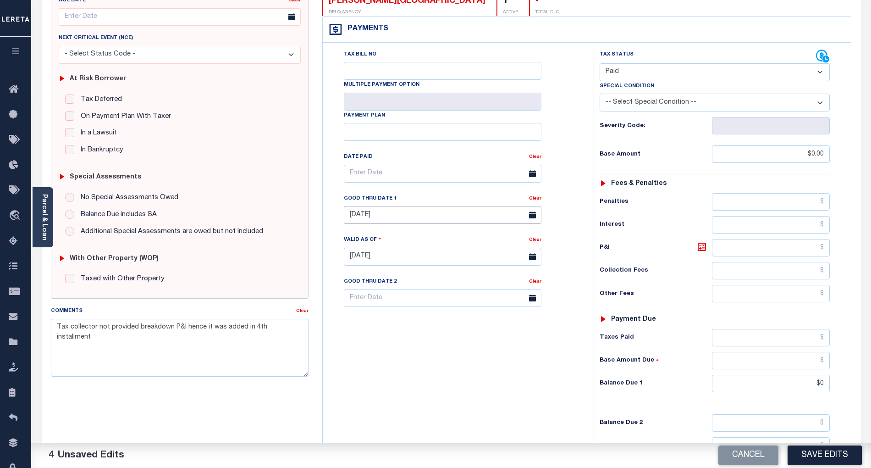
type input "$0.00"
click at [456, 392] on div "Tax Bill No Multiple Payment Option Payment Plan Clear" at bounding box center [456, 252] width 262 height 405
click at [57, 326] on textarea "Tax collector not provided breakdown P&I hence it was added in 4th installment" at bounding box center [180, 348] width 258 height 58
click at [68, 326] on textarea "Tax collector not provided breakdown P&I hence it was added in 4th installment" at bounding box center [180, 348] width 258 height 58
paste textarea "Refer attached websites for 2026/1st install- BG"
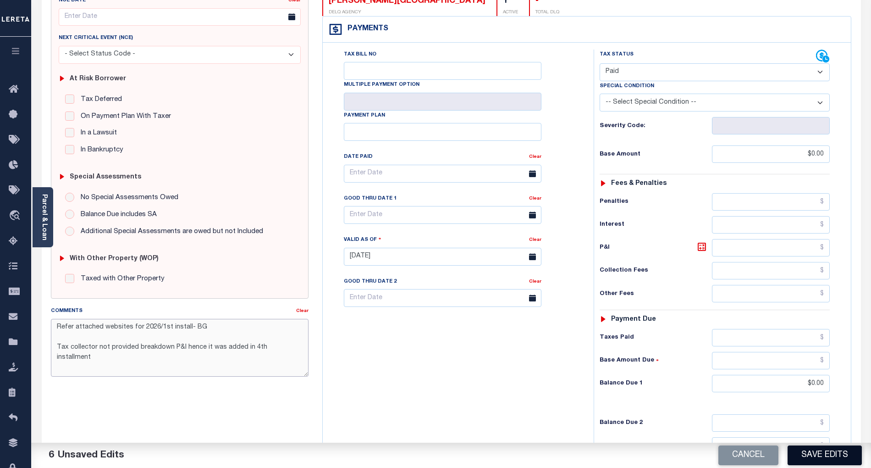
type textarea "Refer attached websites for 2026/1st install- BG Tax collector not provided bre…"
click at [820, 452] on button "Save Edits" at bounding box center [825, 455] width 74 height 20
checkbox input "false"
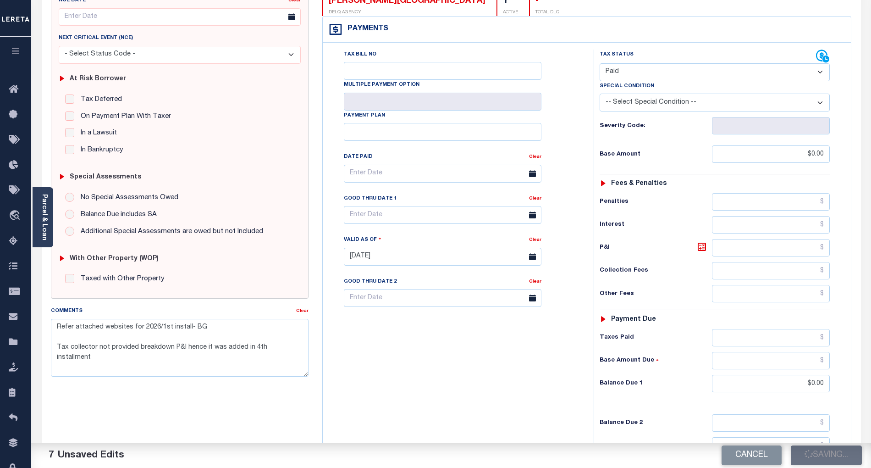
checkbox input "false"
type textarea "Refer attached websites for 2026/1st install- BG Tax collector not provided bre…"
type input "$0"
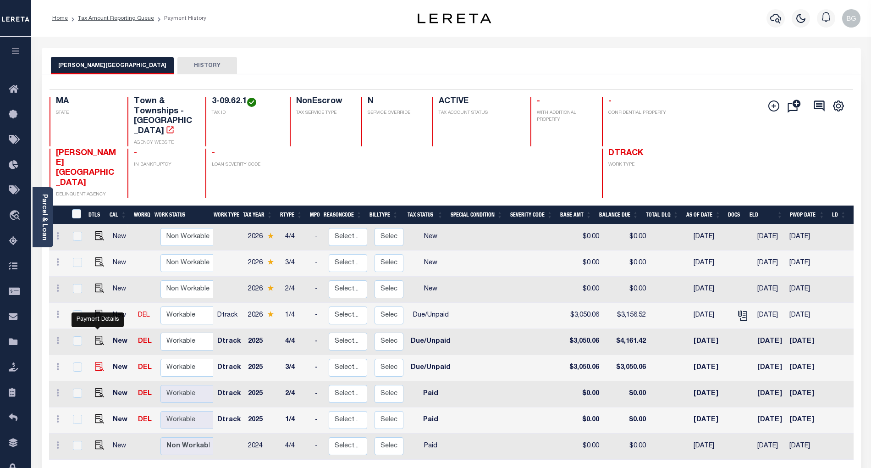
click at [98, 362] on img "" at bounding box center [99, 366] width 9 height 9
checkbox input "true"
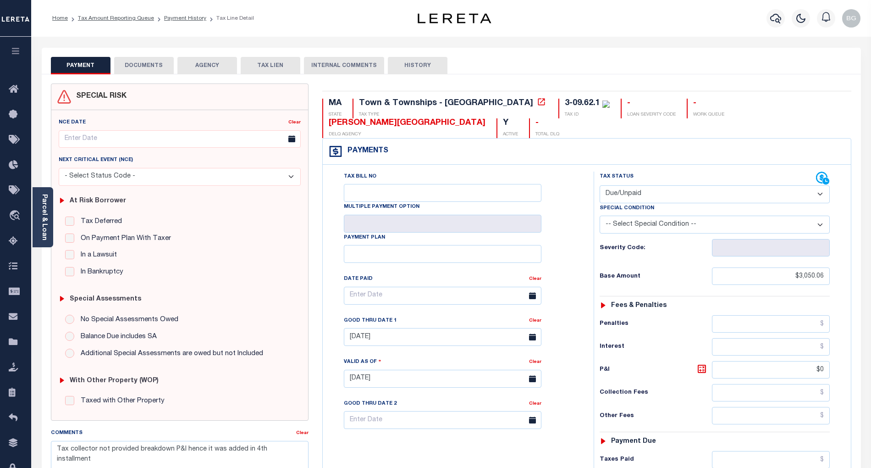
drag, startPoint x: 636, startPoint y: 176, endPoint x: 638, endPoint y: 184, distance: 8.0
click at [636, 185] on select "- Select Status Code - Open Due/Unpaid Paid Incomplete No Tax Due Internal Refu…" at bounding box center [715, 194] width 230 height 18
select select "PYD"
click at [600, 185] on select "- Select Status Code - Open Due/Unpaid Paid Incomplete No Tax Due Internal Refu…" at bounding box center [715, 194] width 230 height 18
type input "[DATE]"
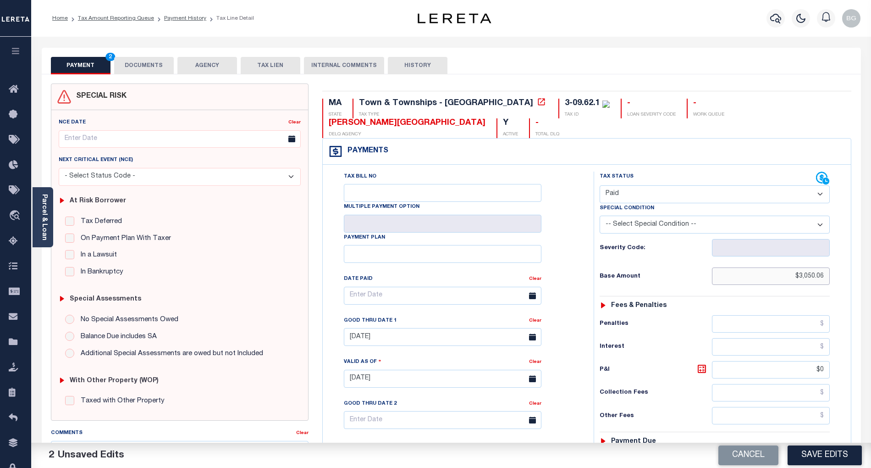
click at [808, 267] on input "$3,050.06" at bounding box center [771, 275] width 118 height 17
type input "$"
type input "$0.00"
click at [824, 361] on input "$0" at bounding box center [771, 369] width 118 height 17
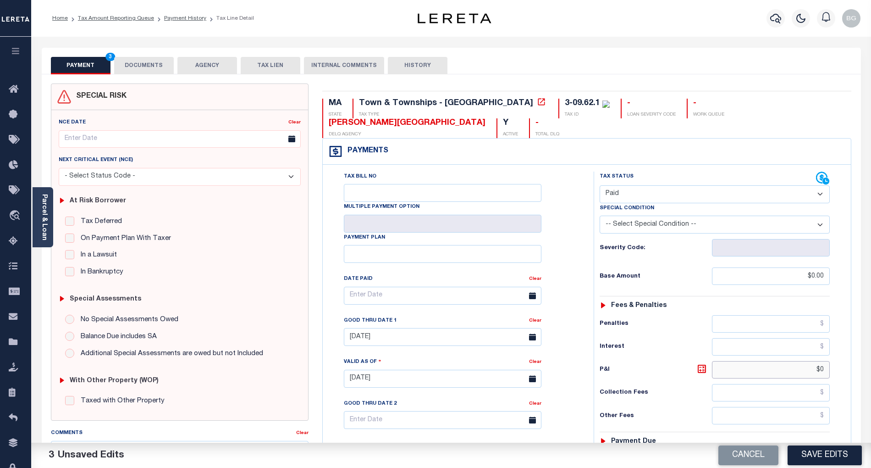
type input "$"
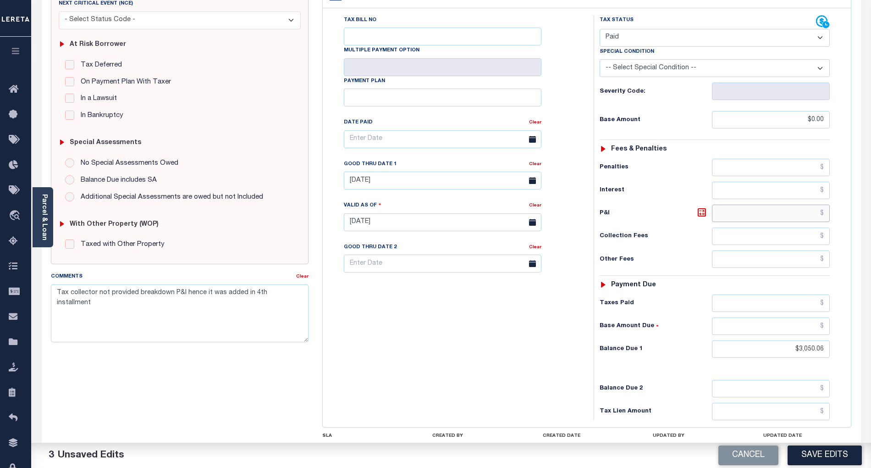
scroll to position [183, 0]
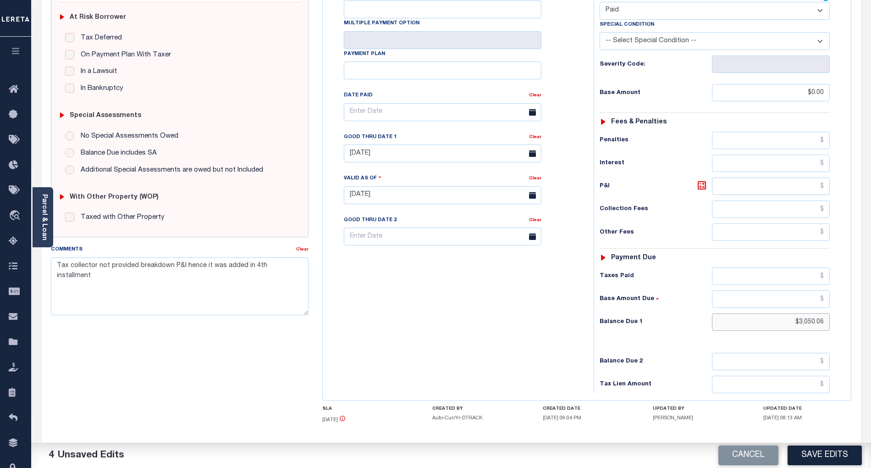
click at [809, 313] on input "$3,050.06" at bounding box center [771, 321] width 118 height 17
type input "$"
type input "$0.00"
click at [505, 299] on div "Tax Bill No Multiple Payment Option Payment Plan Clear" at bounding box center [456, 190] width 262 height 405
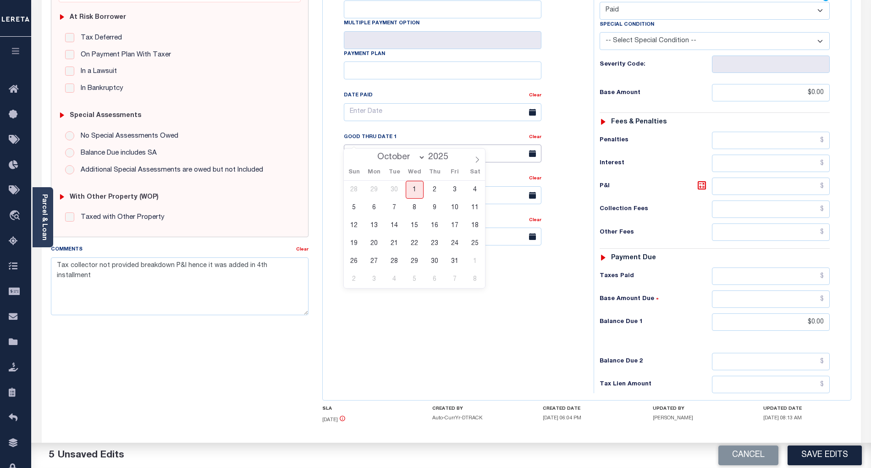
click at [422, 144] on input "08/31/2025" at bounding box center [443, 153] width 198 height 18
click at [439, 310] on div "Tax Bill No Multiple Payment Option Payment Plan Clear" at bounding box center [456, 190] width 262 height 405
click at [56, 268] on textarea "Tax collector not provided breakdown P&I hence it was added in 4th installment" at bounding box center [180, 286] width 258 height 58
click at [61, 268] on textarea "Tax collector not provided breakdown P&I hence it was added in 4th installment" at bounding box center [180, 286] width 258 height 58
paste textarea "Refer attached websites for 2026/1st install- BG"
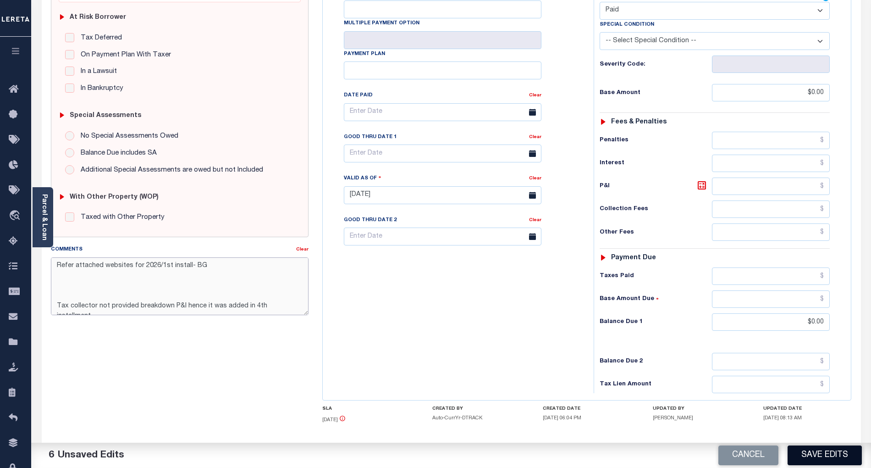
type textarea "Refer attached websites for 2026/1st install- BG Tax collector not provided bre…"
click at [846, 459] on button "Save Edits" at bounding box center [825, 455] width 74 height 20
checkbox input "false"
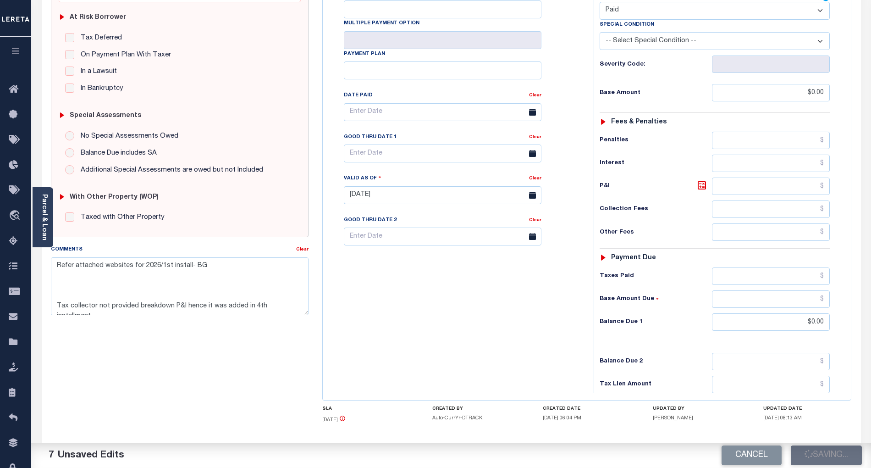
checkbox input "false"
type textarea "Refer attached websites for 2026/1st install- BG Tax collector not provided bre…"
type input "$0"
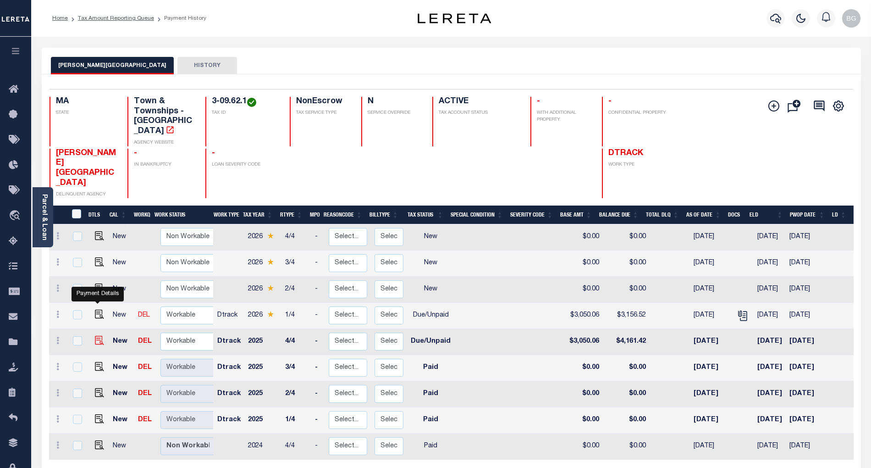
click at [96, 336] on img "" at bounding box center [99, 340] width 9 height 9
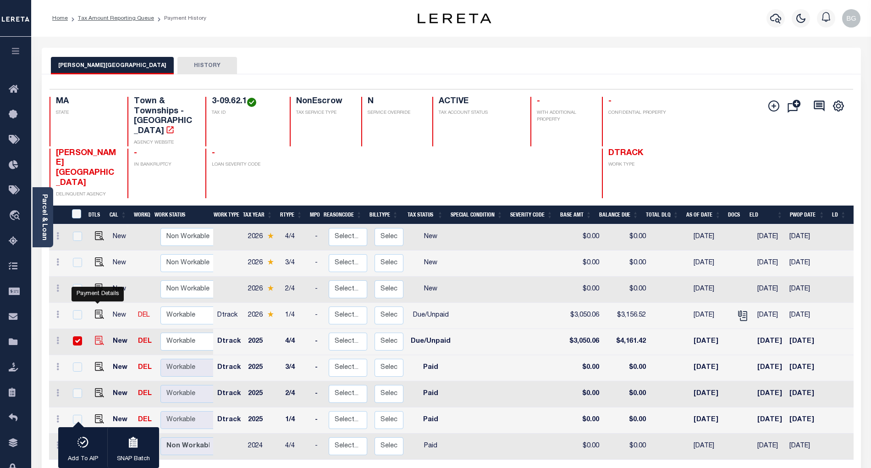
checkbox input "true"
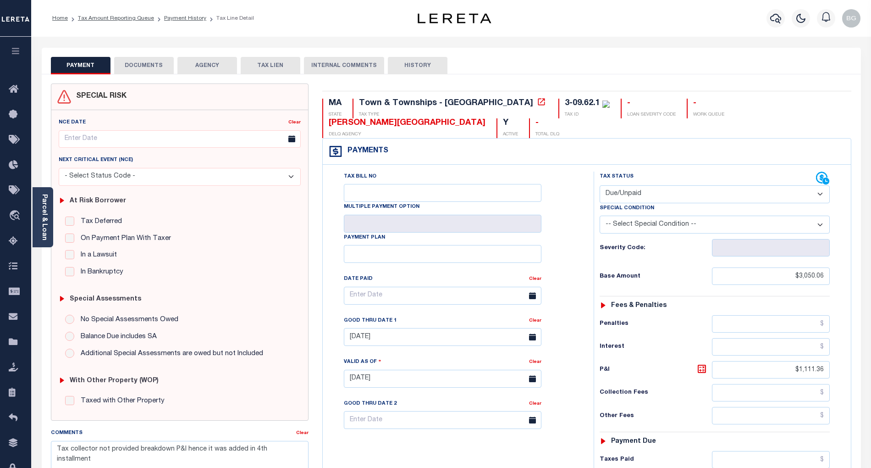
click at [642, 185] on select "- Select Status Code - Open Due/Unpaid Paid Incomplete No Tax Due Internal Refu…" at bounding box center [715, 194] width 230 height 18
select select "PYD"
click at [600, 185] on select "- Select Status Code - Open Due/Unpaid Paid Incomplete No Tax Due Internal Refu…" at bounding box center [715, 194] width 230 height 18
type input "[DATE]"
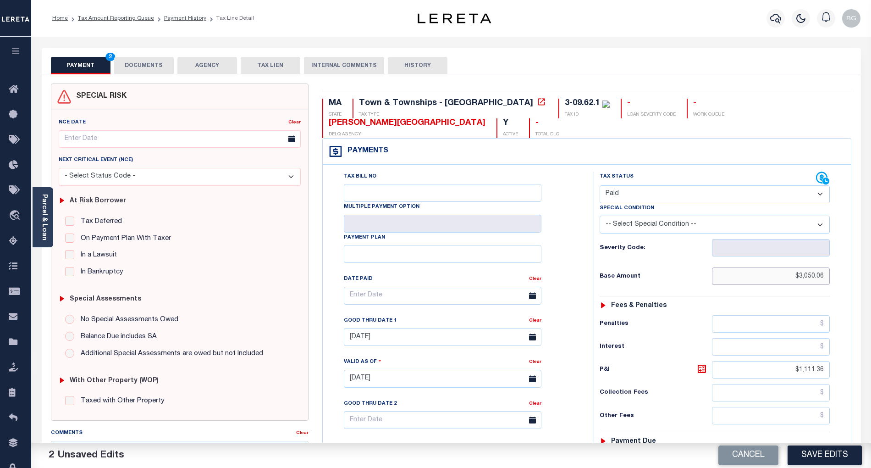
click at [805, 267] on input "$3,050.06" at bounding box center [771, 275] width 118 height 17
type input "$0.00"
click at [805, 361] on input "$1,111.36" at bounding box center [771, 369] width 118 height 17
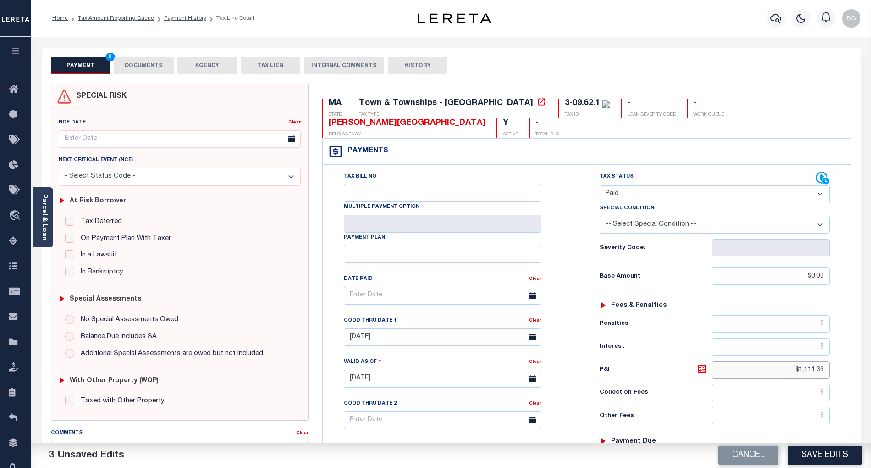
click at [805, 361] on input "$1,111.36" at bounding box center [771, 369] width 118 height 17
type input "$"
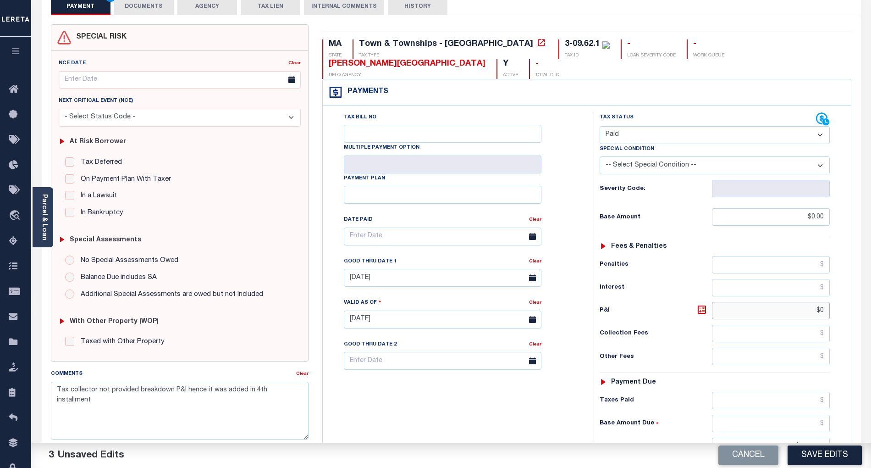
scroll to position [122, 0]
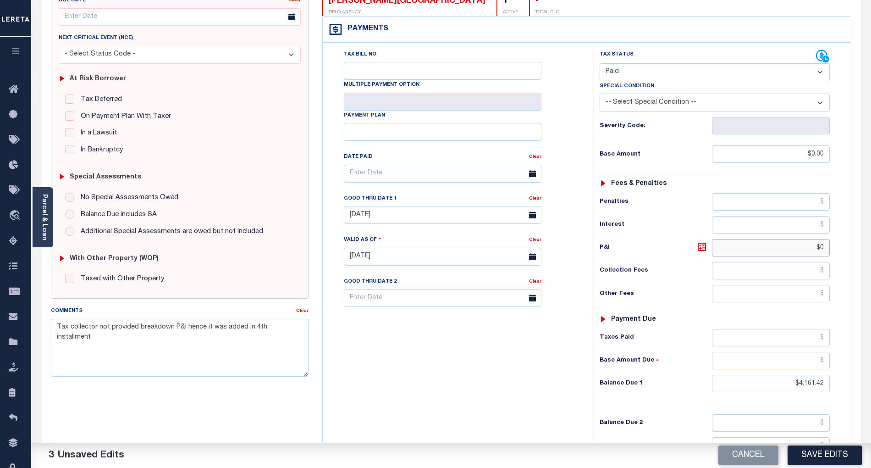
type input "$"
click at [813, 375] on input "$4,161.42" at bounding box center [771, 383] width 118 height 17
type input "$"
type input "$0.00"
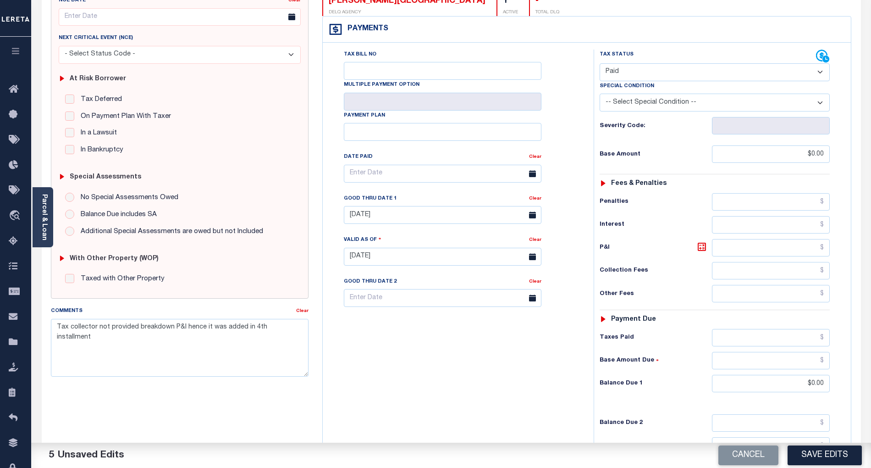
click at [568, 364] on div "Tax Bill No Multiple Payment Option Payment Plan Clear" at bounding box center [456, 252] width 262 height 405
click at [404, 206] on input "[DATE]" at bounding box center [443, 215] width 198 height 18
click at [448, 374] on div "Tax Bill No Multiple Payment Option Payment Plan Clear" at bounding box center [456, 252] width 262 height 405
click at [56, 329] on textarea "Tax collector not provided breakdown P&I hence it was added in 4th installment" at bounding box center [180, 348] width 258 height 58
click at [79, 331] on textarea "Tax collector not provided breakdown P&I hence it was added in 4th installment" at bounding box center [180, 348] width 258 height 58
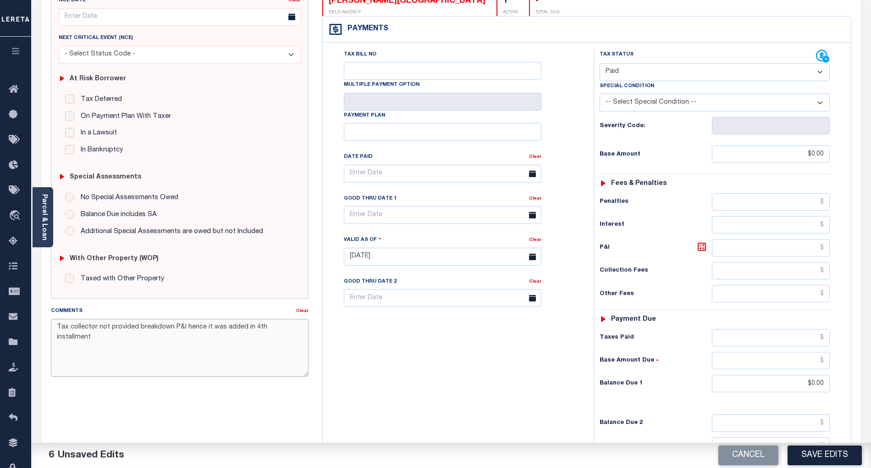
paste textarea "Refer attached websites for 2026/1st install- BG"
type textarea "Refer attached websites for 2026/1st install- BG Tax collector not provided bre…"
click at [824, 448] on button "Save Edits" at bounding box center [825, 455] width 74 height 20
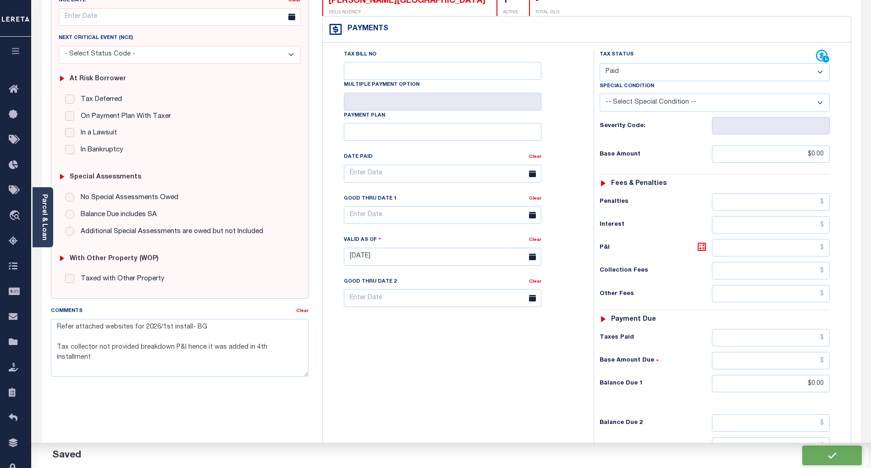
checkbox input "false"
type textarea "Refer attached websites for 2026/1st install- BG Tax collector not provided bre…"
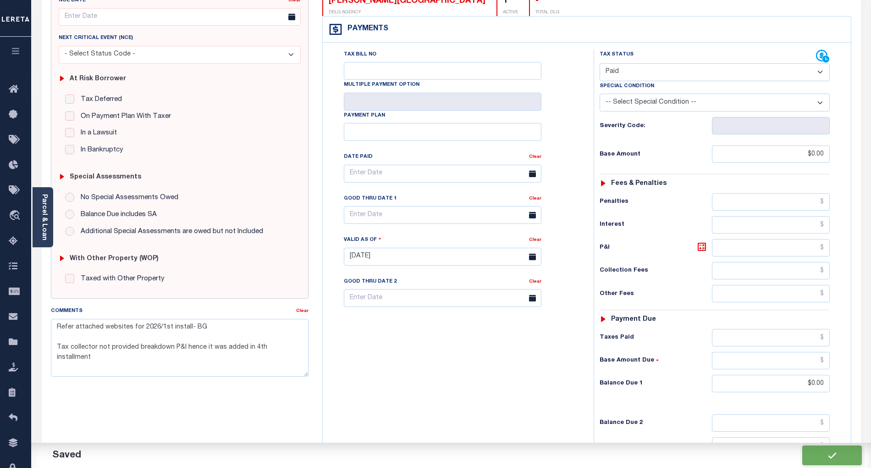
type input "$0"
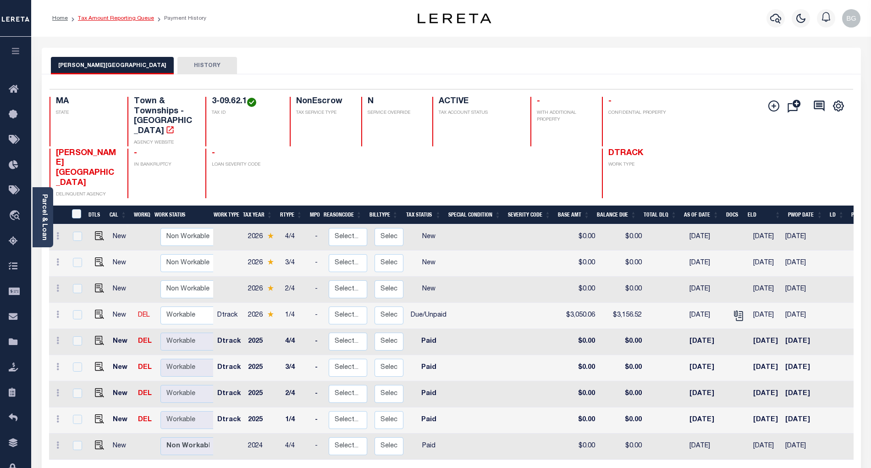
click at [111, 19] on link "Tax Amount Reporting Queue" at bounding box center [116, 19] width 76 height 6
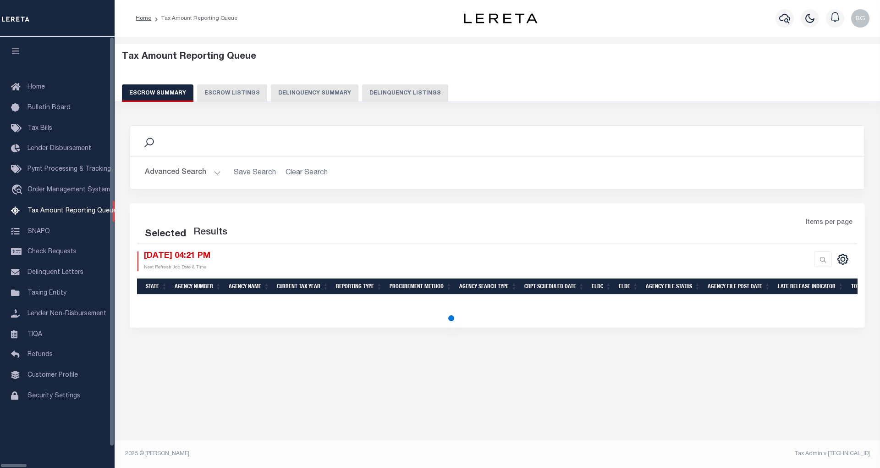
select select "100"
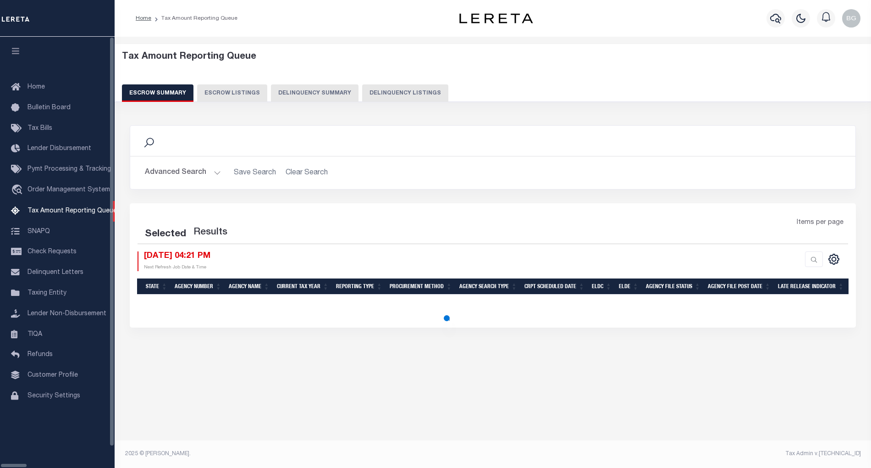
select select "100"
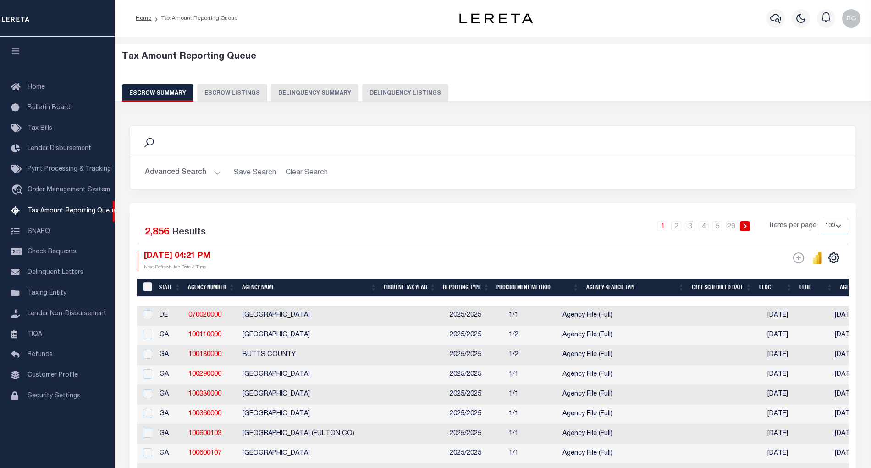
click at [377, 92] on button "Delinquency Listings" at bounding box center [405, 92] width 86 height 17
select select "100"
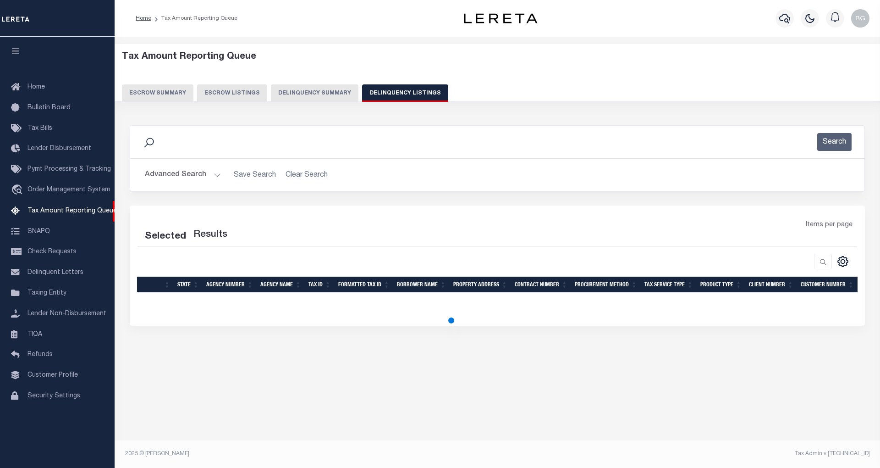
select select "100"
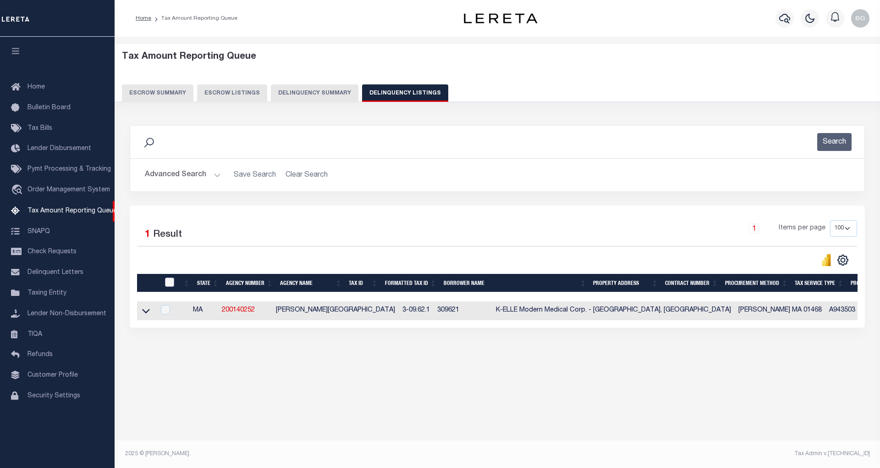
click at [169, 285] on input "checkbox" at bounding box center [169, 281] width 9 height 9
checkbox input "true"
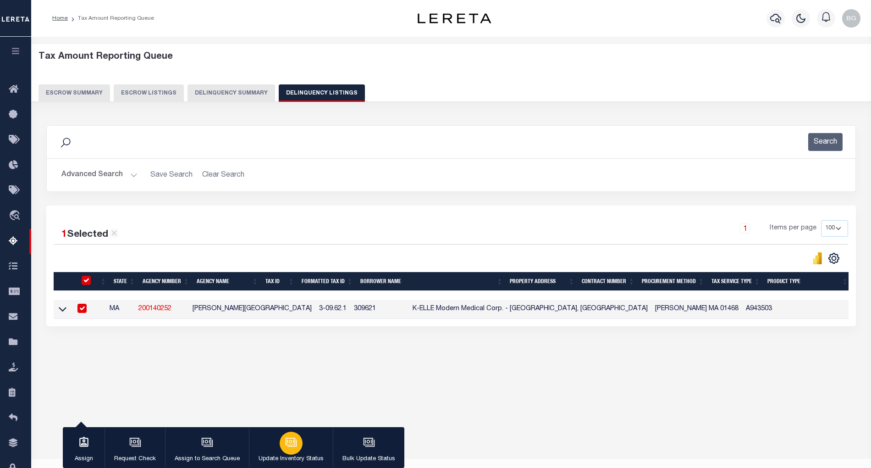
click at [293, 446] on icon "button" at bounding box center [291, 442] width 12 height 12
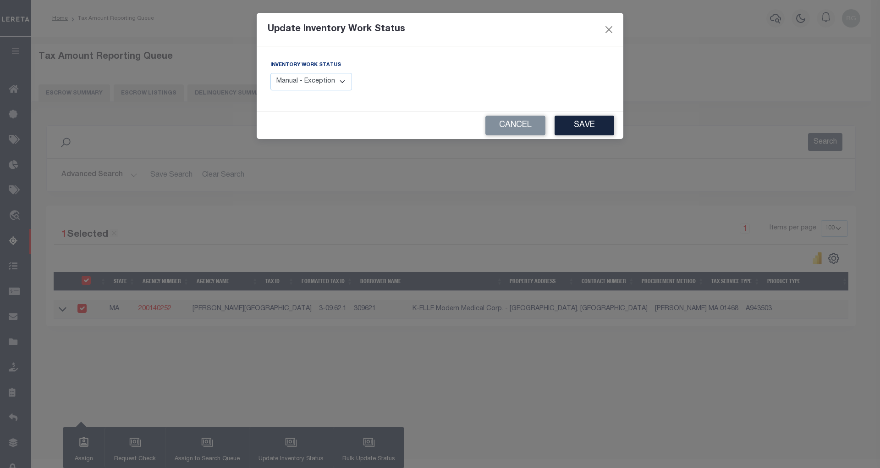
drag, startPoint x: 340, startPoint y: 78, endPoint x: 338, endPoint y: 90, distance: 12.0
click at [340, 78] on select "Manual - Exception Pended - Awaiting Search Late Add Exception Completed" at bounding box center [312, 82] width 82 height 18
select select "4"
click at [271, 73] on select "Manual - Exception Pended - Awaiting Search Late Add Exception Completed" at bounding box center [312, 82] width 82 height 18
click at [580, 131] on button "Save" at bounding box center [585, 126] width 60 height 20
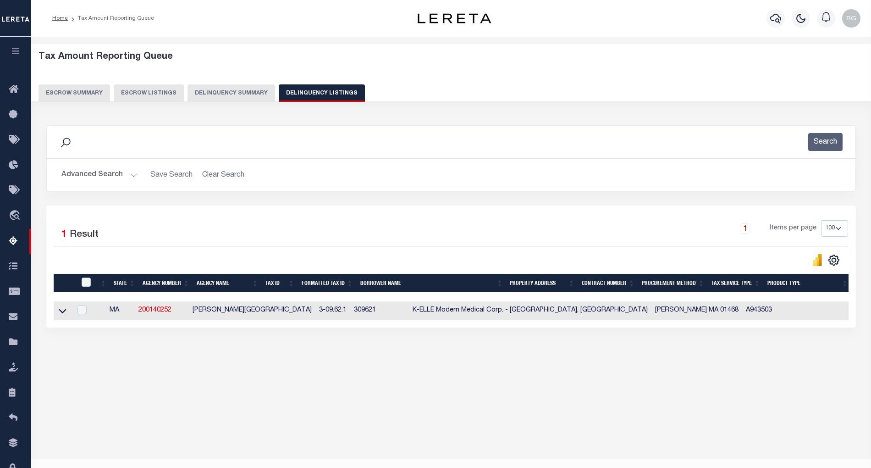
click at [132, 174] on button "Advanced Search" at bounding box center [99, 175] width 76 height 18
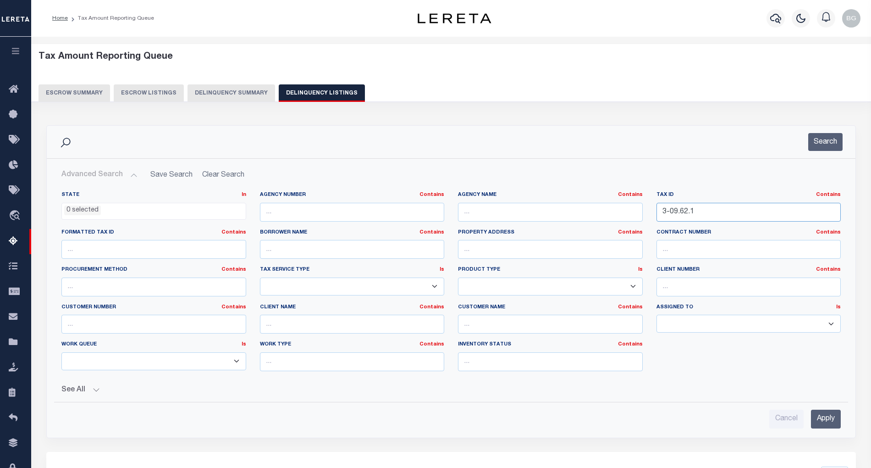
click at [672, 213] on input "3-09.62.1" at bounding box center [749, 212] width 185 height 19
paste input "48.3"
type input "3-09.48.3"
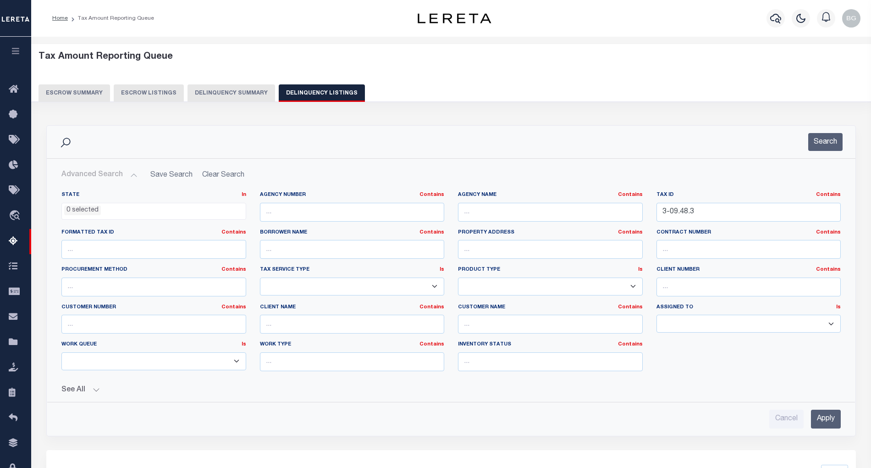
click at [830, 424] on input "Apply" at bounding box center [826, 418] width 30 height 19
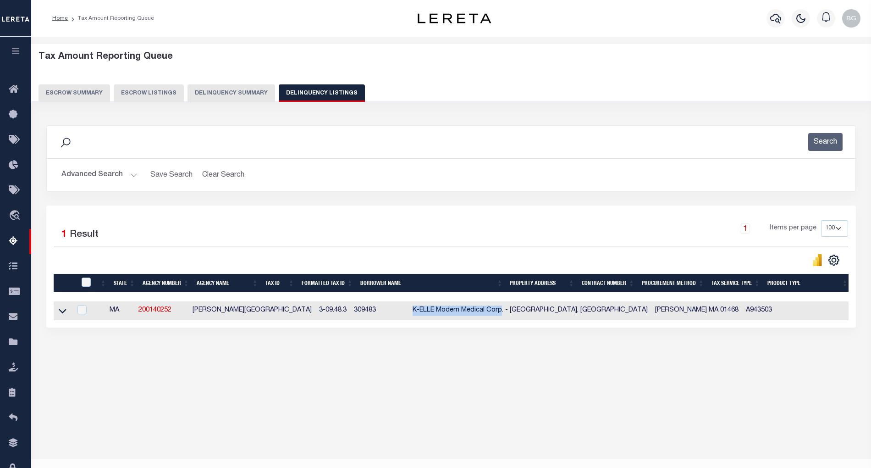
drag, startPoint x: 359, startPoint y: 314, endPoint x: 448, endPoint y: 315, distance: 88.0
click at [448, 315] on td "K-ELLE Modern Medical Corp. - [GEOGRAPHIC_DATA], [GEOGRAPHIC_DATA]" at bounding box center [530, 310] width 243 height 19
checkbox input "true"
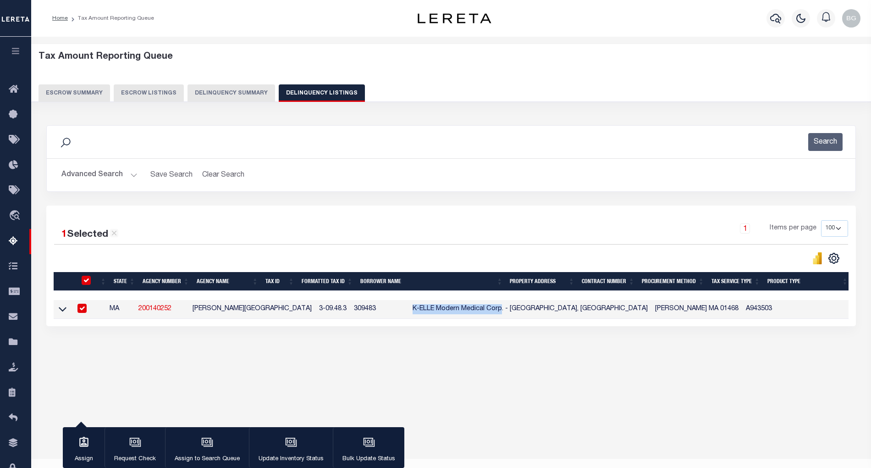
copy td "K-ELLE Modern Medical Corp"
click at [84, 311] on input "checkbox" at bounding box center [81, 308] width 9 height 9
checkbox input "false"
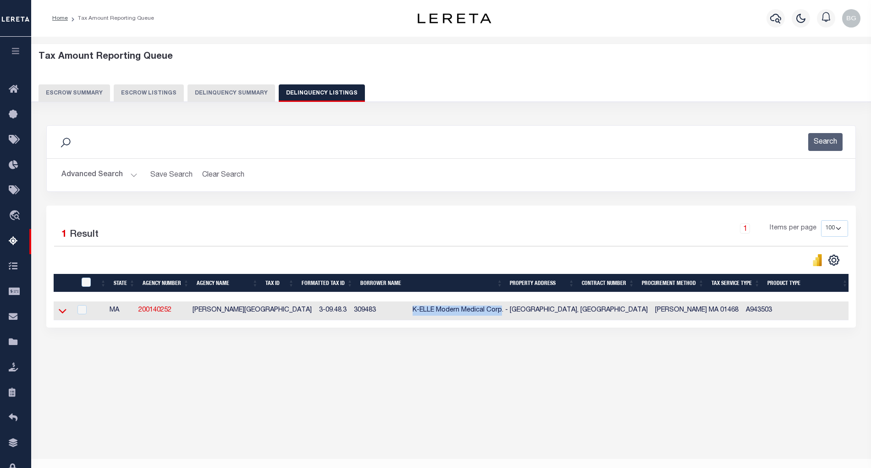
click at [61, 313] on icon at bounding box center [63, 311] width 8 height 10
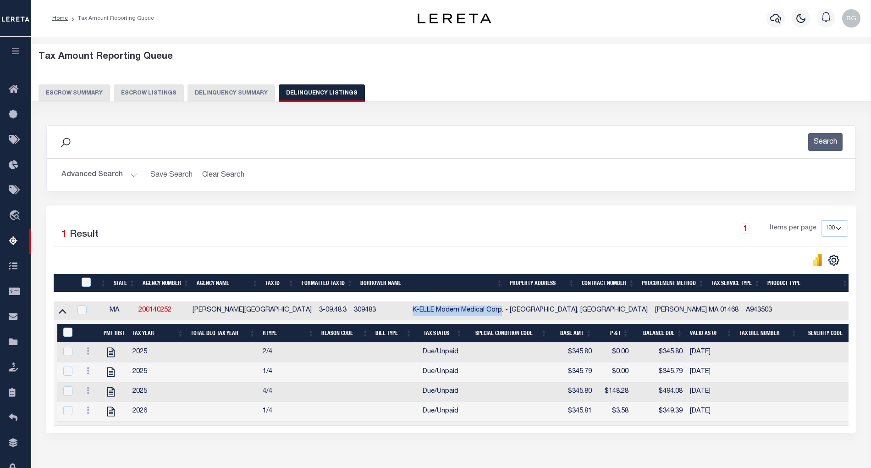
scroll to position [18, 0]
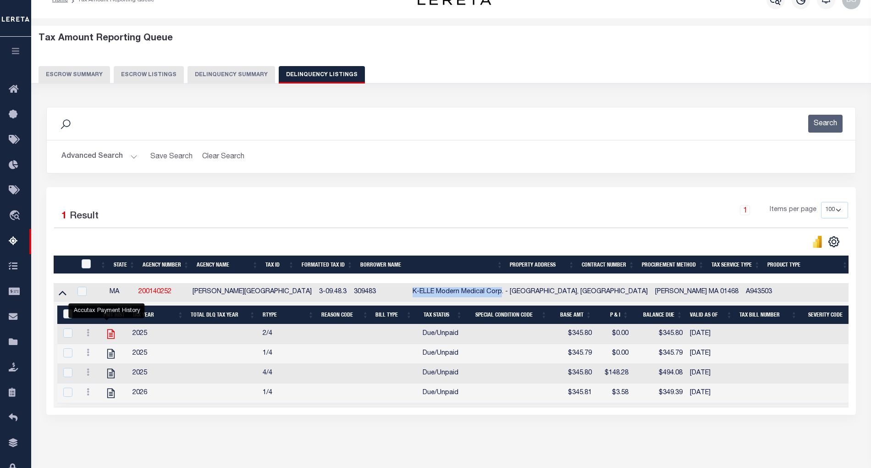
click at [107, 338] on icon "" at bounding box center [110, 334] width 7 height 10
checkbox input "true"
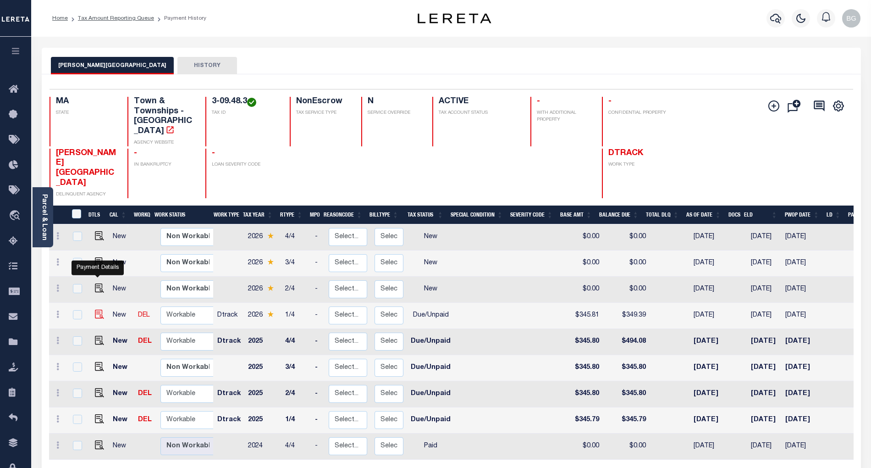
click at [96, 310] on img "" at bounding box center [99, 314] width 9 height 9
checkbox input "true"
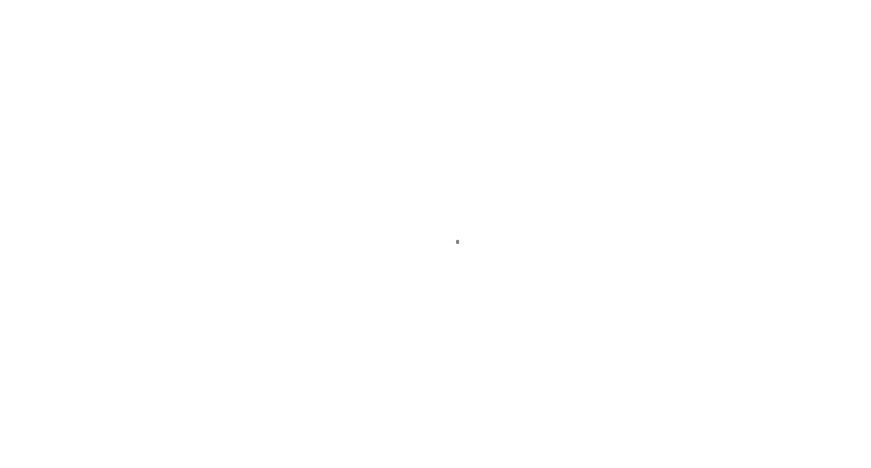
select select "DUE"
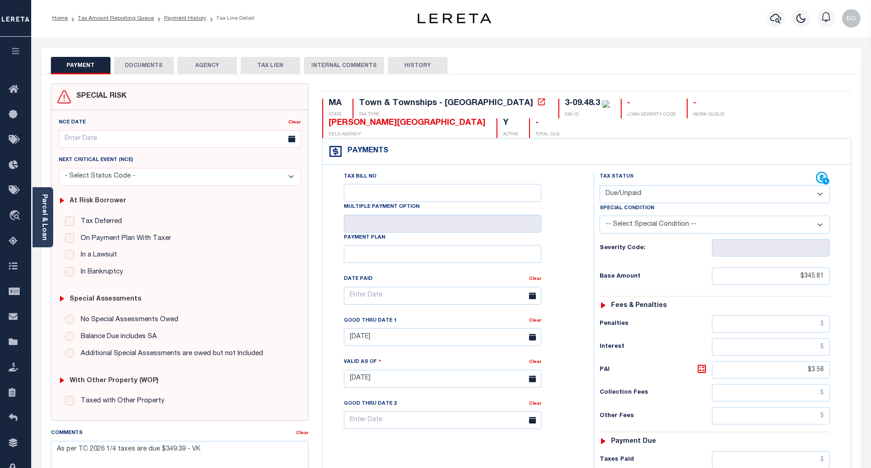
click at [146, 64] on button "DOCUMENTS" at bounding box center [144, 65] width 60 height 17
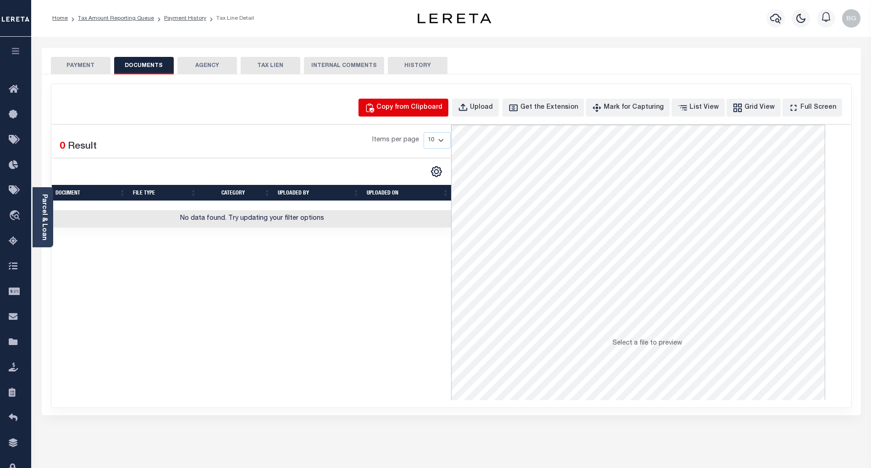
click at [439, 102] on button "Copy from Clipboard" at bounding box center [404, 108] width 90 height 18
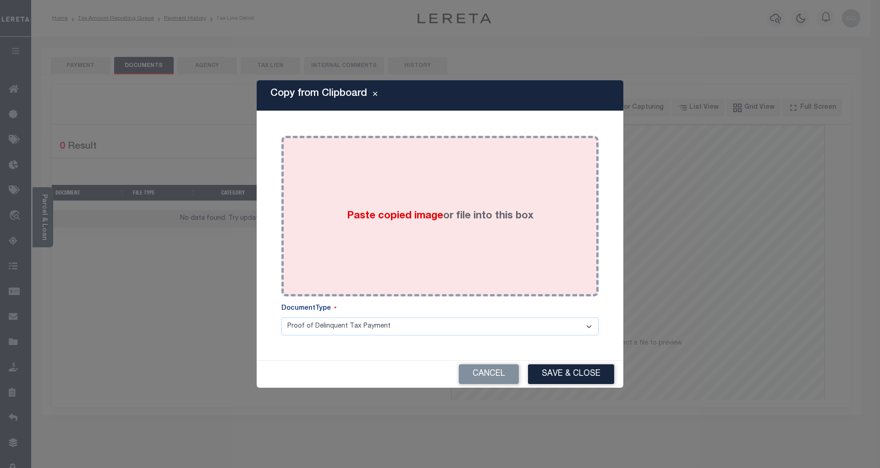
click at [406, 202] on div "Paste copied image or file into this box" at bounding box center [440, 216] width 304 height 147
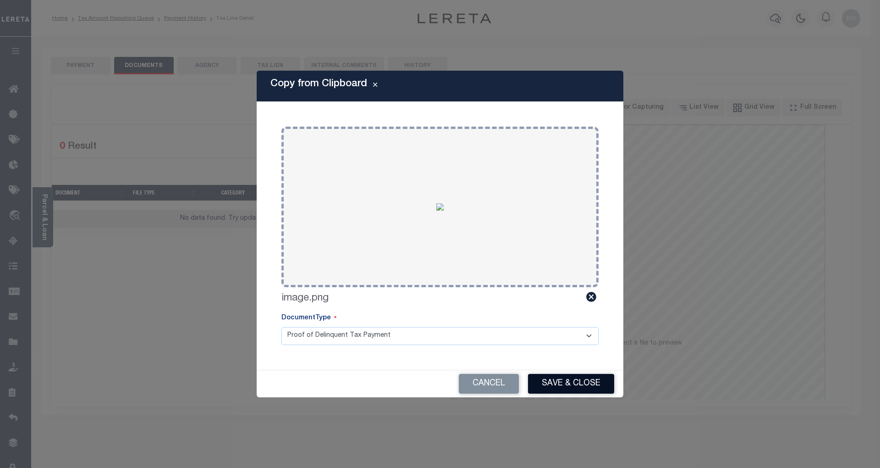
click at [584, 384] on button "Save & Close" at bounding box center [571, 384] width 86 height 20
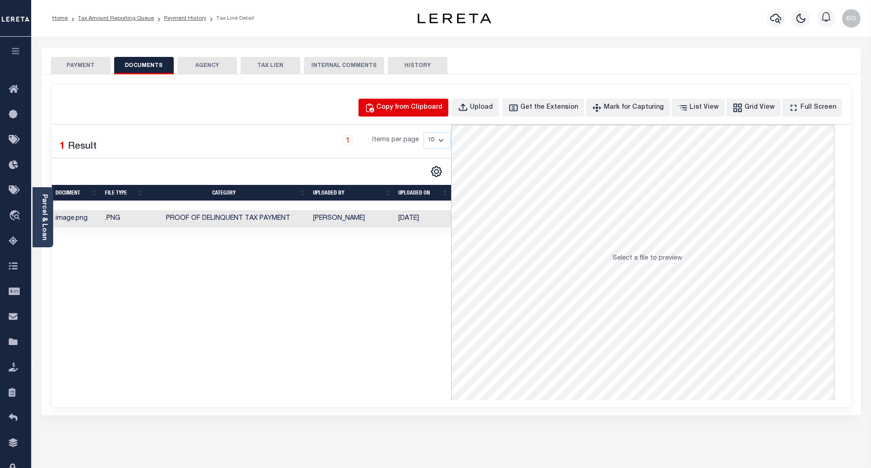
click at [438, 106] on div "Copy from Clipboard" at bounding box center [409, 108] width 66 height 10
select select "POP"
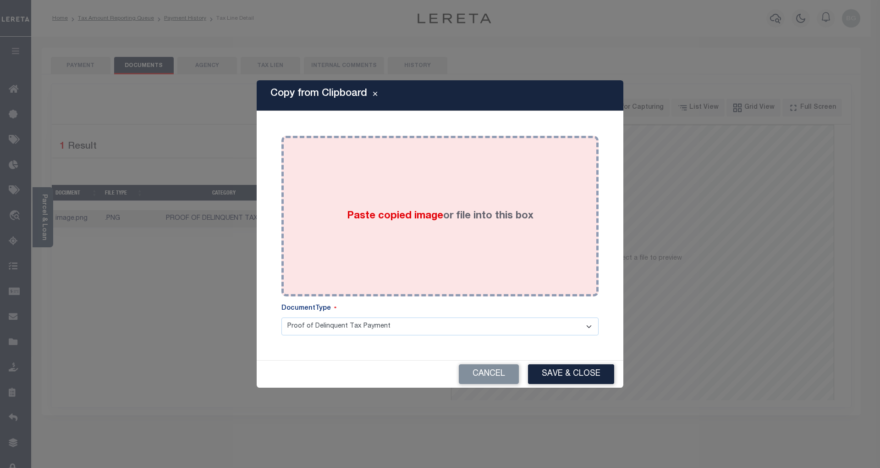
click at [397, 217] on span "Paste copied image" at bounding box center [395, 216] width 96 height 10
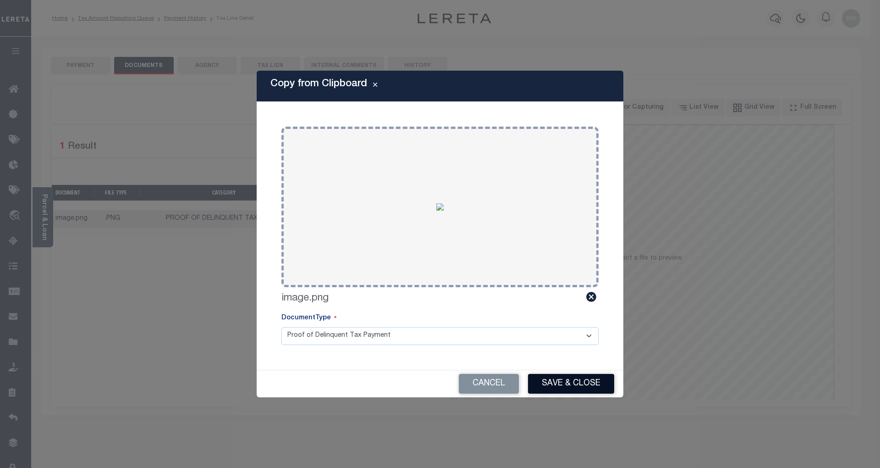
click at [585, 383] on button "Save & Close" at bounding box center [571, 384] width 86 height 20
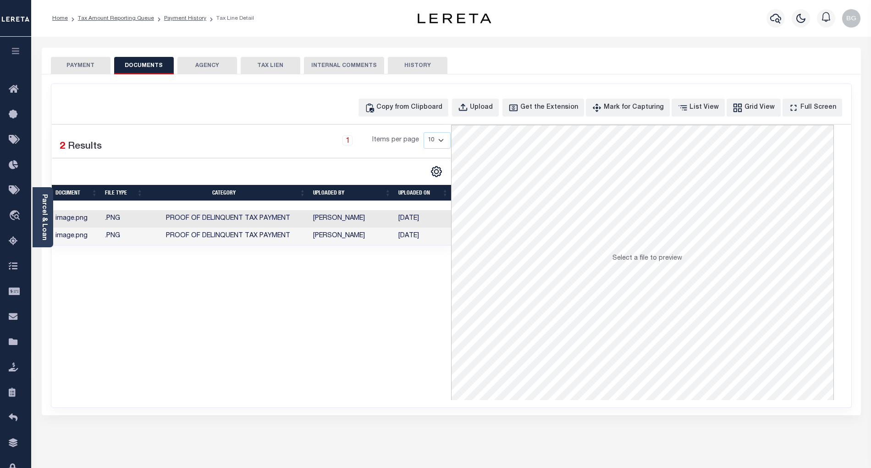
click at [88, 64] on button "PAYMENT" at bounding box center [81, 65] width 60 height 17
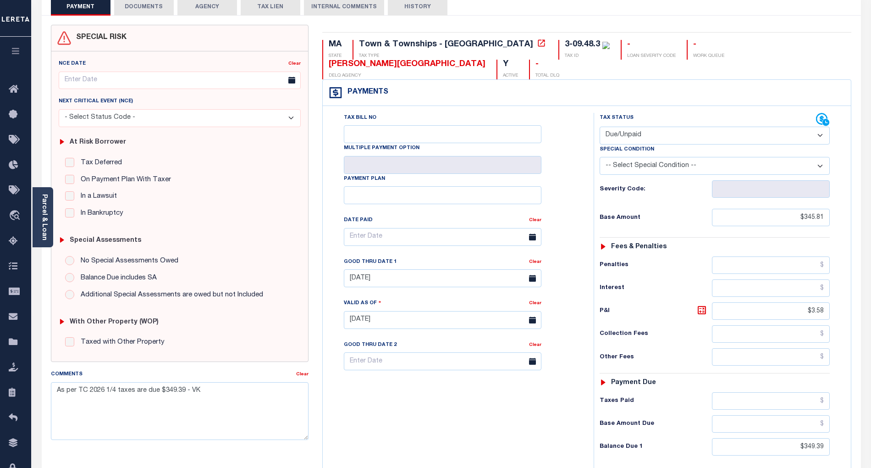
scroll to position [61, 0]
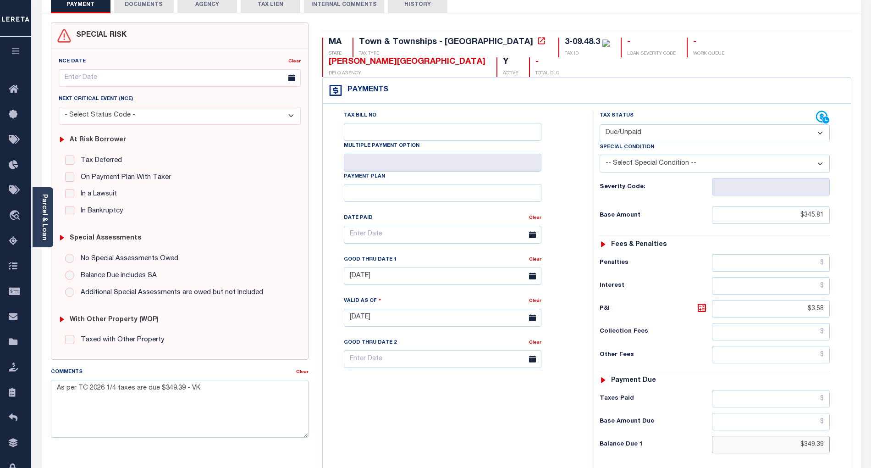
click at [815, 436] on input "$349.39" at bounding box center [771, 444] width 118 height 17
paste input "57."
type input "$357.9"
type input "[DATE]"
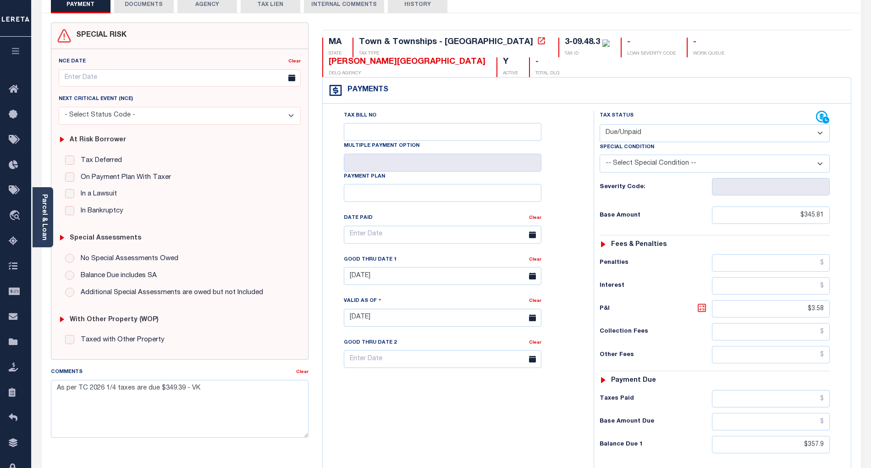
type input "$357.90"
click at [703, 305] on icon at bounding box center [702, 308] width 6 height 6
type input "$12.09"
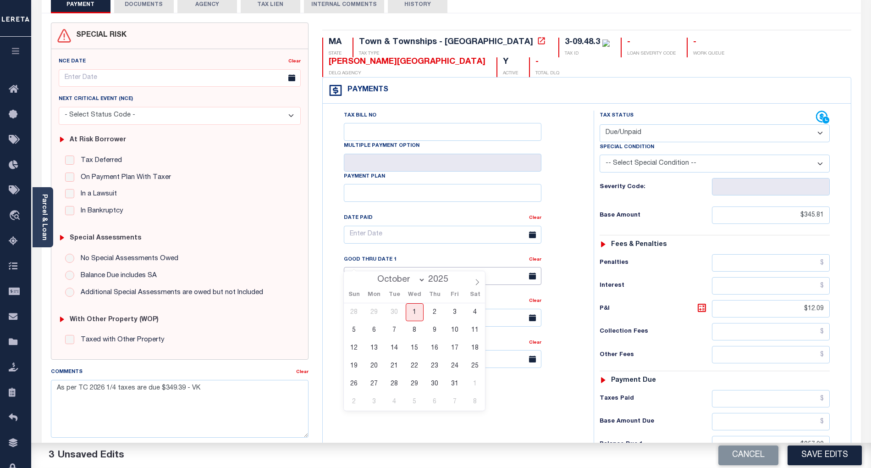
click at [403, 267] on input "[DATE]" at bounding box center [443, 276] width 198 height 18
click at [413, 312] on span "1" at bounding box center [415, 312] width 18 height 18
type input "[DATE]"
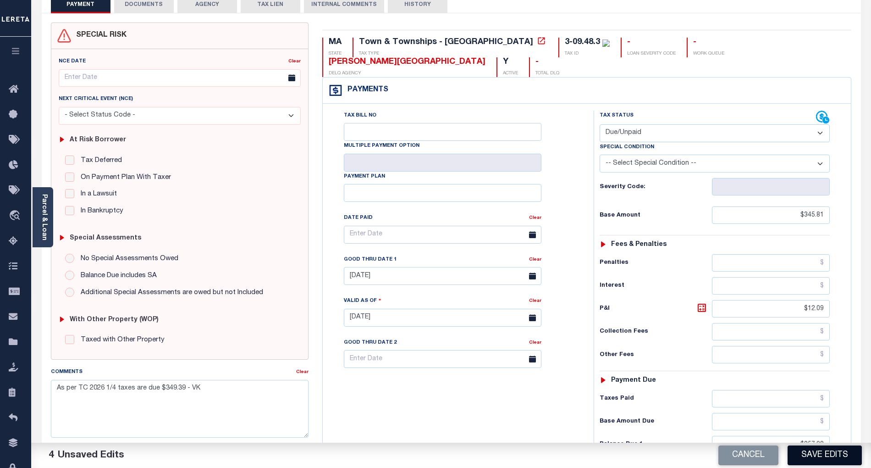
click at [837, 454] on button "Save Edits" at bounding box center [825, 455] width 74 height 20
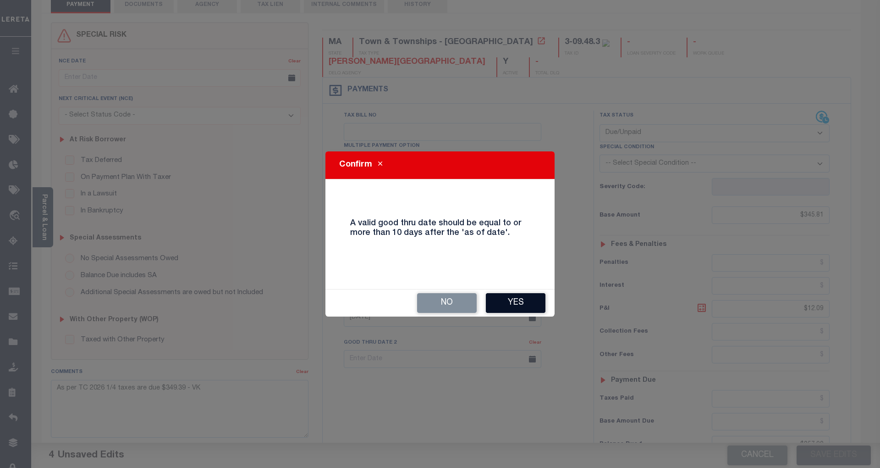
click at [518, 301] on button "Yes" at bounding box center [516, 303] width 60 height 20
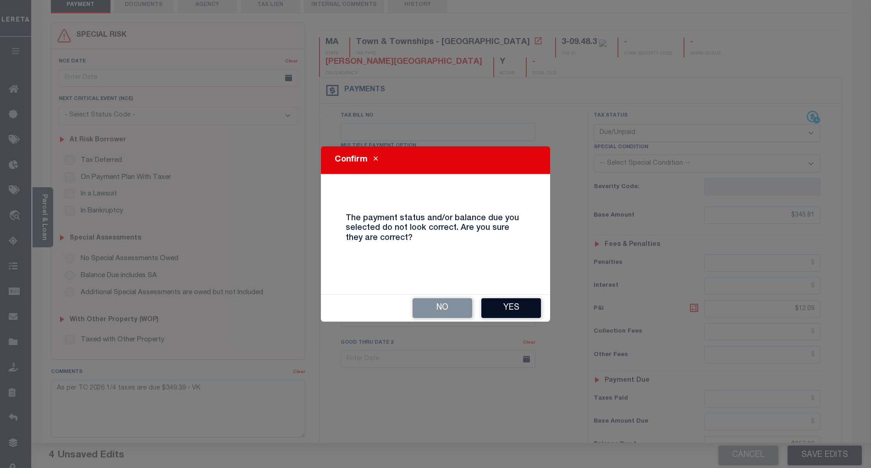
click at [516, 310] on button "Yes" at bounding box center [511, 308] width 60 height 20
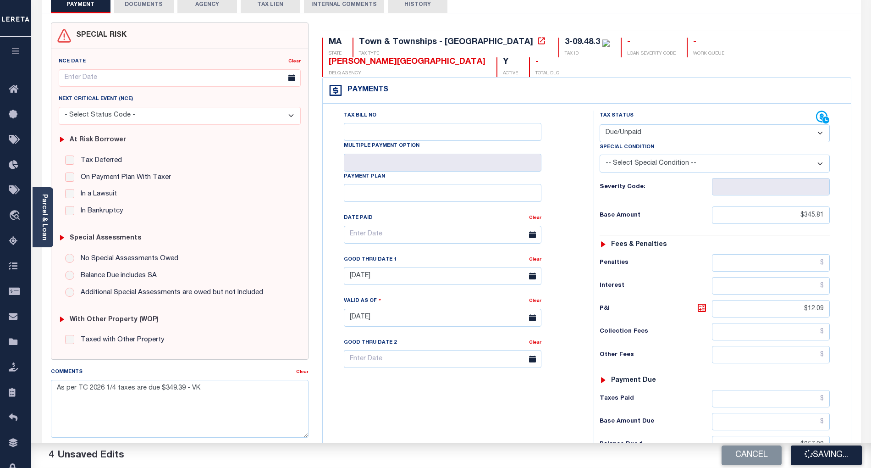
checkbox input "false"
type input "$345.81"
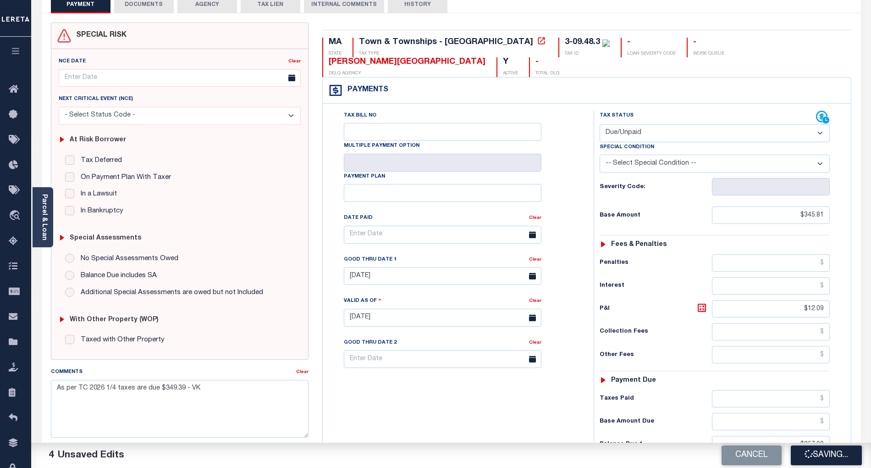
type input "$12.09"
type input "$357.9"
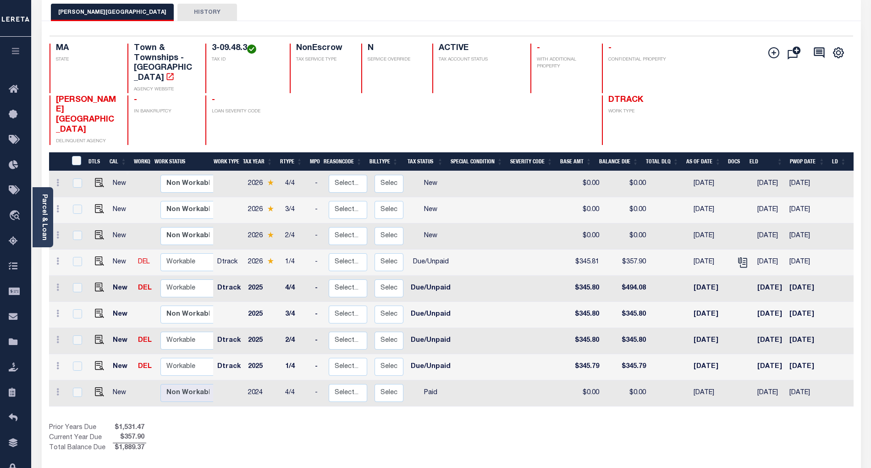
scroll to position [61, 0]
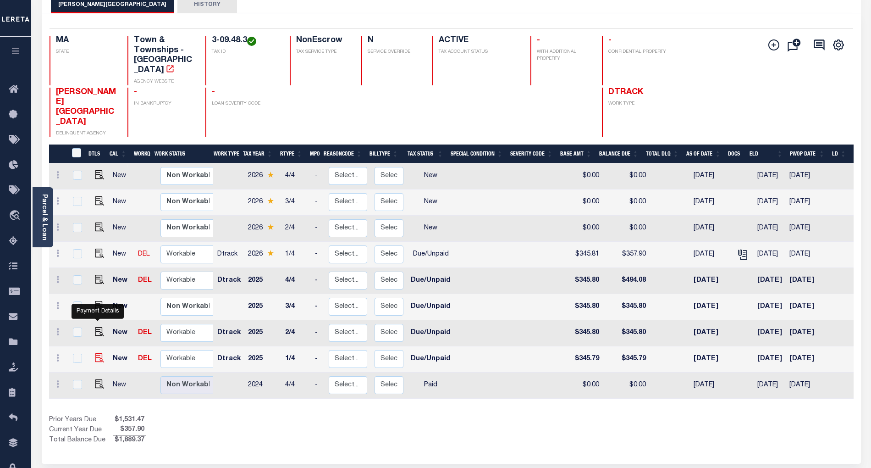
click at [98, 353] on img "" at bounding box center [99, 357] width 9 height 9
checkbox input "true"
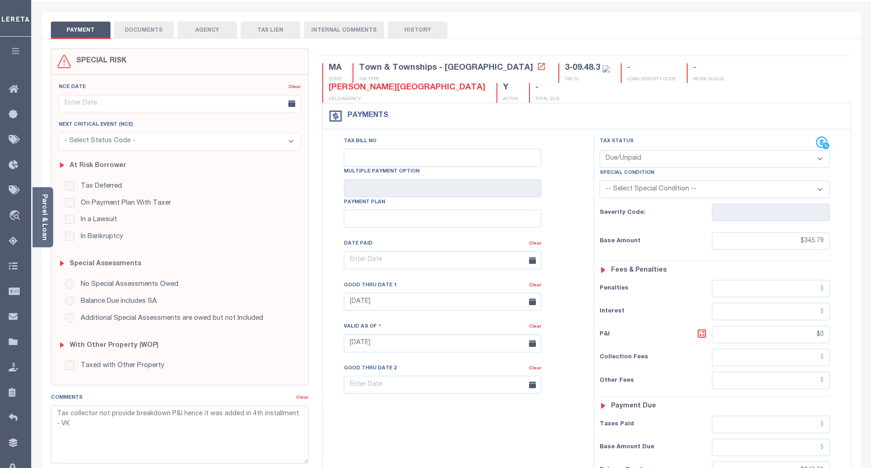
scroll to position [122, 0]
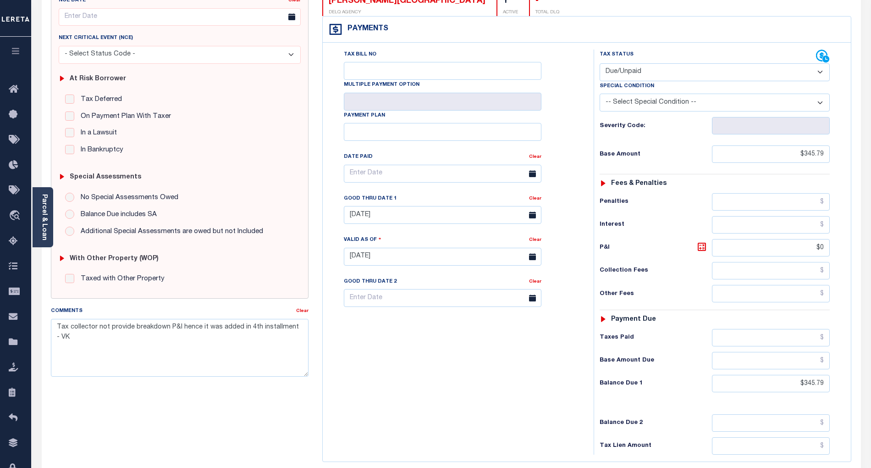
click at [660, 63] on select "- Select Status Code - Open Due/Unpaid Paid Incomplete No Tax Due Internal Refu…" at bounding box center [715, 72] width 230 height 18
select select "PYD"
click at [600, 63] on select "- Select Status Code - Open Due/Unpaid Paid Incomplete No Tax Due Internal Refu…" at bounding box center [715, 72] width 230 height 18
type input "[DATE]"
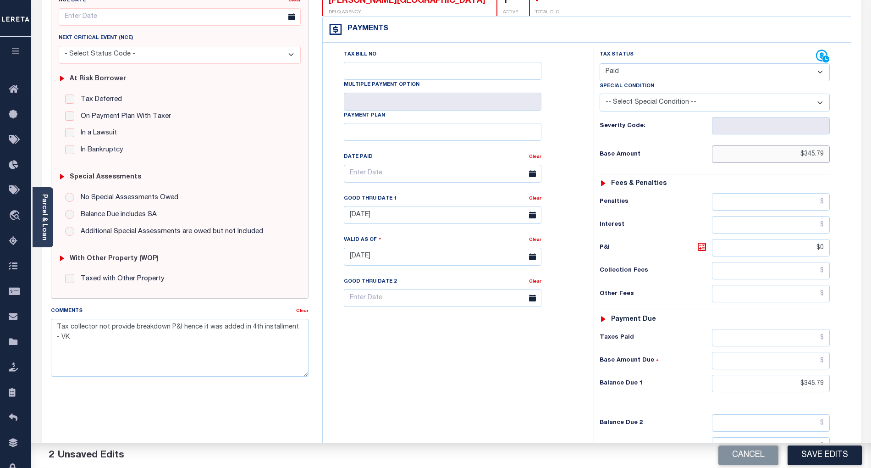
click at [813, 145] on input "$345.79" at bounding box center [771, 153] width 118 height 17
type input "$0.00"
click at [815, 375] on input "$345.79" at bounding box center [771, 383] width 118 height 17
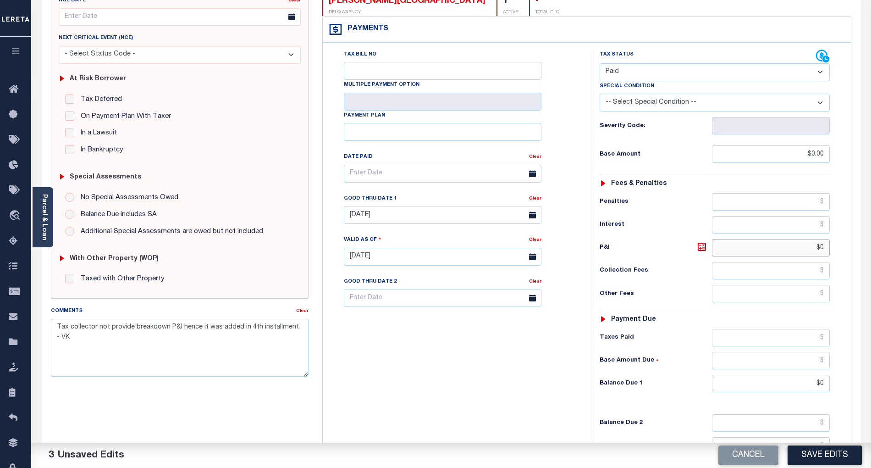
type input "$0.00"
click at [826, 239] on input "$0" at bounding box center [771, 247] width 118 height 17
type input "$"
click at [405, 206] on input "[DATE]" at bounding box center [443, 215] width 198 height 18
click at [470, 376] on div "Tax Bill No Multiple Payment Option Payment Plan Clear" at bounding box center [456, 252] width 262 height 405
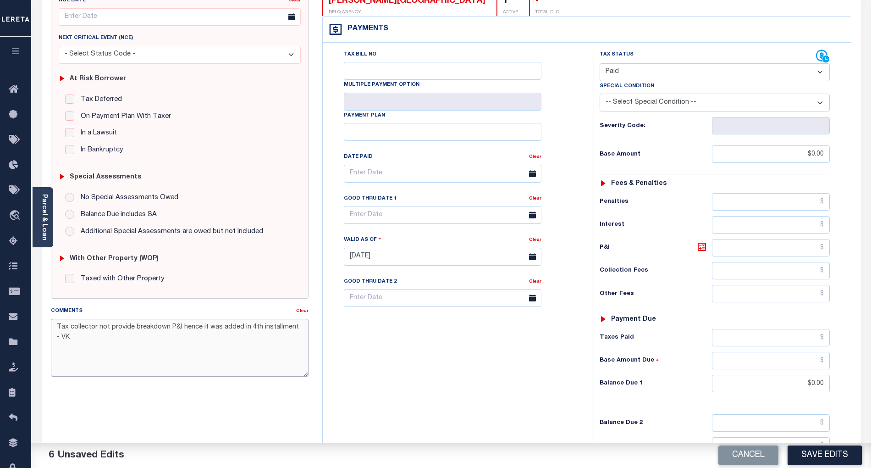
click at [58, 327] on textarea "Tax collector not provide breakdown P&I hence it was added in 4th installment -…" at bounding box center [180, 348] width 258 height 58
click at [62, 327] on textarea "Tax collector not provide breakdown P&I hence it was added in 4th installment -…" at bounding box center [180, 348] width 258 height 58
drag, startPoint x: 54, startPoint y: 329, endPoint x: 227, endPoint y: 334, distance: 172.5
click at [227, 334] on textarea "Refer attached websites for 2026/1st install- BG Tax collector not provide brea…" at bounding box center [180, 348] width 258 height 58
type textarea "Refer attached websites for 2026/1st install- BG Tax collector not provide brea…"
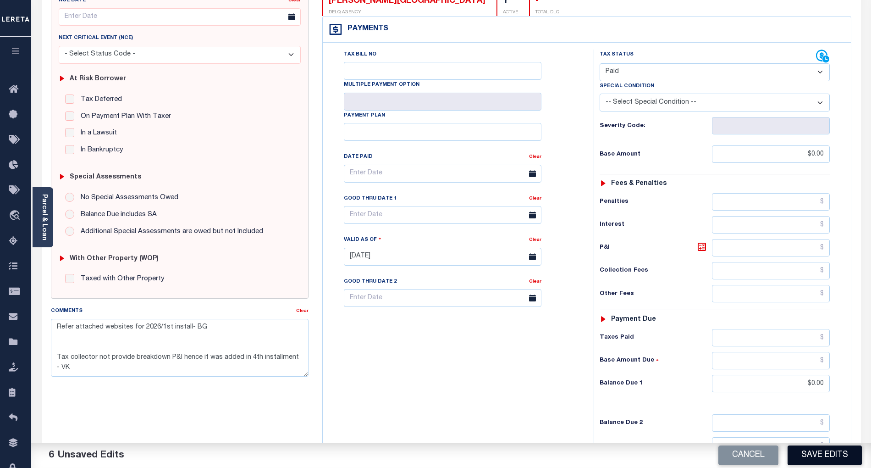
click at [827, 455] on button "Save Edits" at bounding box center [825, 455] width 74 height 20
checkbox input "false"
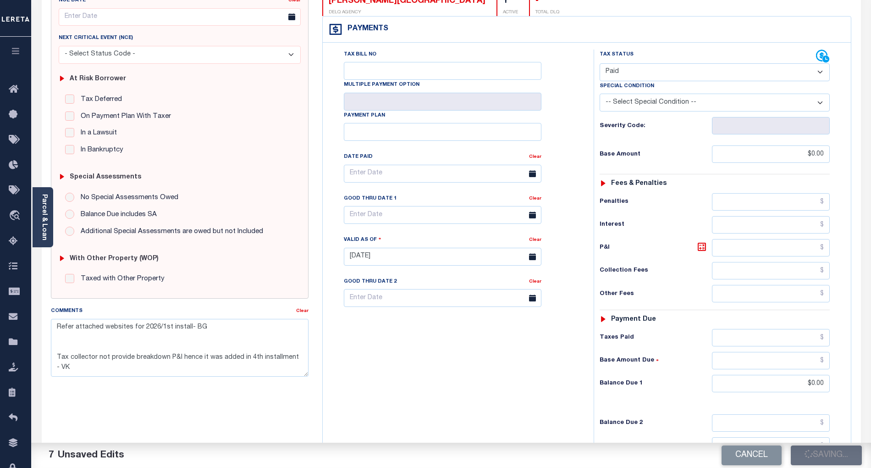
type textarea "Refer attached websites for 2026/1st install- BG Tax collector not provide brea…"
type input "$0"
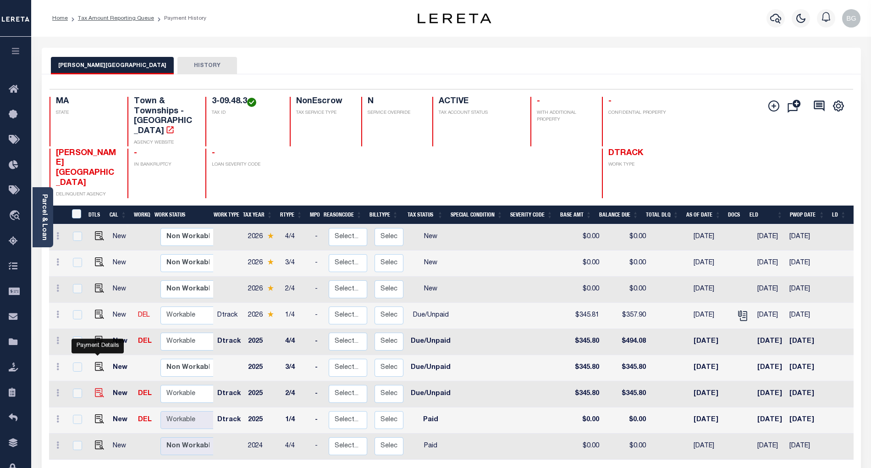
click at [95, 388] on img "" at bounding box center [99, 392] width 9 height 9
checkbox input "true"
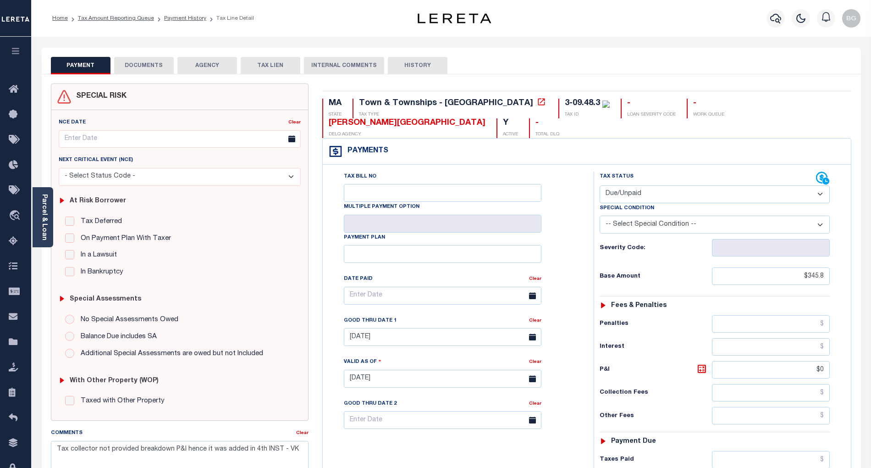
click at [639, 185] on select "- Select Status Code - Open Due/Unpaid Paid Incomplete No Tax Due Internal Refu…" at bounding box center [715, 194] width 230 height 18
select select "PYD"
click at [600, 185] on select "- Select Status Code - Open Due/Unpaid Paid Incomplete No Tax Due Internal Refu…" at bounding box center [715, 194] width 230 height 18
type input "[DATE]"
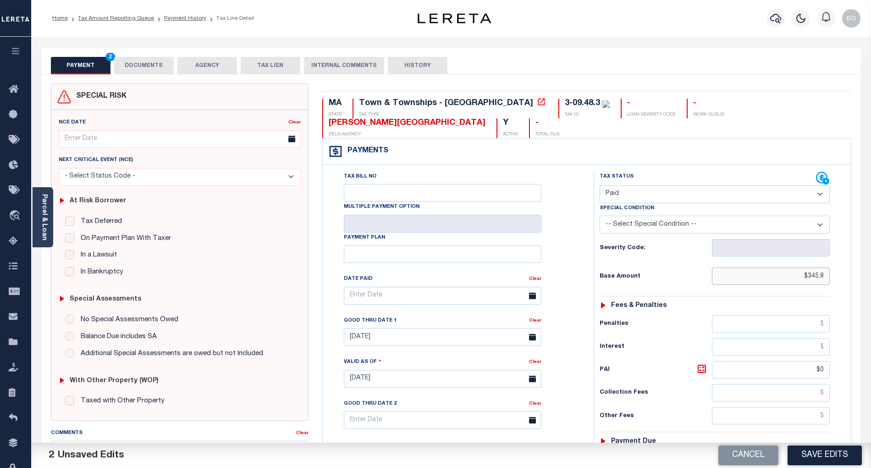
click at [814, 267] on input "$345.8" at bounding box center [771, 275] width 118 height 17
type input "$"
type input "$0.00"
click at [822, 361] on input "$0" at bounding box center [771, 369] width 118 height 17
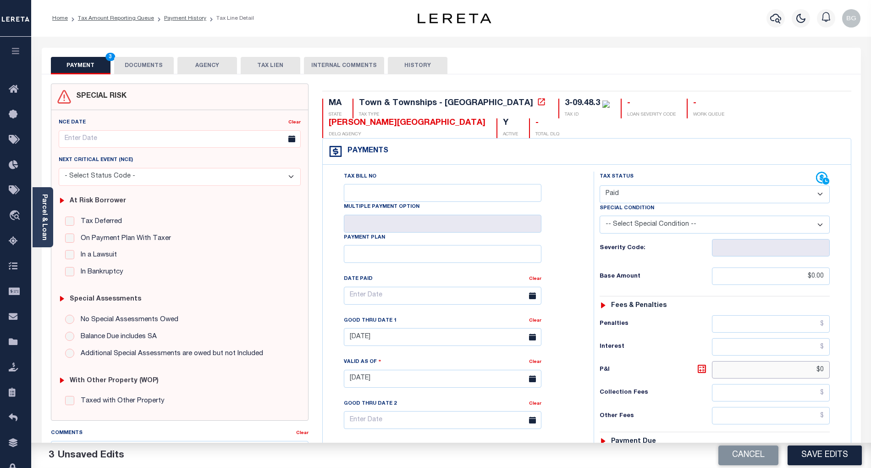
type input "$"
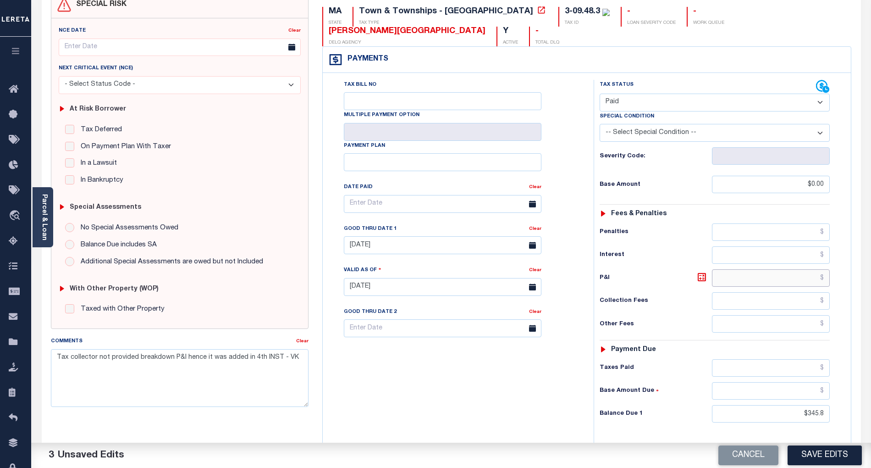
scroll to position [122, 0]
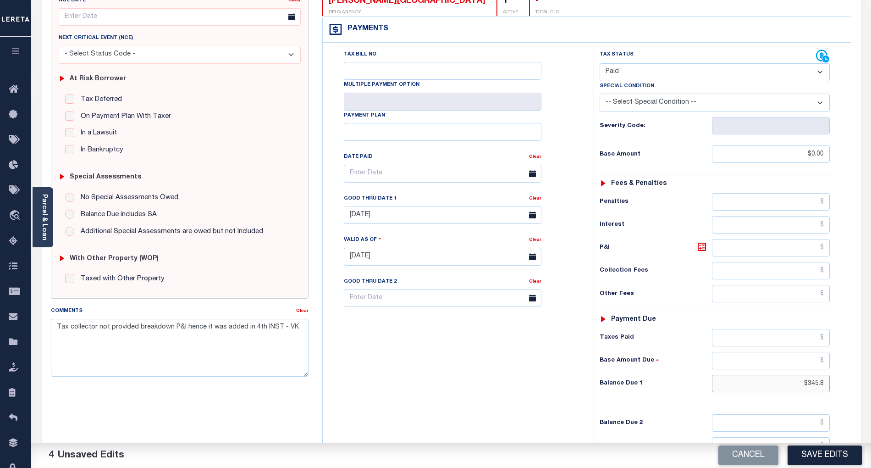
click at [814, 375] on input "$345.8" at bounding box center [771, 383] width 118 height 17
type input "$"
type input "$0.00"
click at [547, 369] on div "Tax Bill No Multiple Payment Option Payment Plan Clear" at bounding box center [456, 252] width 262 height 405
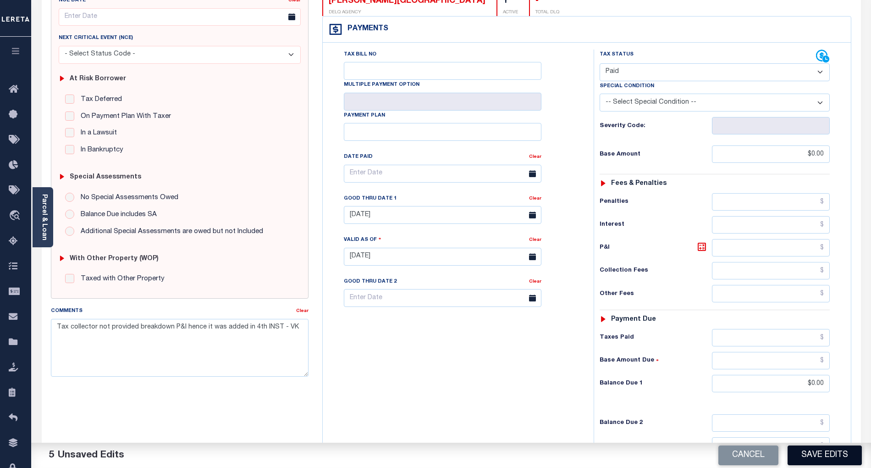
click at [834, 454] on button "Save Edits" at bounding box center [825, 455] width 74 height 20
checkbox input "false"
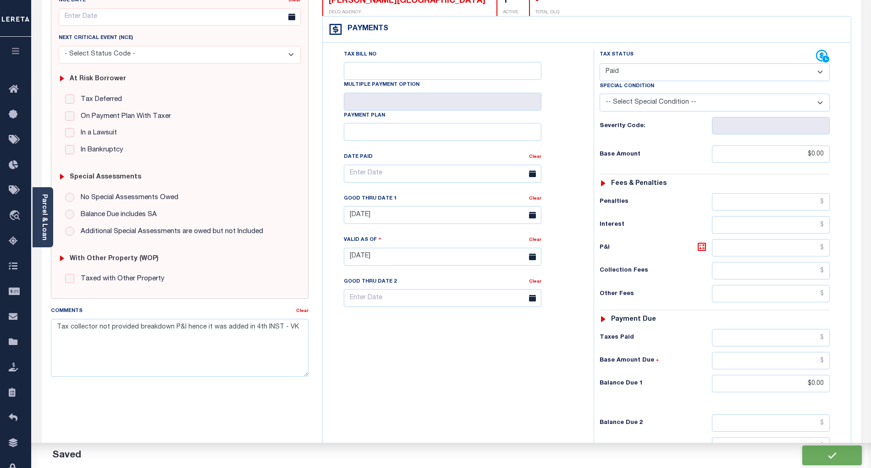
type input "$0"
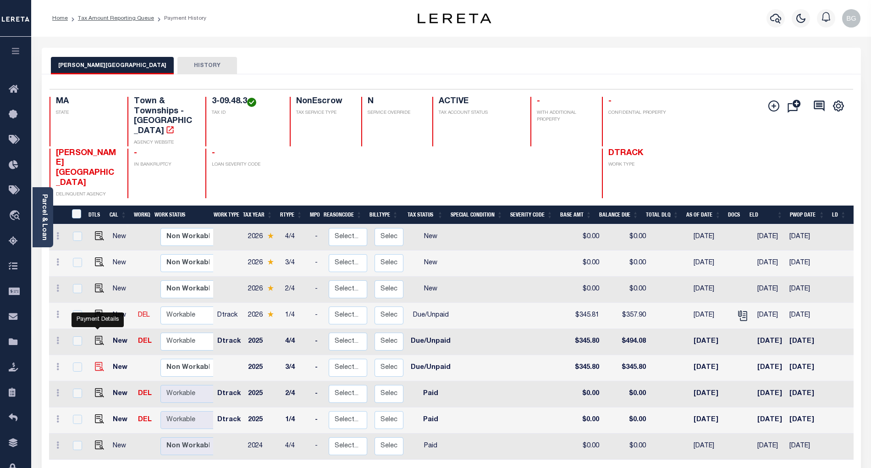
click at [98, 362] on img "" at bounding box center [99, 366] width 9 height 9
checkbox input "true"
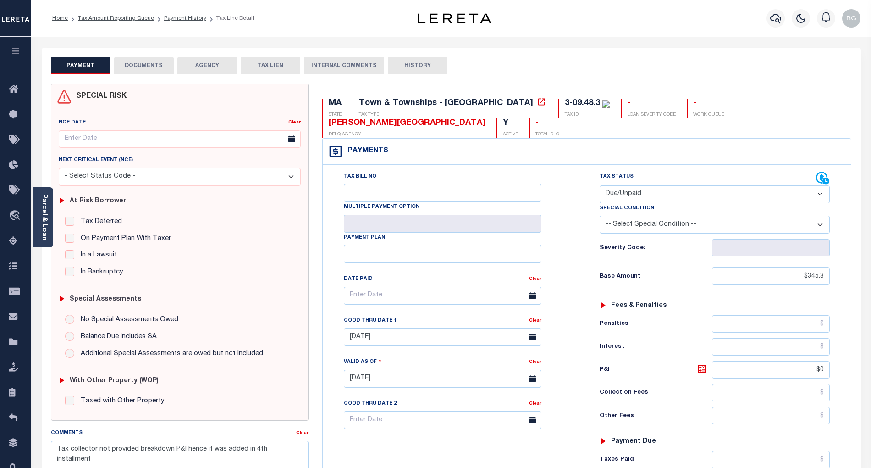
drag, startPoint x: 644, startPoint y: 175, endPoint x: 644, endPoint y: 182, distance: 7.8
click at [644, 185] on select "- Select Status Code - Open Due/Unpaid Paid Incomplete No Tax Due Internal Refu…" at bounding box center [715, 194] width 230 height 18
select select "PYD"
click at [600, 185] on select "- Select Status Code - Open Due/Unpaid Paid Incomplete No Tax Due Internal Refu…" at bounding box center [715, 194] width 230 height 18
type input "[DATE]"
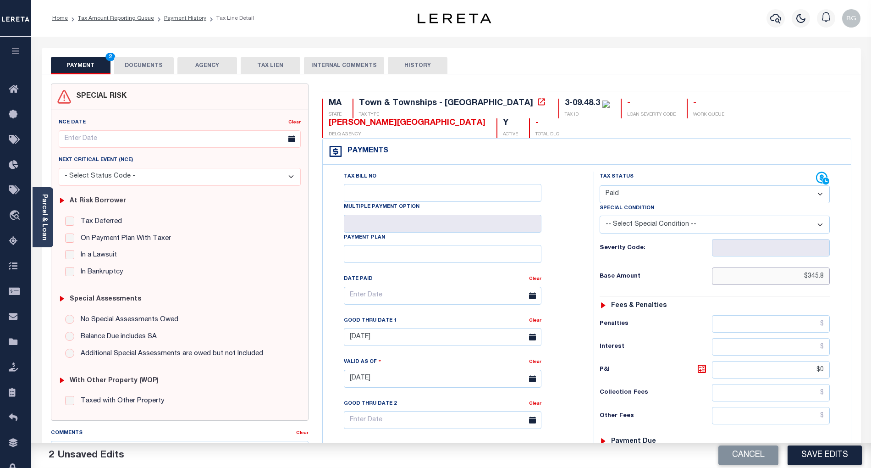
click at [813, 267] on input "$345.8" at bounding box center [771, 275] width 118 height 17
type input "$"
type input "$0.00"
click at [824, 361] on input "$0" at bounding box center [771, 369] width 118 height 17
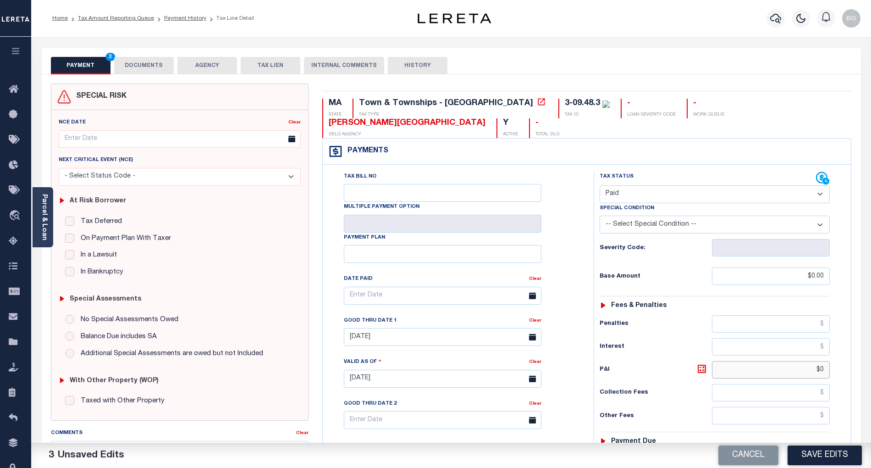
type input "$"
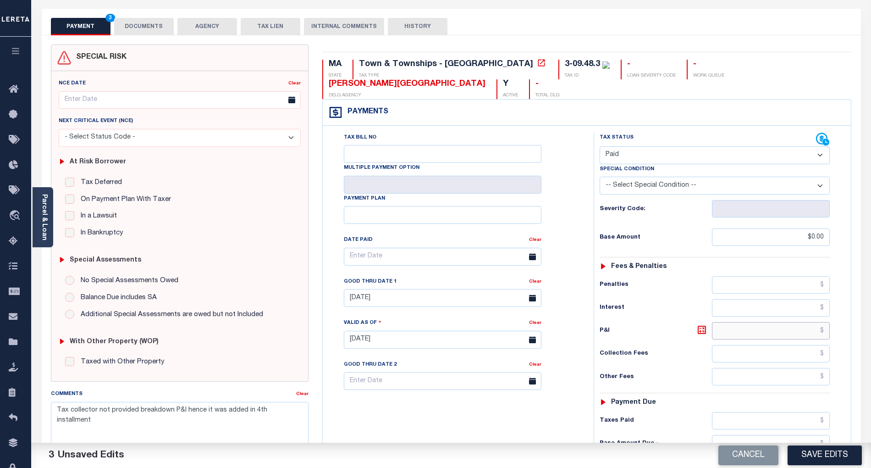
scroll to position [122, 0]
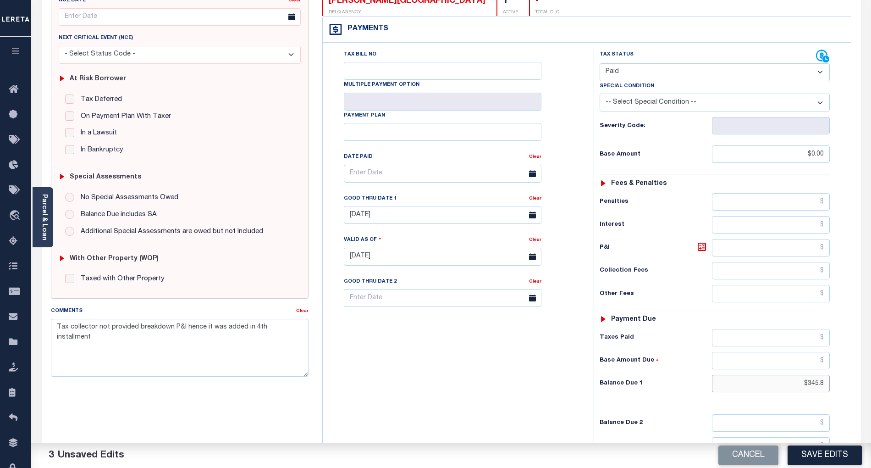
click at [813, 375] on input "$345.8" at bounding box center [771, 383] width 118 height 17
type input "$"
click at [402, 206] on input "[DATE]" at bounding box center [443, 215] width 198 height 18
type input "$0.00"
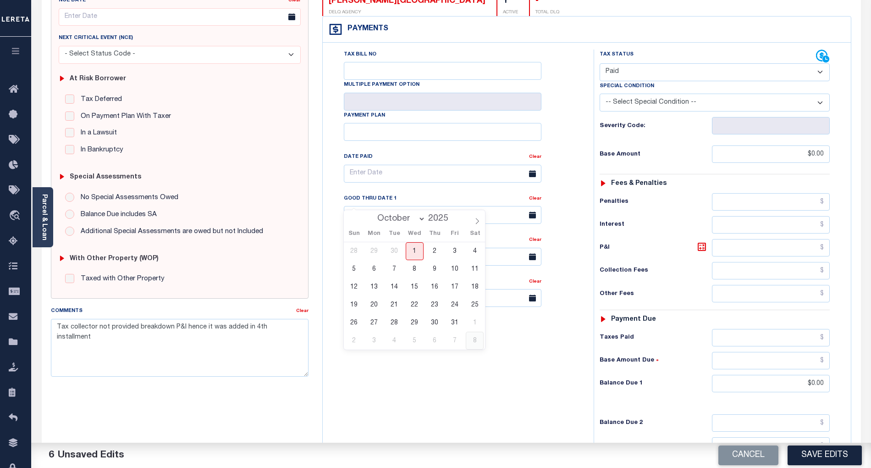
click at [466, 343] on span "8" at bounding box center [475, 341] width 18 height 18
type input "11/08/2025"
click at [393, 206] on input "11/08/2025" at bounding box center [443, 215] width 198 height 18
select select "9"
click at [476, 380] on div "Tax Bill No Multiple Payment Option Payment Plan Clear" at bounding box center [456, 252] width 262 height 405
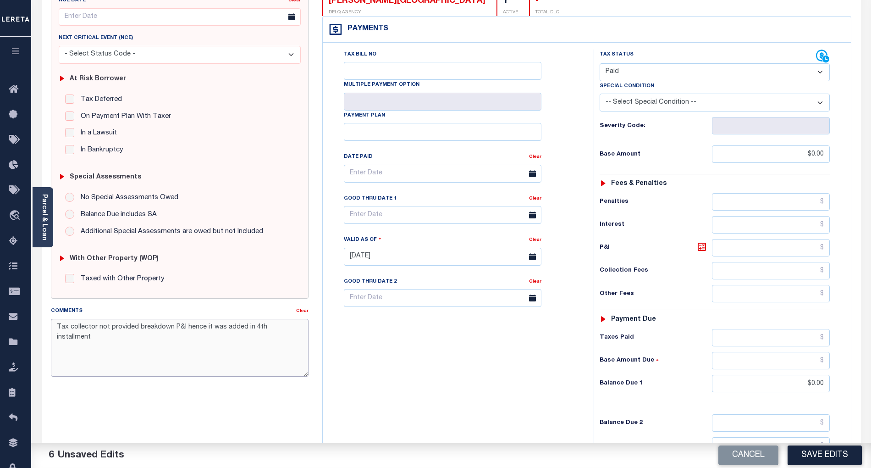
click at [56, 327] on textarea "Tax collector not provided breakdown P&I hence it was added in 4th installment" at bounding box center [180, 348] width 258 height 58
click at [70, 325] on textarea "Tax collector not provided breakdown P&I hence it was added in 4th installment" at bounding box center [180, 348] width 258 height 58
paste textarea "Refer attached websites for 2026/1st install- BG"
type textarea "Refer attached websites for 2026/1st install- BG Tax collector not provided bre…"
click at [830, 452] on button "Save Edits" at bounding box center [825, 455] width 74 height 20
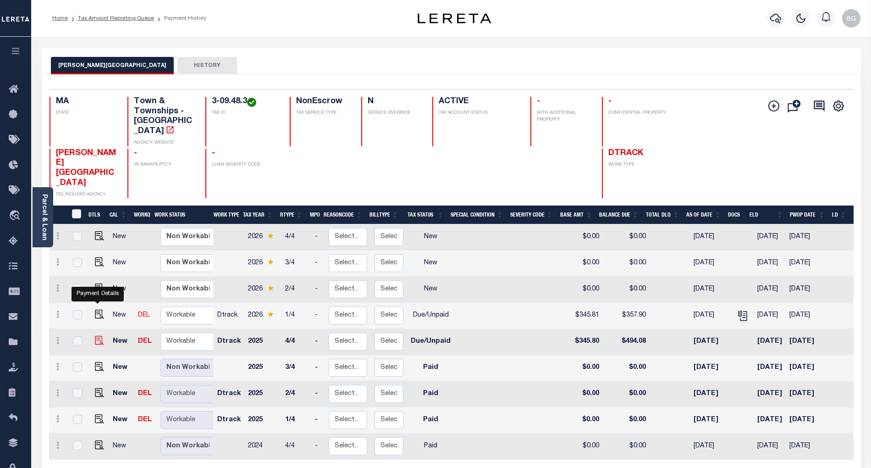
click at [97, 336] on img "" at bounding box center [99, 340] width 9 height 9
checkbox input "true"
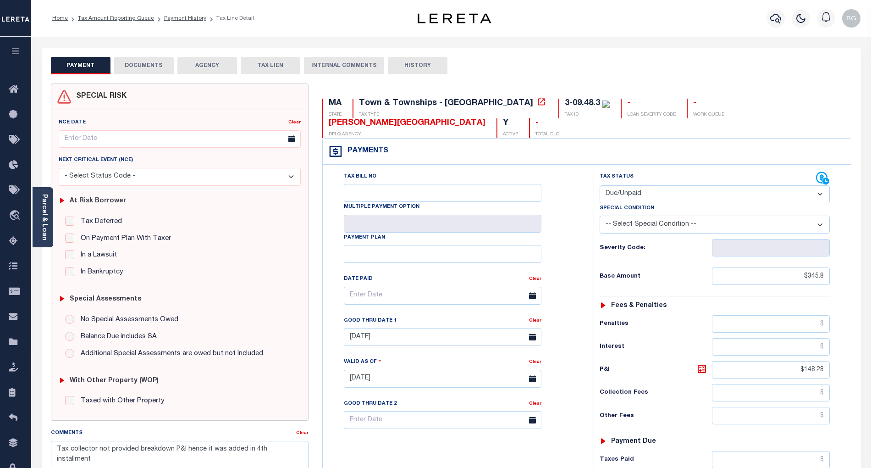
drag, startPoint x: 645, startPoint y: 174, endPoint x: 645, endPoint y: 182, distance: 7.8
click at [645, 185] on select "- Select Status Code - Open Due/Unpaid Paid Incomplete No Tax Due Internal Refu…" at bounding box center [715, 194] width 230 height 18
select select "PYD"
click at [600, 185] on select "- Select Status Code - Open Due/Unpaid Paid Incomplete No Tax Due Internal Refu…" at bounding box center [715, 194] width 230 height 18
type input "10/01/2025"
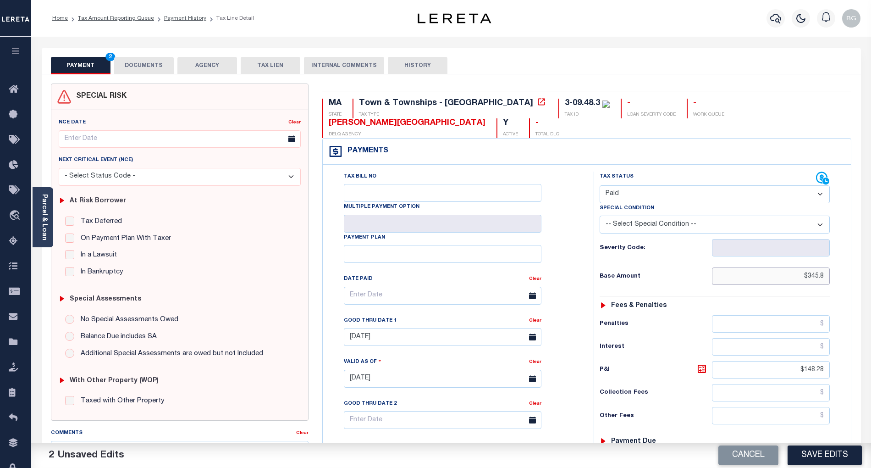
click at [820, 267] on input "$345.8" at bounding box center [771, 275] width 118 height 17
type input "$"
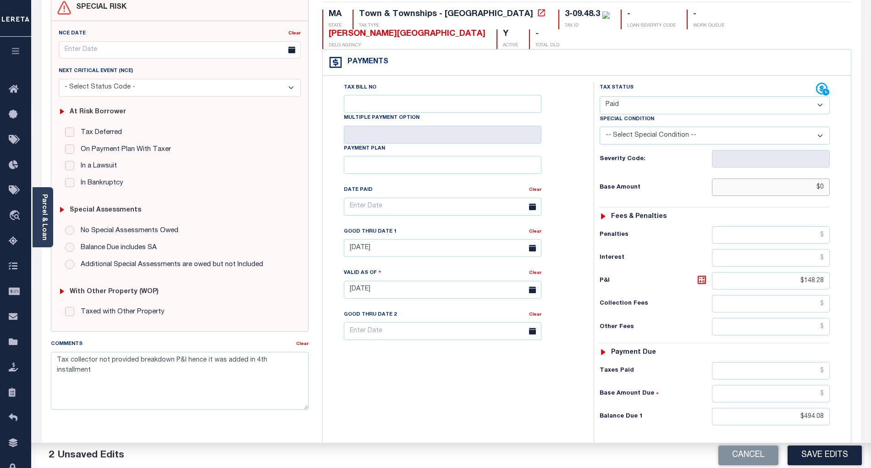
scroll to position [122, 0]
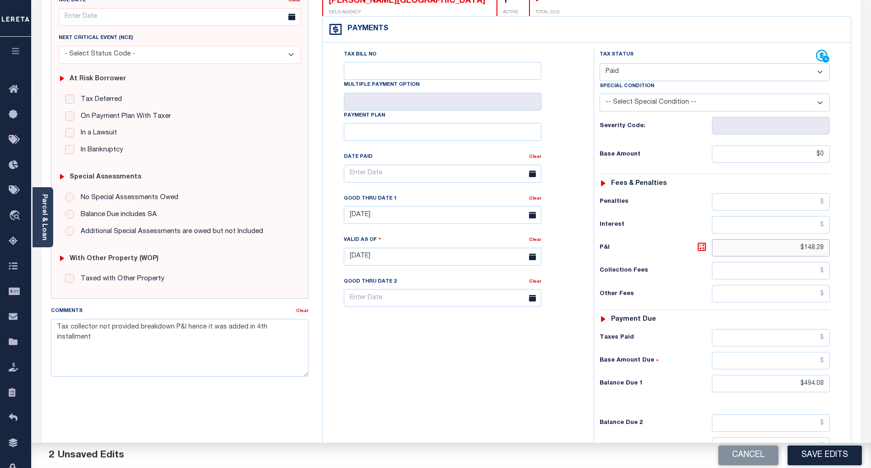
type input "$0.00"
click at [813, 239] on input "$148.28" at bounding box center [771, 247] width 118 height 17
type input "$.00"
click at [818, 375] on input "$494.08" at bounding box center [771, 383] width 118 height 17
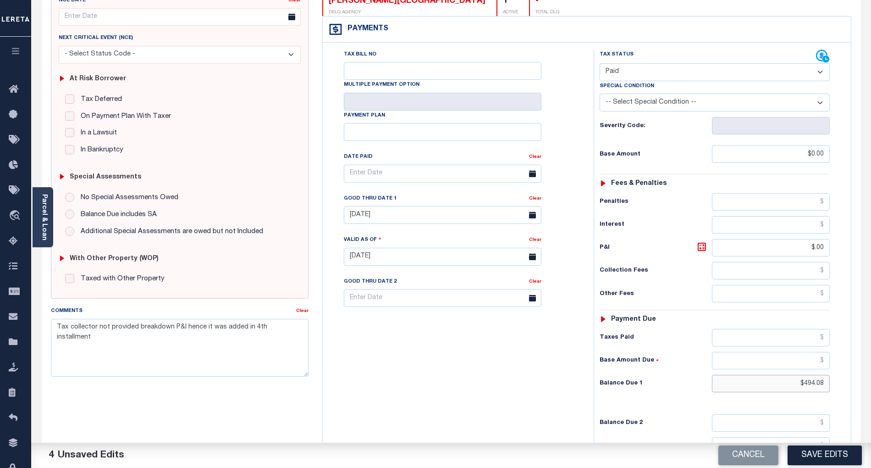
click at [818, 375] on input "$494.08" at bounding box center [771, 383] width 118 height 17
type input "$"
click at [558, 371] on div "Tax Bill No Multiple Payment Option Payment Plan Clear" at bounding box center [456, 252] width 262 height 405
type input "$0.00"
click at [410, 206] on input "08/31/2025" at bounding box center [443, 215] width 198 height 18
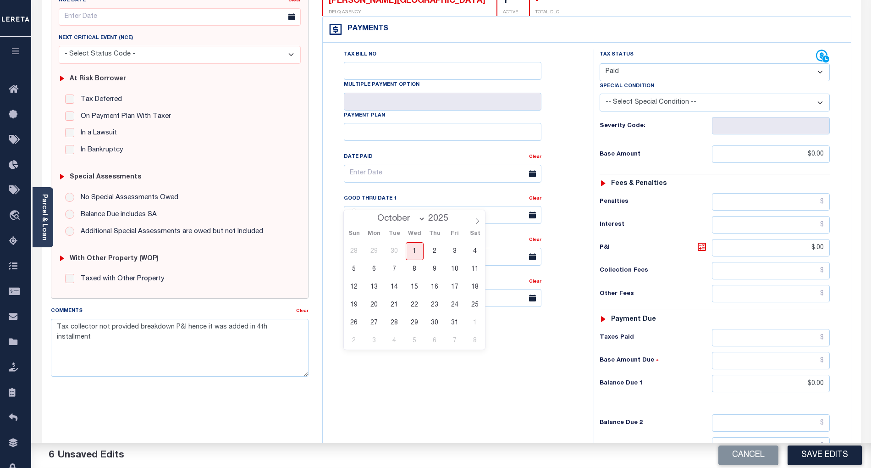
click at [478, 376] on div "Tax Bill No Multiple Payment Option Payment Plan Clear" at bounding box center [456, 252] width 262 height 405
click at [56, 327] on textarea "Tax collector not provided breakdown P&I hence it was added in 4th installment" at bounding box center [180, 348] width 258 height 58
click at [94, 335] on textarea "Tax collector not provided breakdown P&I hence it was added in 4th installment" at bounding box center [180, 348] width 258 height 58
paste textarea "Refer attached websites for 2026/1st install- BG"
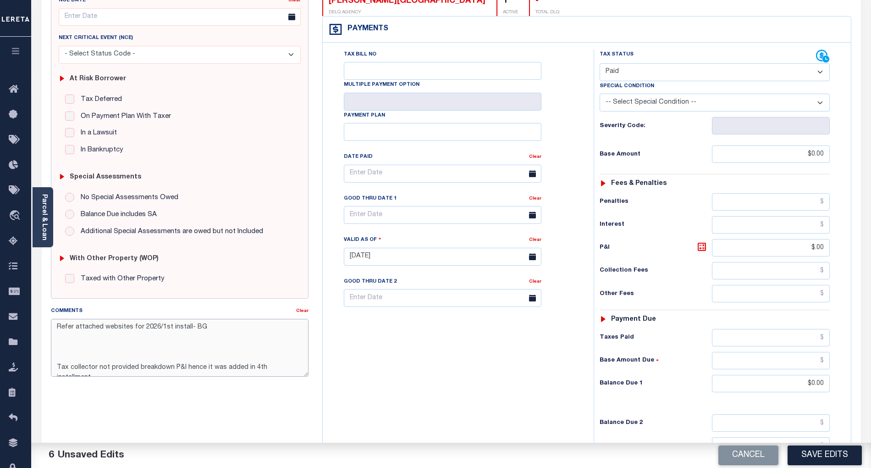
type textarea "Refer attached websites for 2026/1st install- BG Tax collector not provided bre…"
click at [831, 450] on button "Save Edits" at bounding box center [825, 455] width 74 height 20
checkbox input "false"
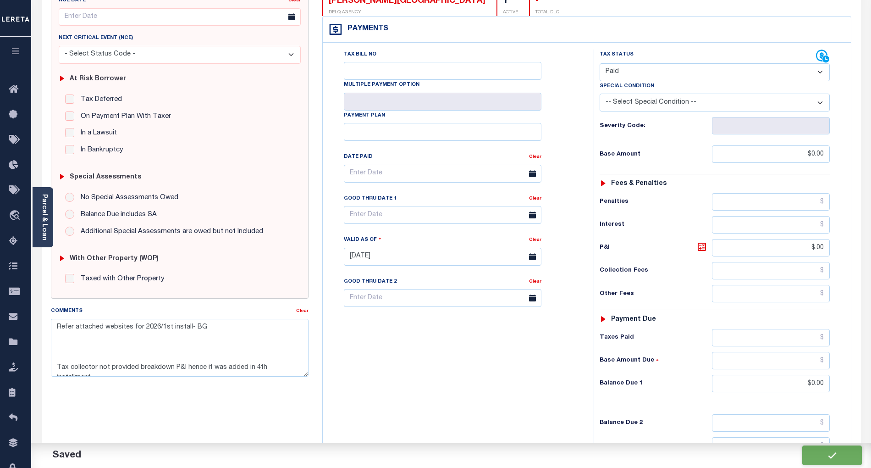
checkbox input "false"
type textarea "Refer attached websites for 2026/1st install- BG Tax collector not provided bre…"
type input "$0"
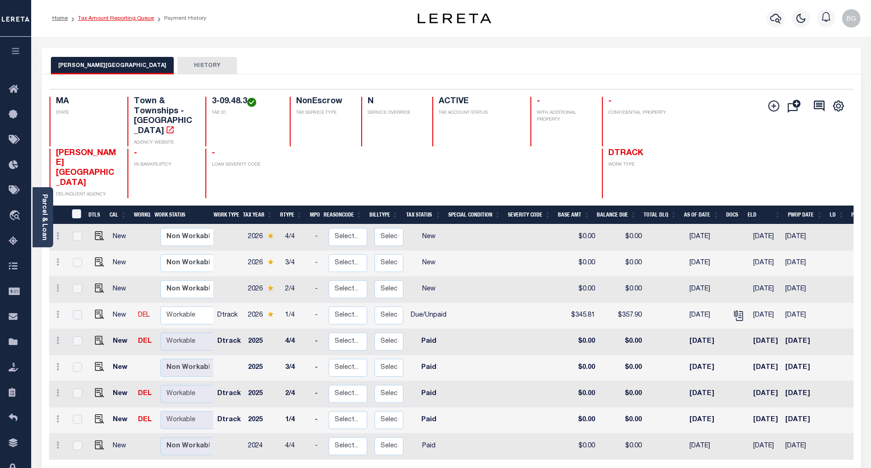
click at [107, 17] on link "Tax Amount Reporting Queue" at bounding box center [116, 19] width 76 height 6
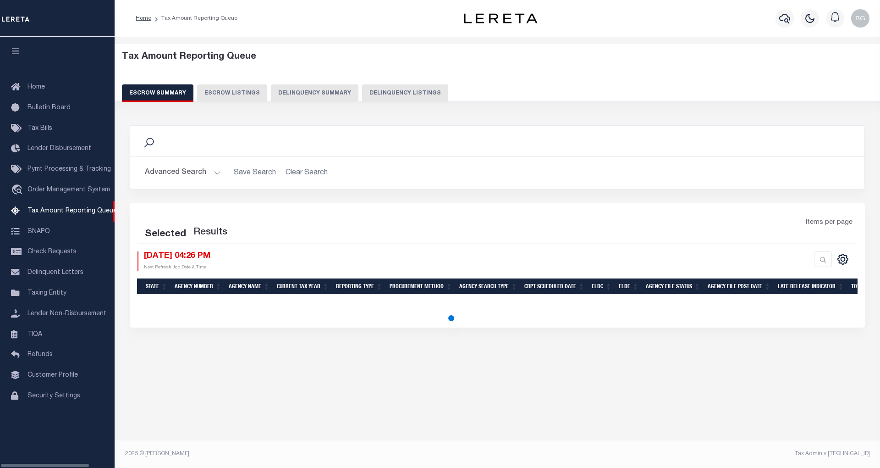
click at [391, 93] on button "Delinquency Listings" at bounding box center [405, 92] width 86 height 17
select select "100"
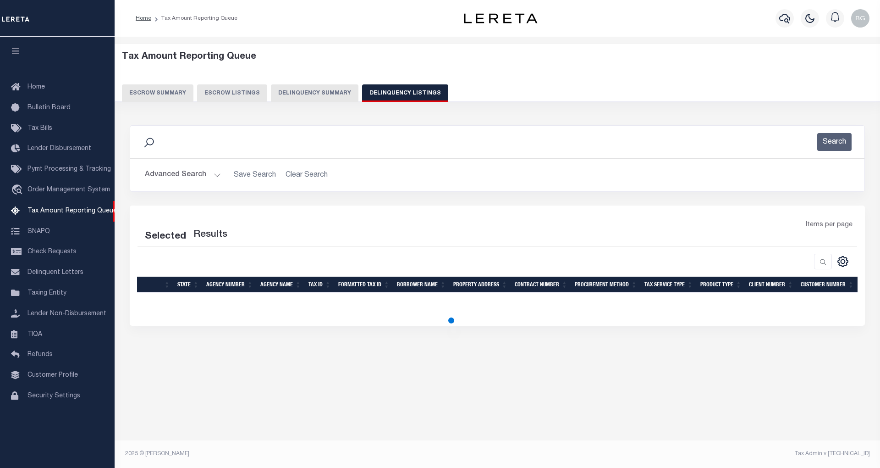
select select "100"
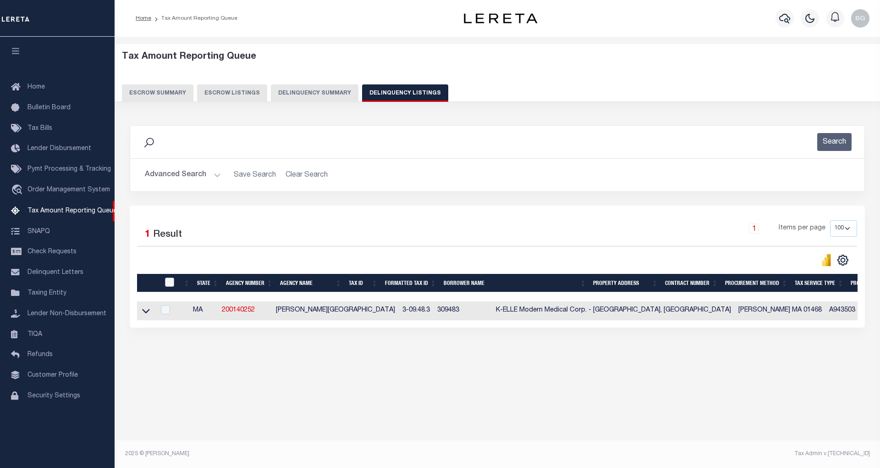
click at [171, 287] on input "checkbox" at bounding box center [169, 281] width 9 height 9
checkbox input "true"
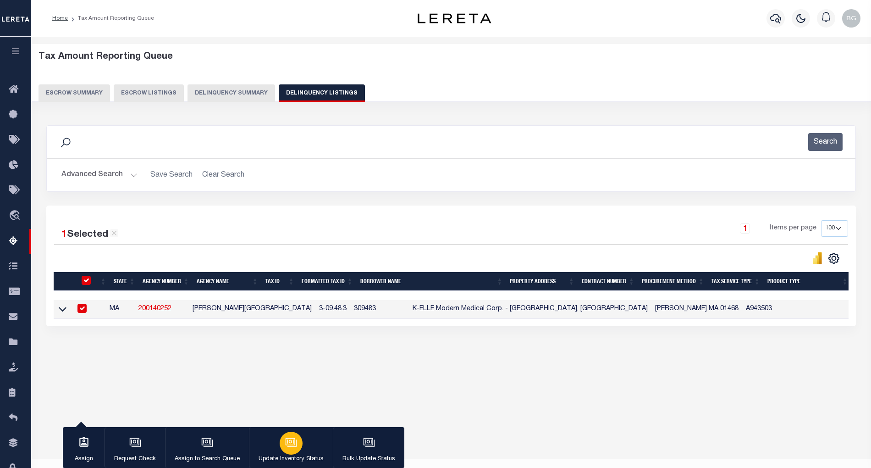
click at [298, 447] on div "button" at bounding box center [291, 442] width 23 height 23
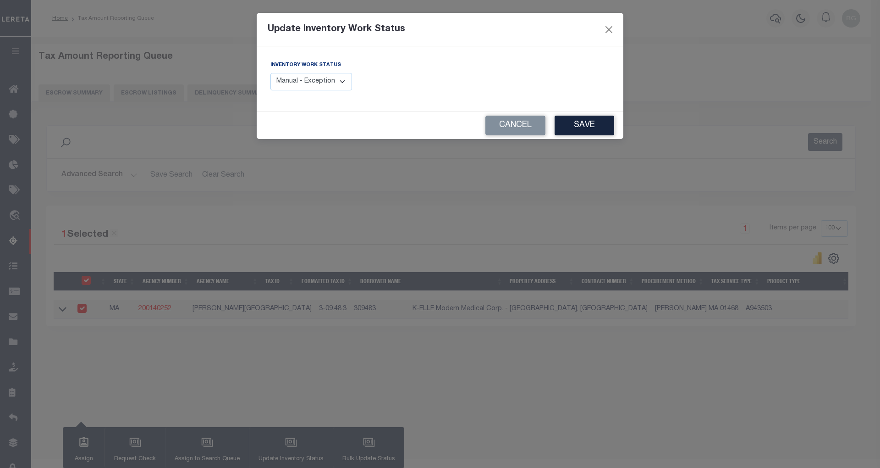
drag, startPoint x: 329, startPoint y: 83, endPoint x: 329, endPoint y: 89, distance: 5.5
click at [329, 83] on select "Manual - Exception Pended - Awaiting Search Late Add Exception Completed" at bounding box center [312, 82] width 82 height 18
select select "4"
click at [271, 73] on select "Manual - Exception Pended - Awaiting Search Late Add Exception Completed" at bounding box center [312, 82] width 82 height 18
click at [576, 127] on button "Save" at bounding box center [585, 126] width 60 height 20
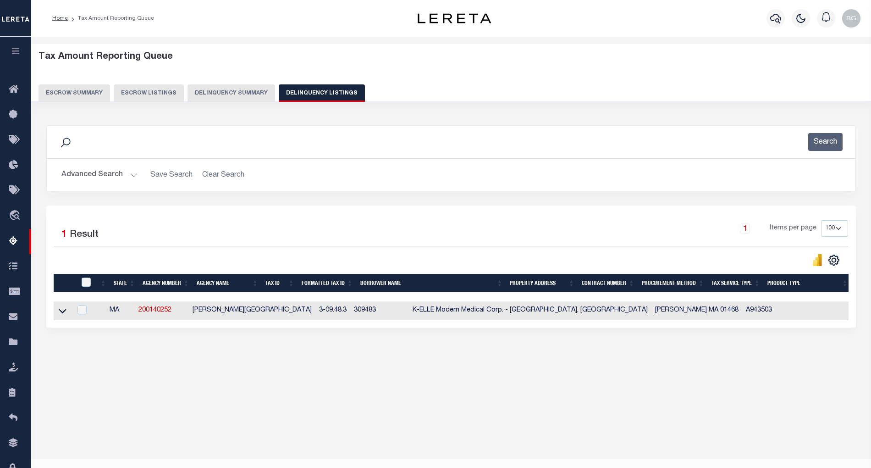
click at [134, 177] on button "Advanced Search" at bounding box center [99, 175] width 76 height 18
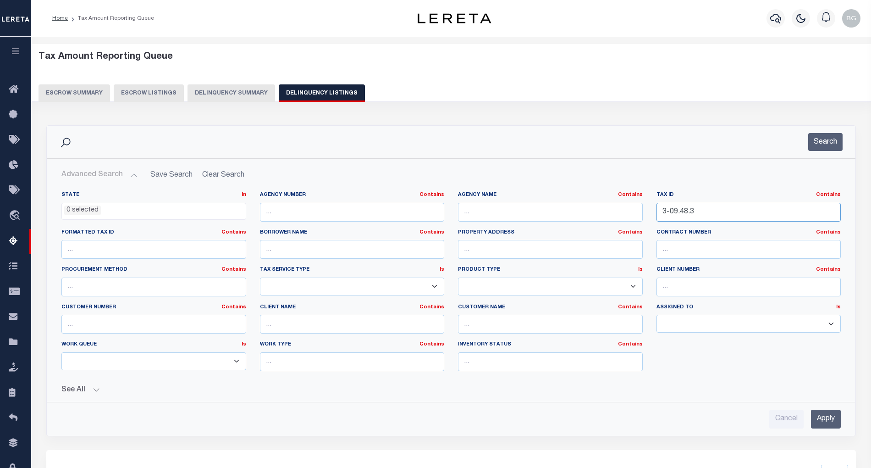
click at [681, 211] on input "3-09.48.3" at bounding box center [749, 212] width 185 height 19
paste input "066E 0004056"
type input "066E 0004056"
click at [829, 420] on input "Apply" at bounding box center [826, 418] width 30 height 19
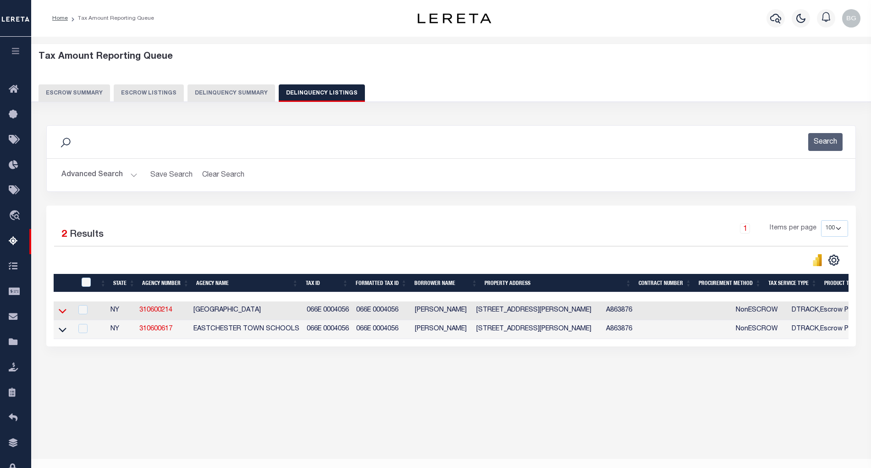
click at [63, 314] on icon at bounding box center [63, 311] width 8 height 10
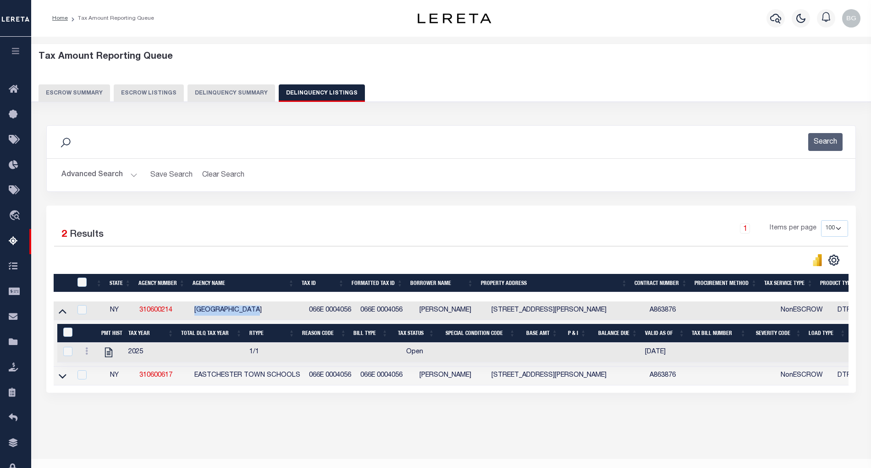
drag, startPoint x: 194, startPoint y: 313, endPoint x: 263, endPoint y: 310, distance: 68.8
click at [263, 310] on td "[GEOGRAPHIC_DATA]" at bounding box center [248, 310] width 115 height 19
checkbox input "true"
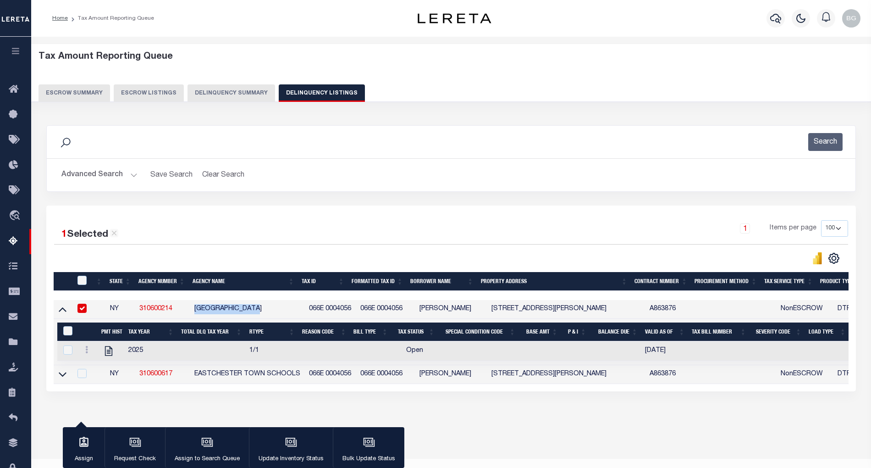
copy td "[GEOGRAPHIC_DATA]"
click at [109, 354] on icon "" at bounding box center [109, 351] width 12 height 12
checkbox input "true"
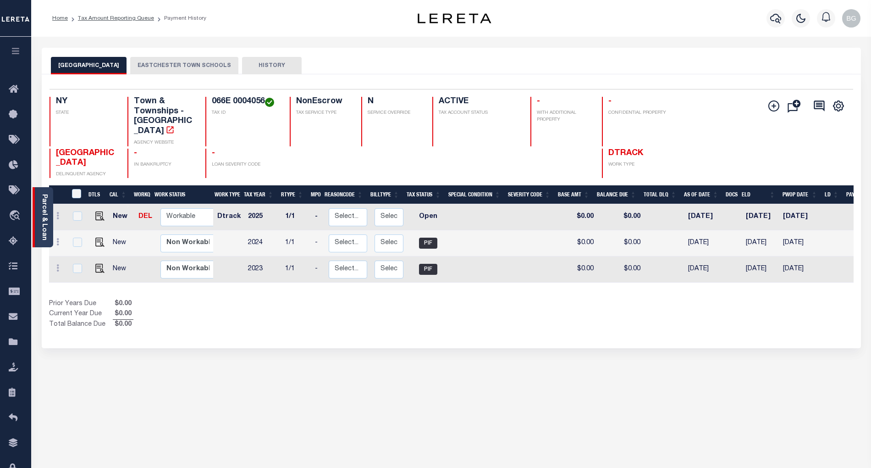
click at [46, 215] on link "Parcel & Loan" at bounding box center [44, 217] width 6 height 46
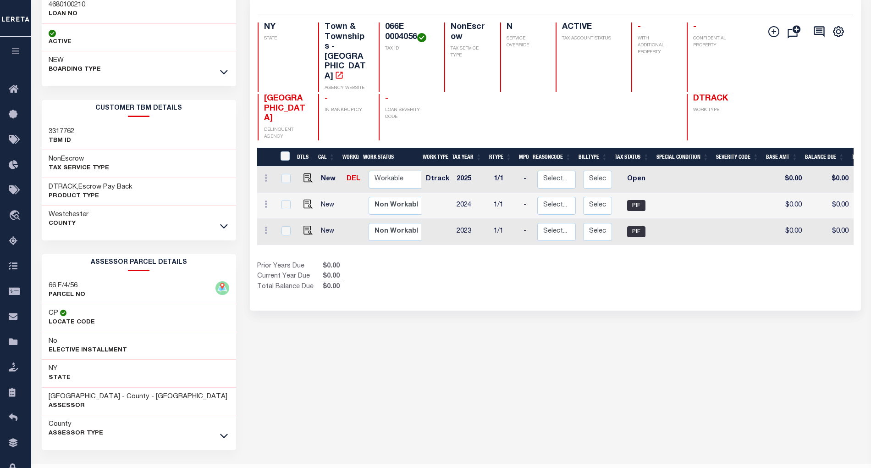
scroll to position [101, 0]
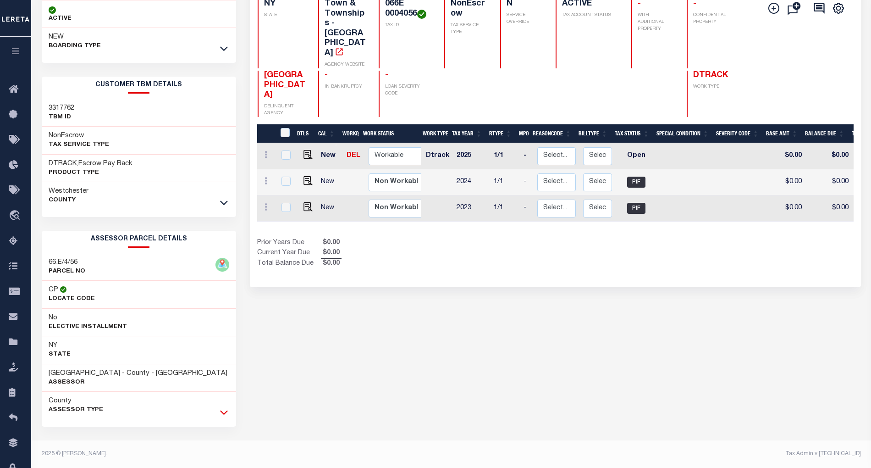
click at [221, 413] on icon at bounding box center [224, 412] width 8 height 10
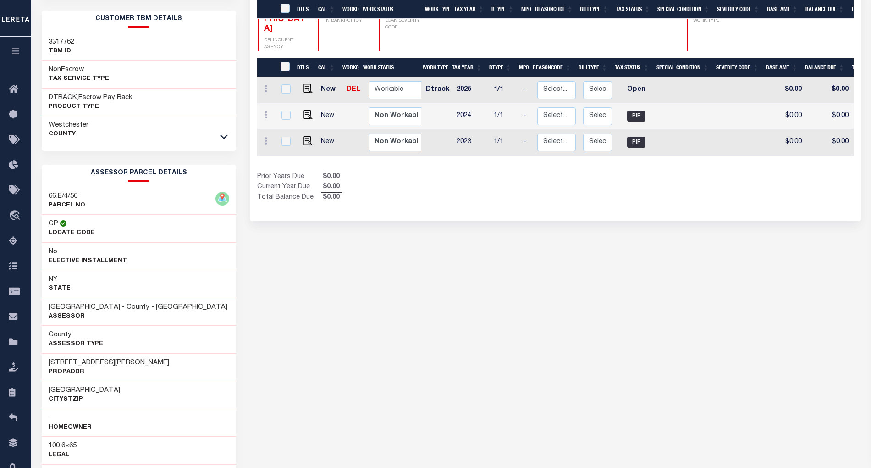
scroll to position [223, 0]
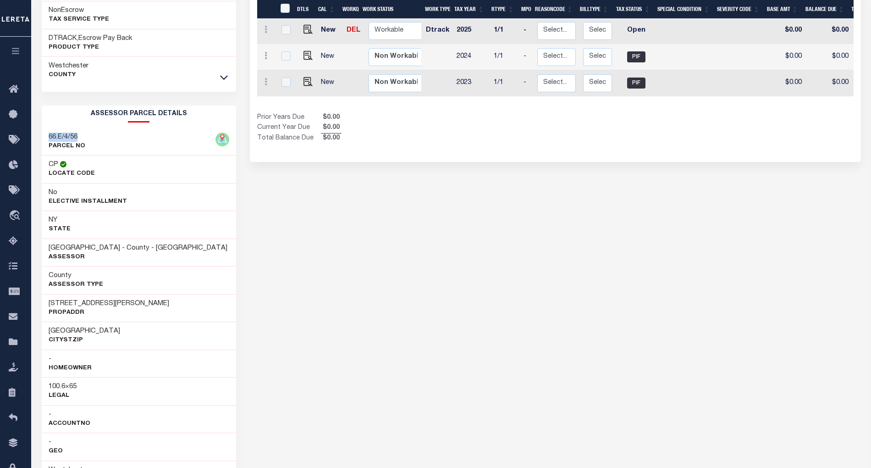
drag, startPoint x: 49, startPoint y: 137, endPoint x: 87, endPoint y: 140, distance: 38.6
click at [87, 140] on div "66.E/4/56 PARCEL NO" at bounding box center [139, 142] width 194 height 28
copy h3 "66.E/4/56"
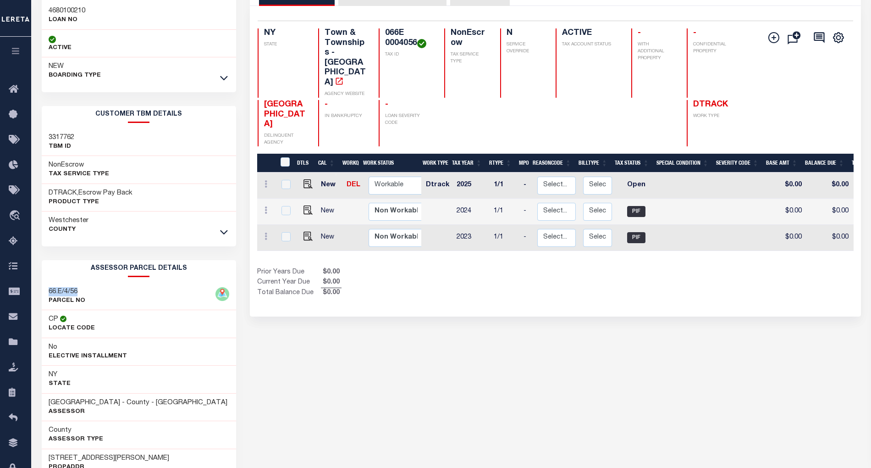
scroll to position [39, 0]
